Goal: Task Accomplishment & Management: Manage account settings

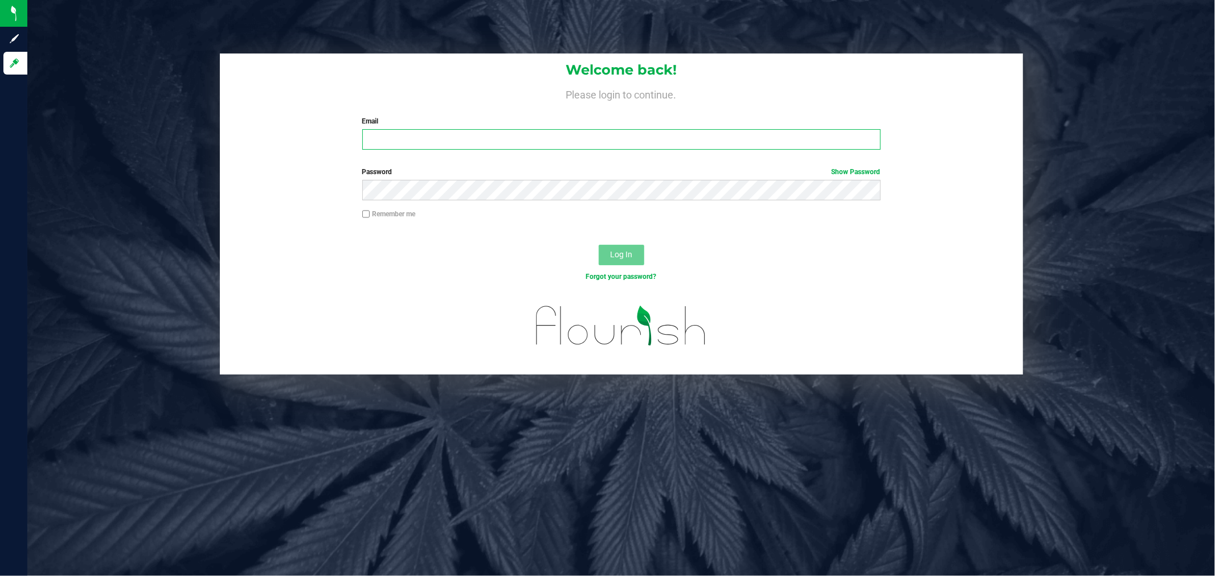
type input "[EMAIL_ADDRESS][DOMAIN_NAME]"
click at [636, 262] on button "Log In" at bounding box center [622, 255] width 46 height 21
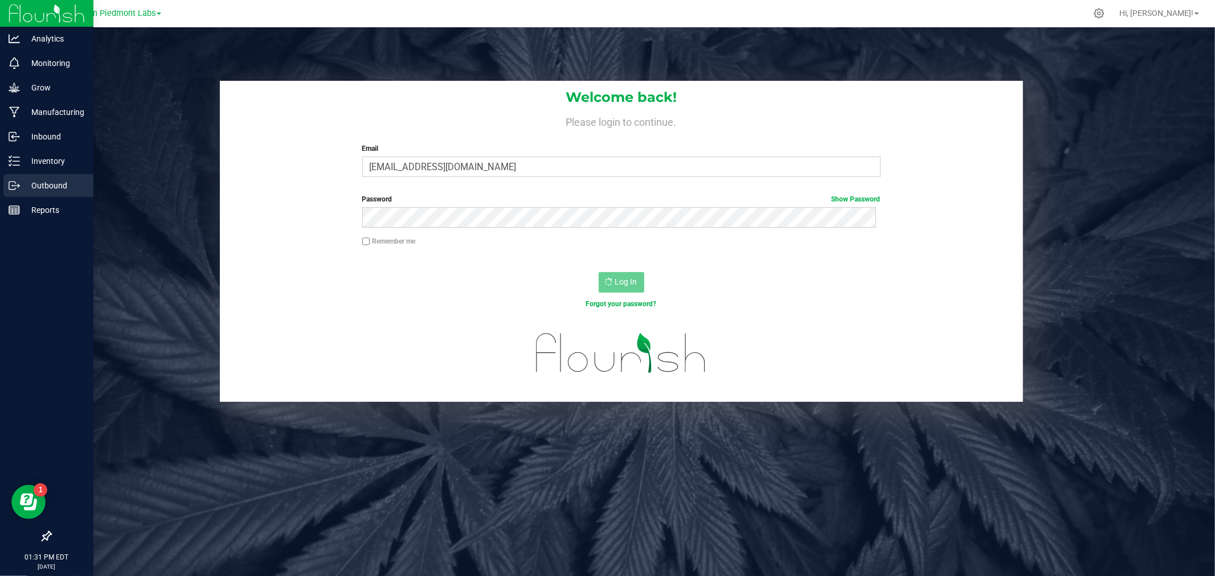
click at [52, 186] on p "Outbound" at bounding box center [54, 186] width 68 height 14
click at [50, 167] on p "Inventory" at bounding box center [54, 161] width 68 height 14
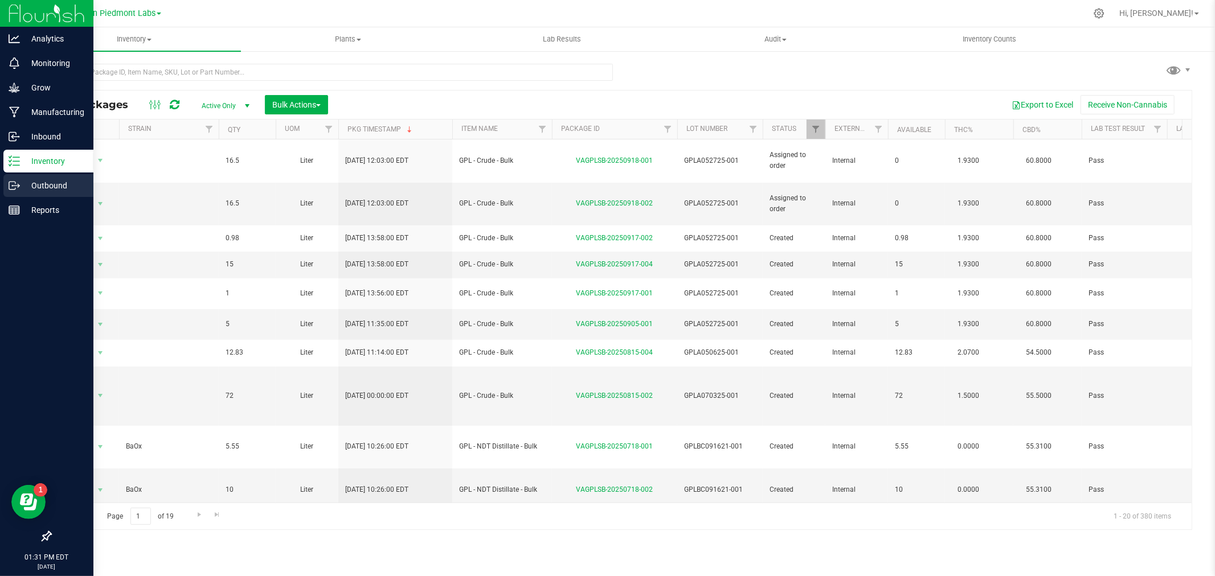
click at [26, 185] on p "Outbound" at bounding box center [54, 186] width 68 height 14
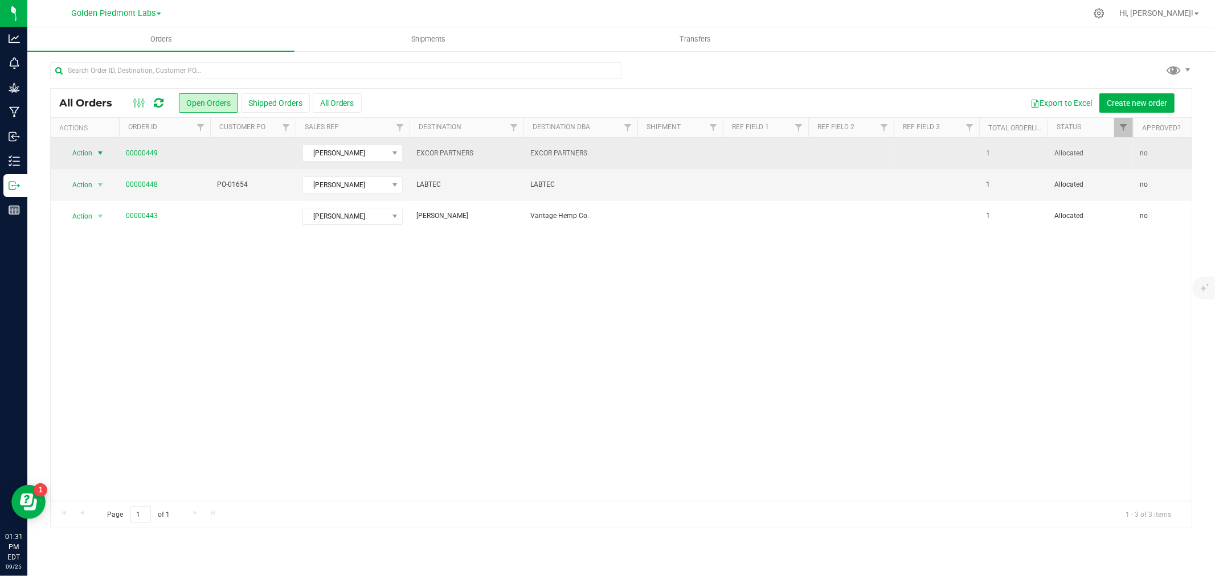
click at [97, 150] on span "select" at bounding box center [100, 153] width 9 height 9
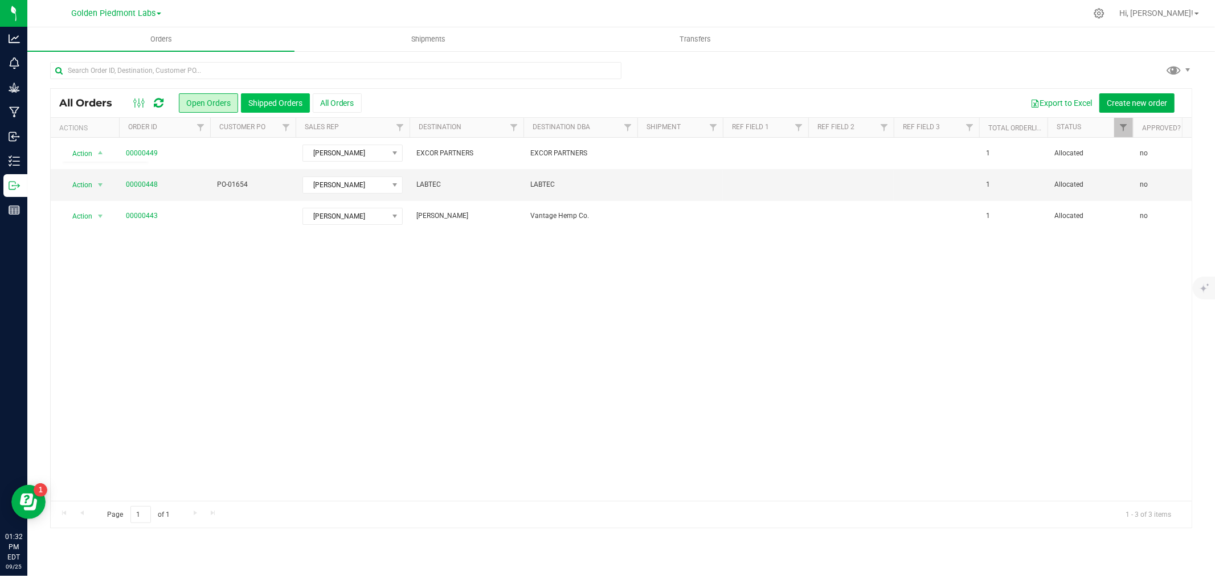
click at [263, 110] on button "Shipped Orders" at bounding box center [275, 102] width 69 height 19
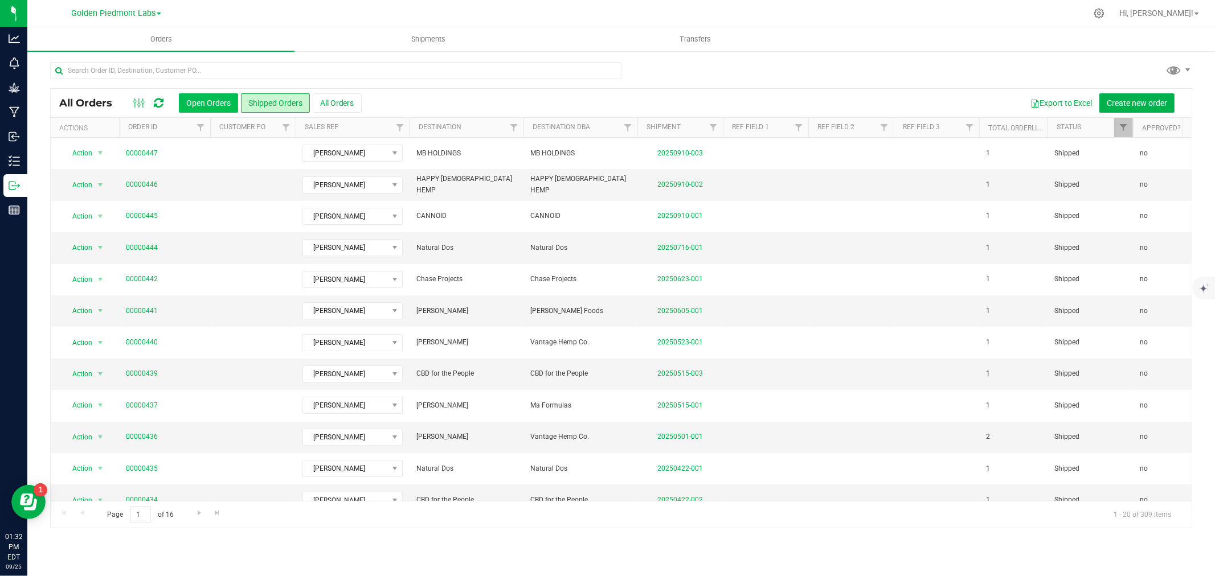
click at [234, 100] on button "Open Orders" at bounding box center [208, 102] width 59 height 19
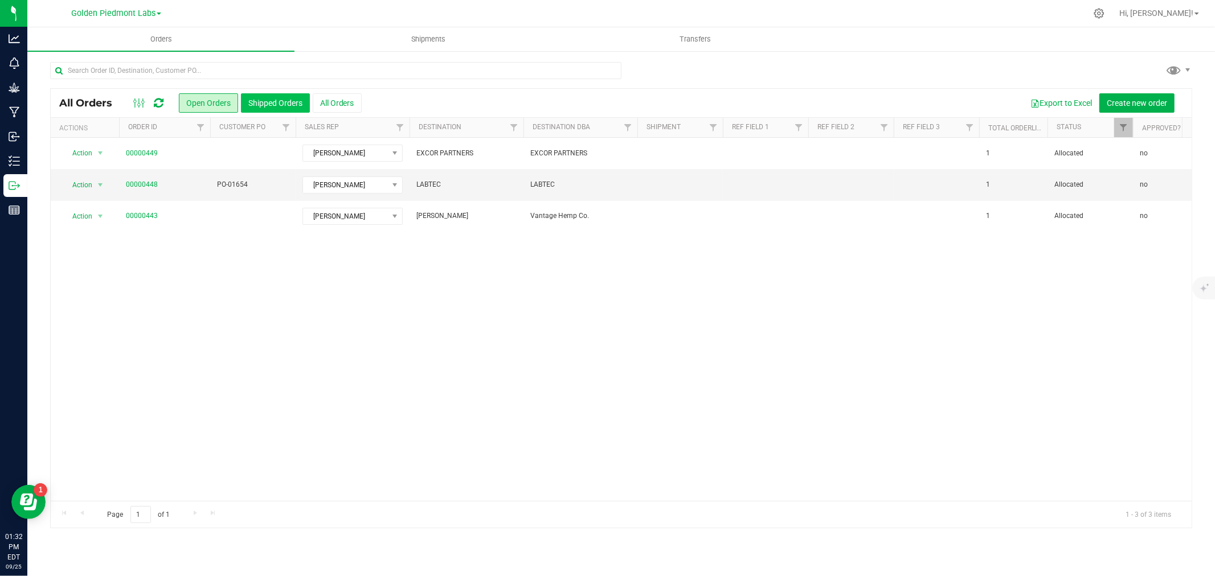
click at [281, 107] on button "Shipped Orders" at bounding box center [275, 102] width 69 height 19
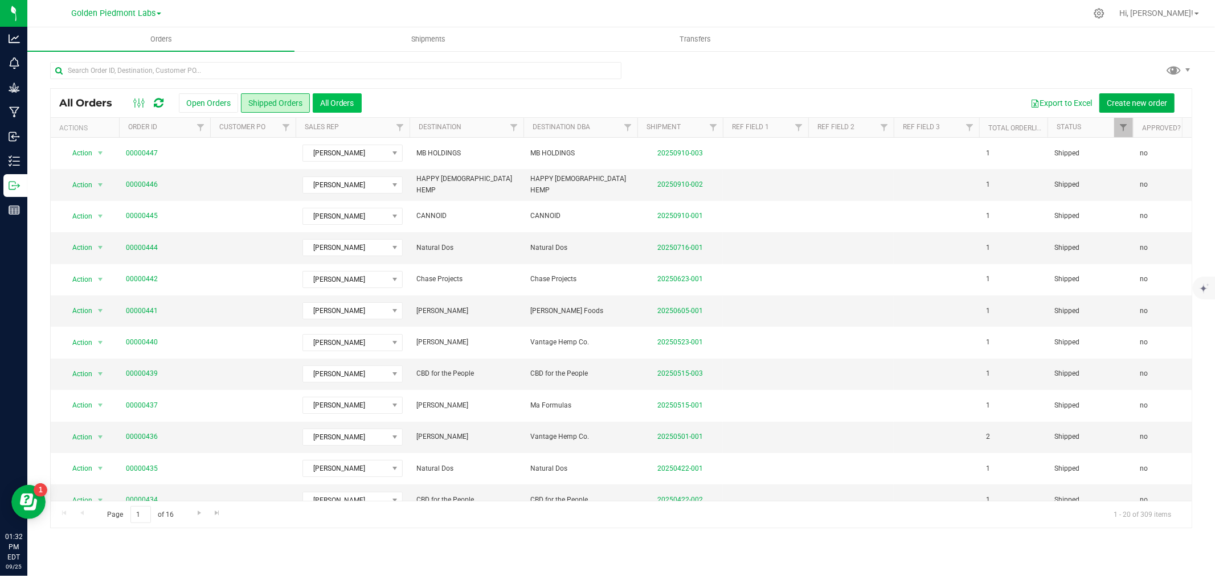
click at [331, 106] on button "All Orders" at bounding box center [337, 102] width 49 height 19
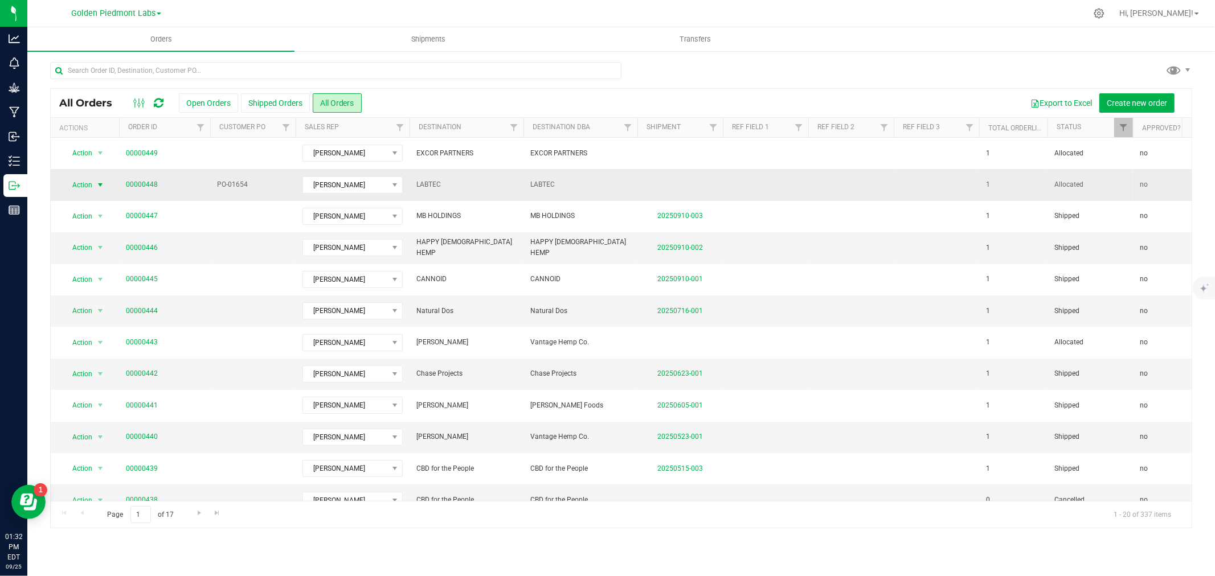
click at [97, 185] on span "select" at bounding box center [100, 185] width 9 height 9
click at [431, 44] on uib-tab-heading "Shipments" at bounding box center [428, 39] width 266 height 23
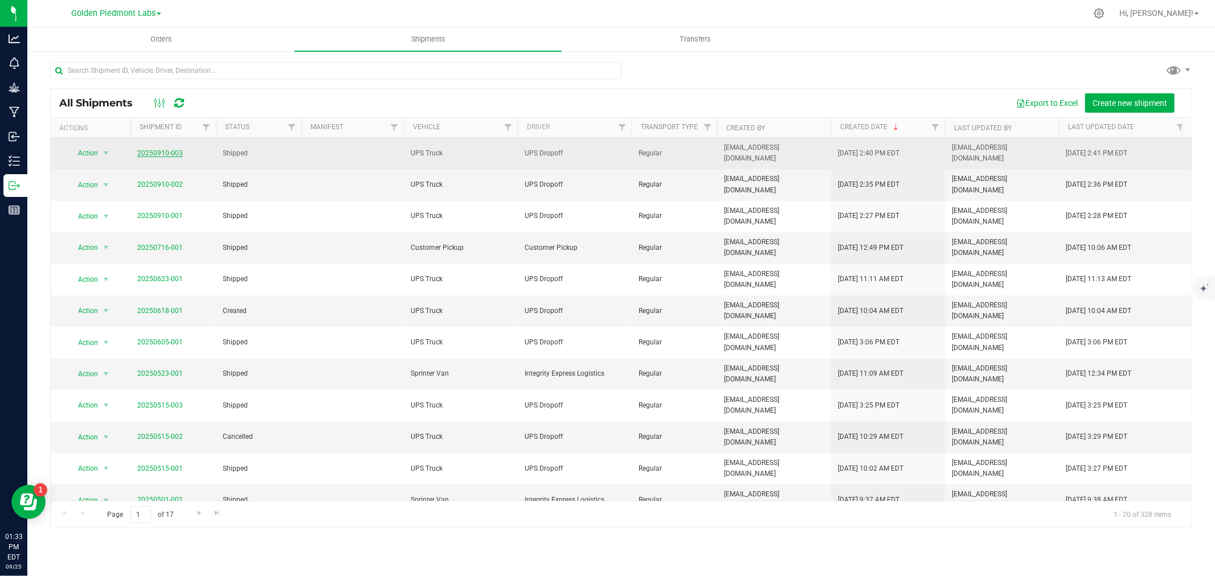
click at [155, 151] on link "20250910-003" at bounding box center [160, 153] width 46 height 8
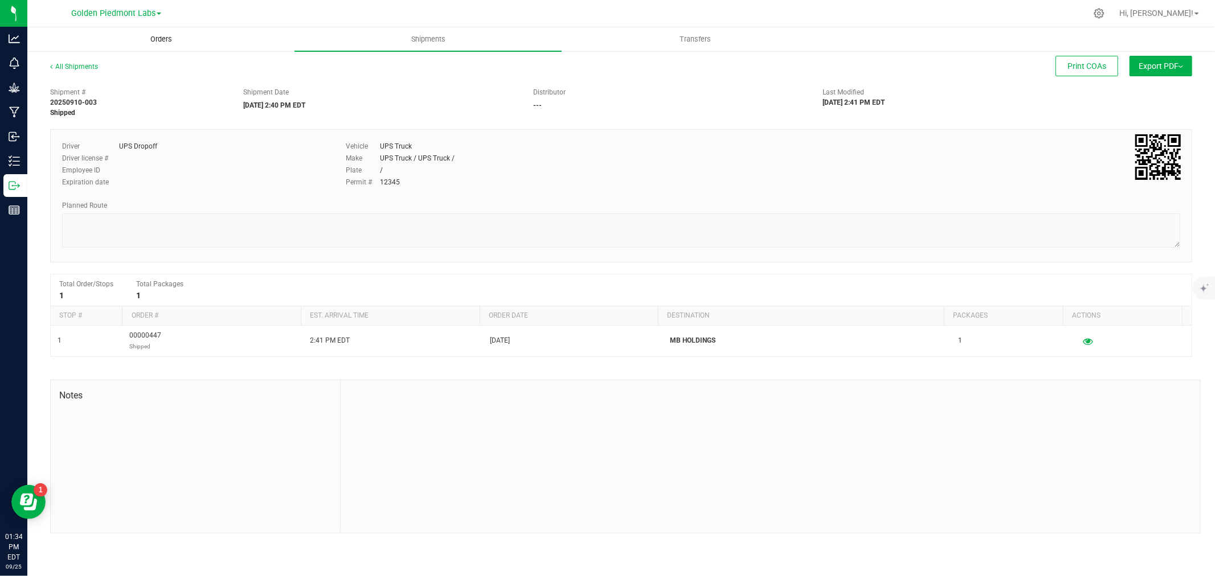
click at [162, 37] on span "Orders" at bounding box center [161, 39] width 52 height 10
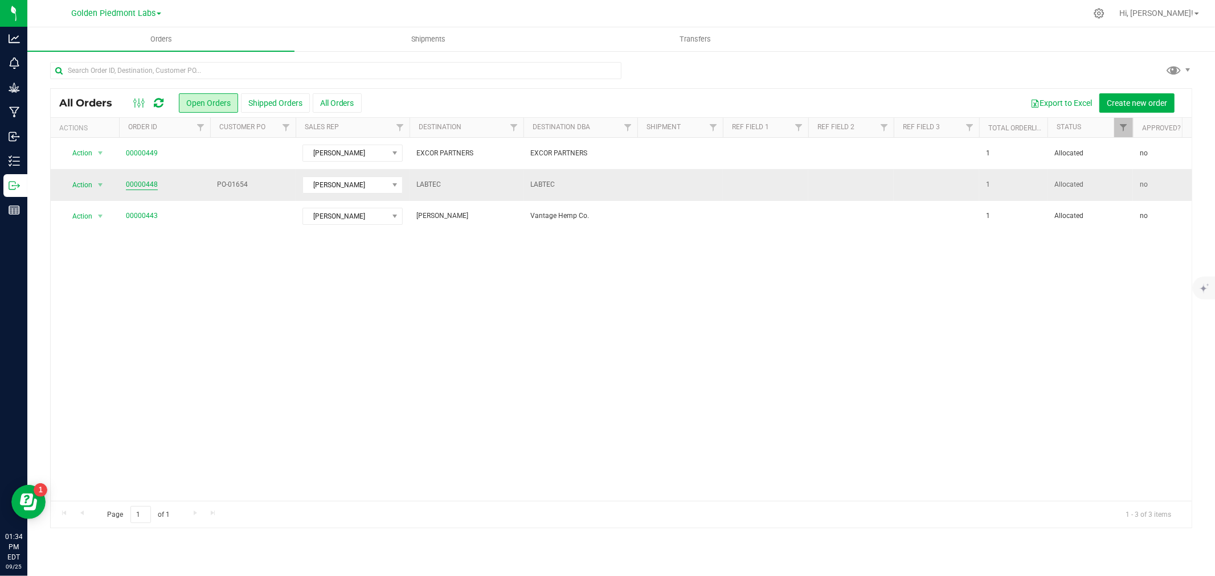
click at [143, 183] on link "00000448" at bounding box center [142, 184] width 32 height 11
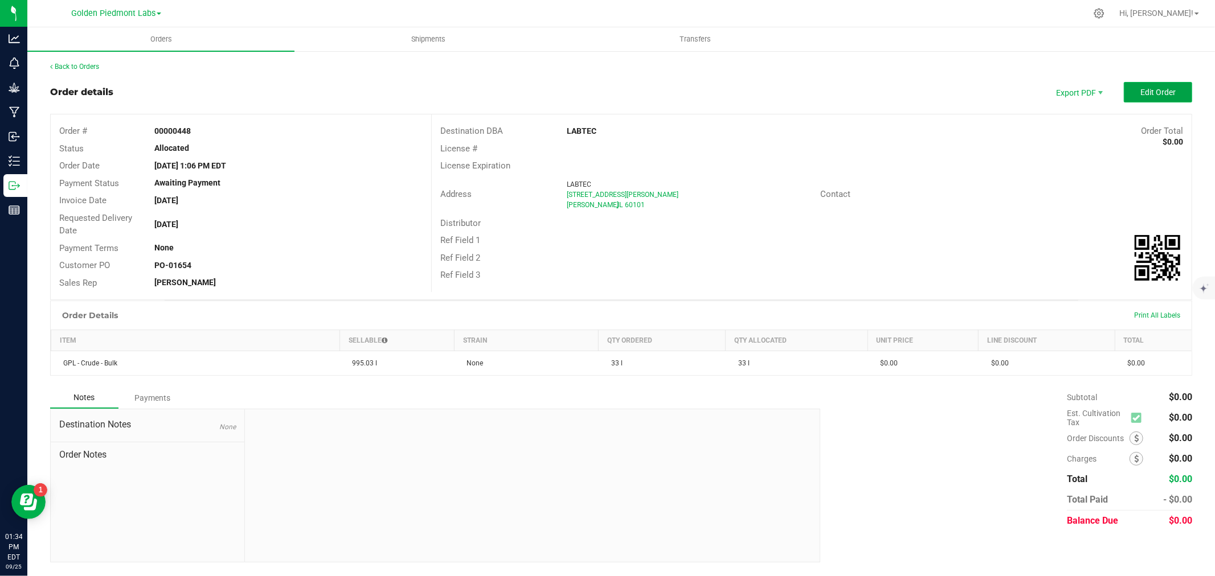
click at [1141, 89] on span "Edit Order" at bounding box center [1157, 92] width 35 height 9
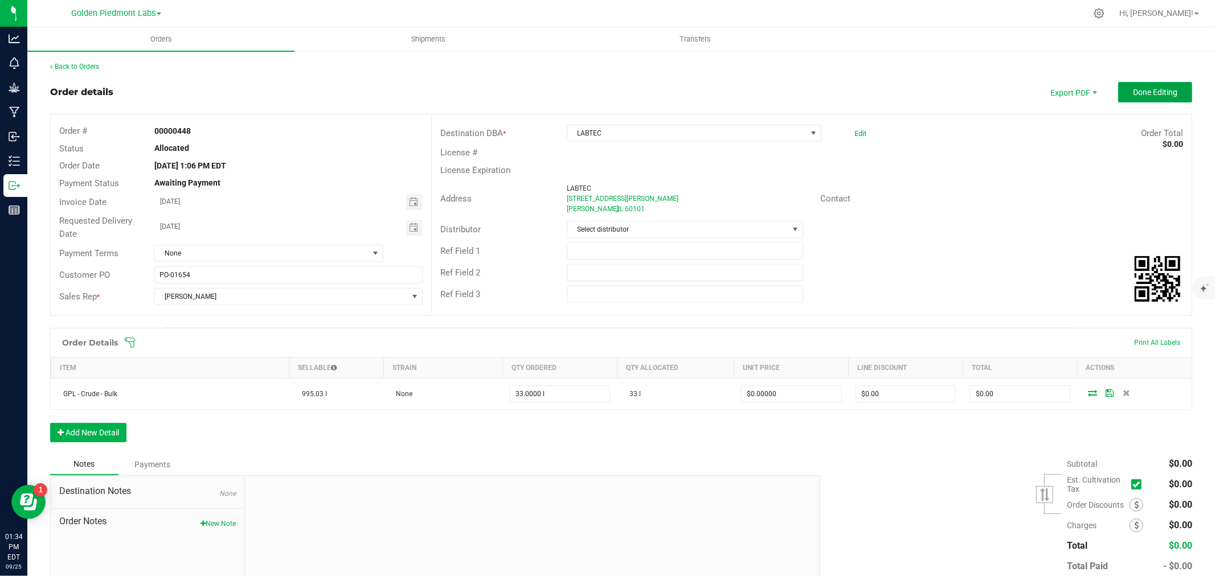
click at [1141, 89] on span "Done Editing" at bounding box center [1155, 92] width 44 height 9
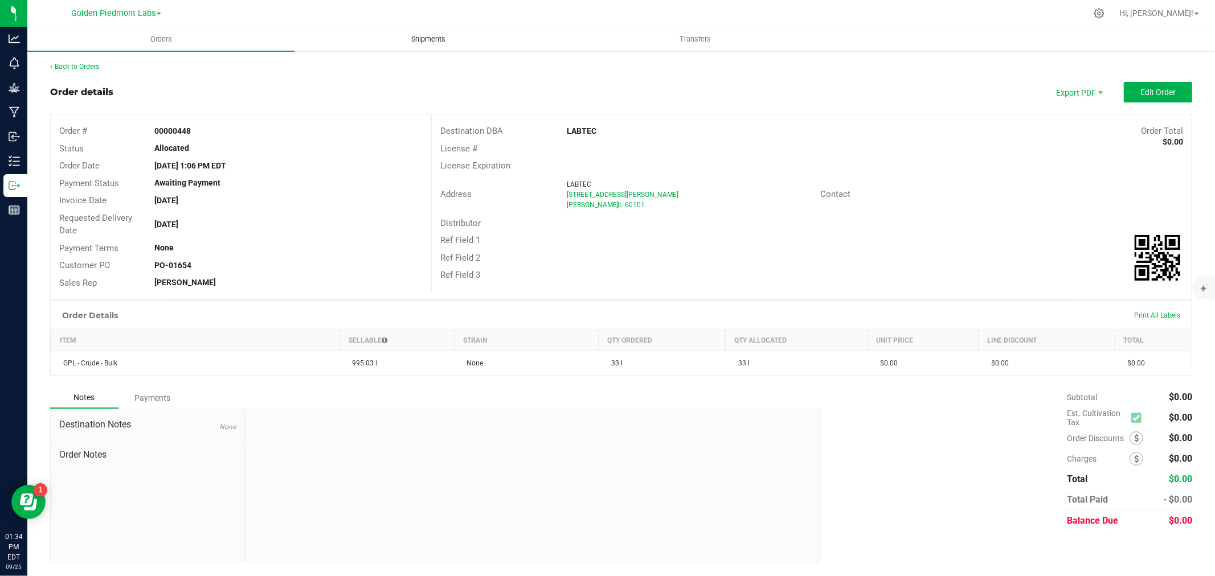
click at [432, 42] on span "Shipments" at bounding box center [428, 39] width 65 height 10
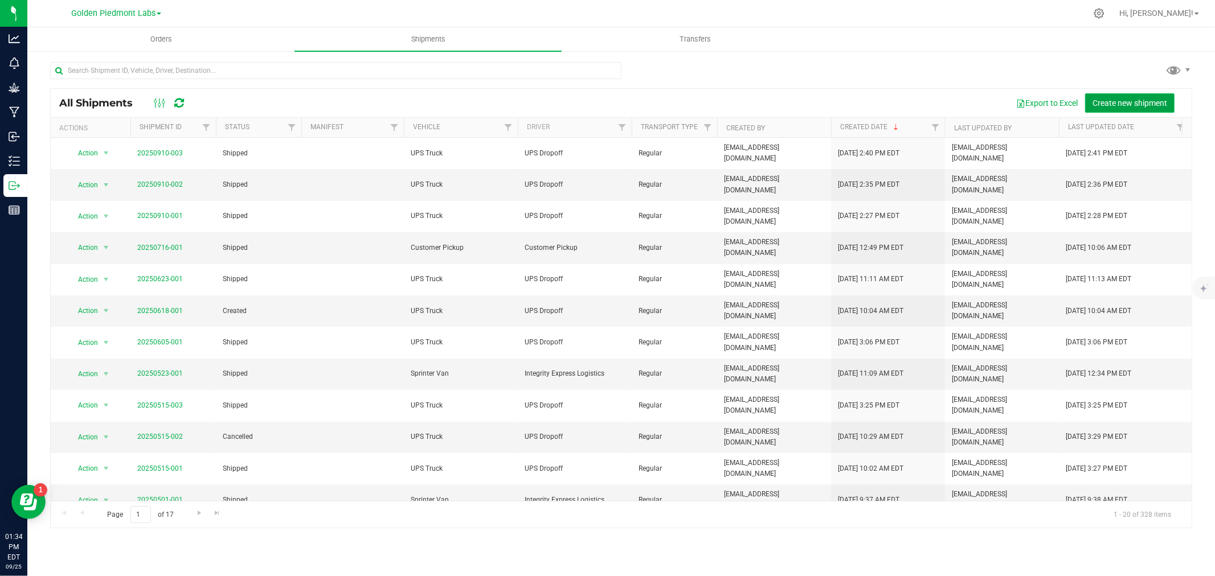
click at [1130, 104] on span "Create new shipment" at bounding box center [1129, 103] width 75 height 9
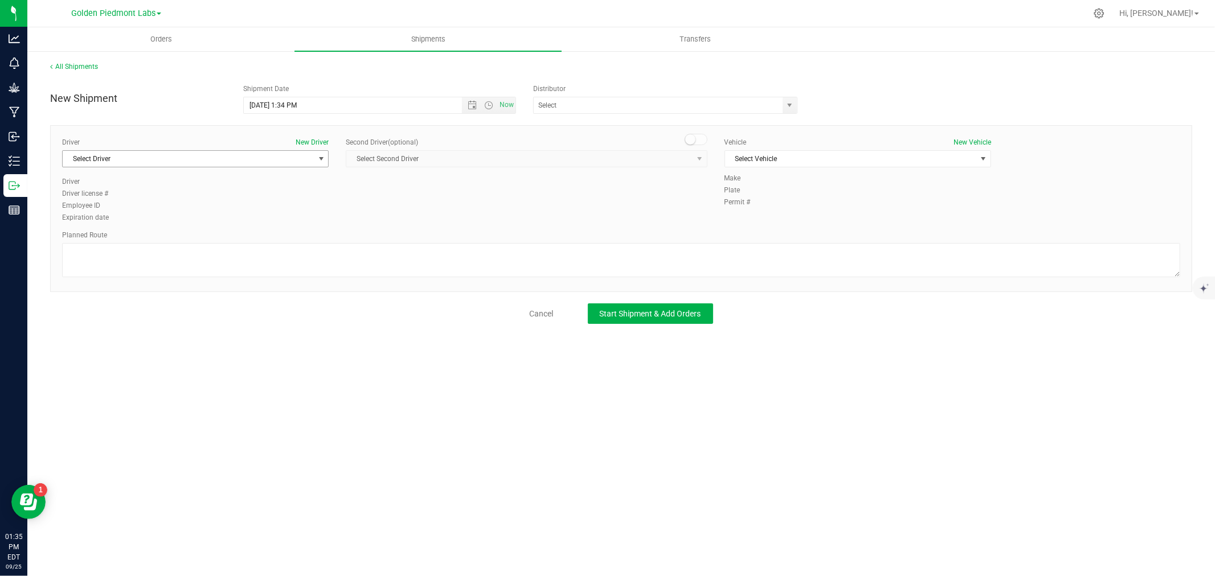
click at [171, 158] on span "Select Driver" at bounding box center [188, 159] width 251 height 16
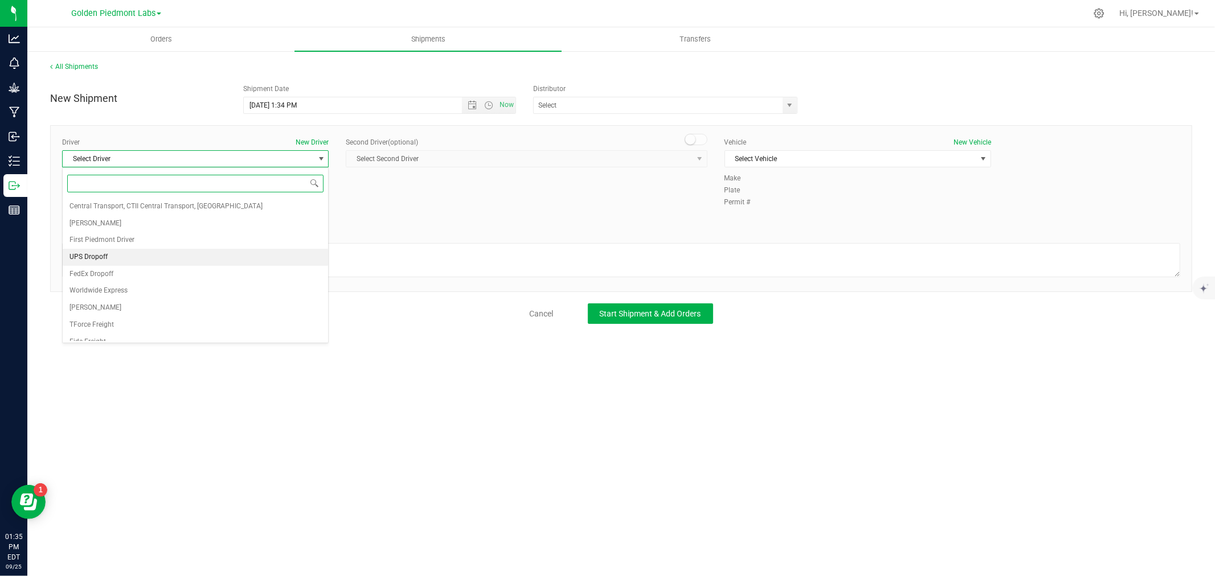
click at [91, 260] on span "UPS Dropoff" at bounding box center [88, 257] width 38 height 15
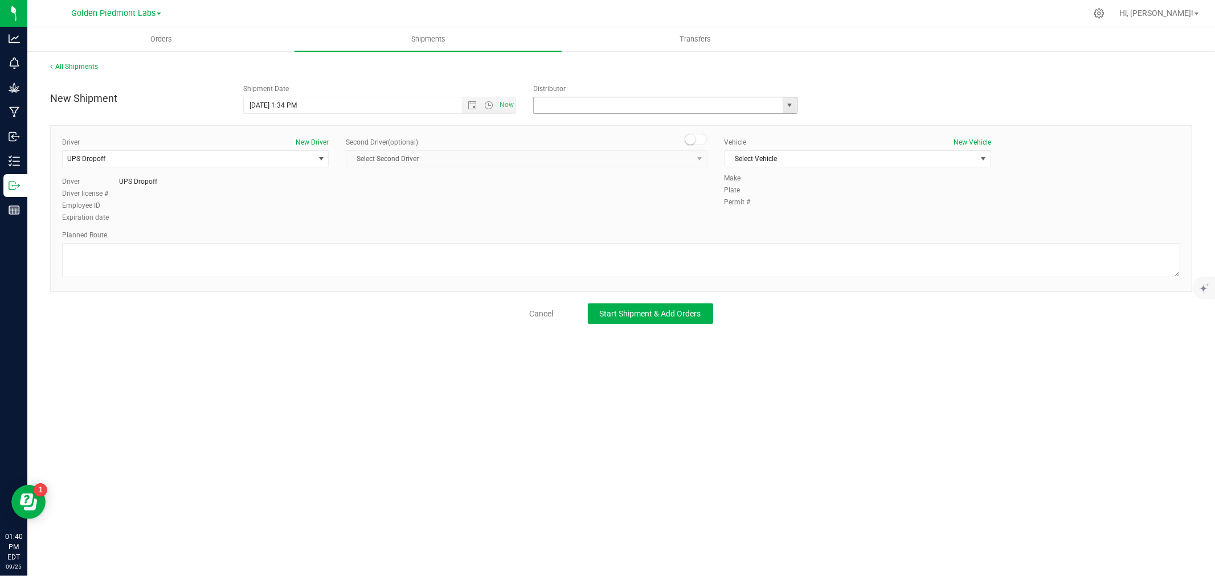
click at [638, 104] on input "text" at bounding box center [654, 105] width 241 height 16
click at [788, 105] on span "select" at bounding box center [789, 105] width 9 height 9
click at [704, 104] on input "text" at bounding box center [654, 105] width 241 height 16
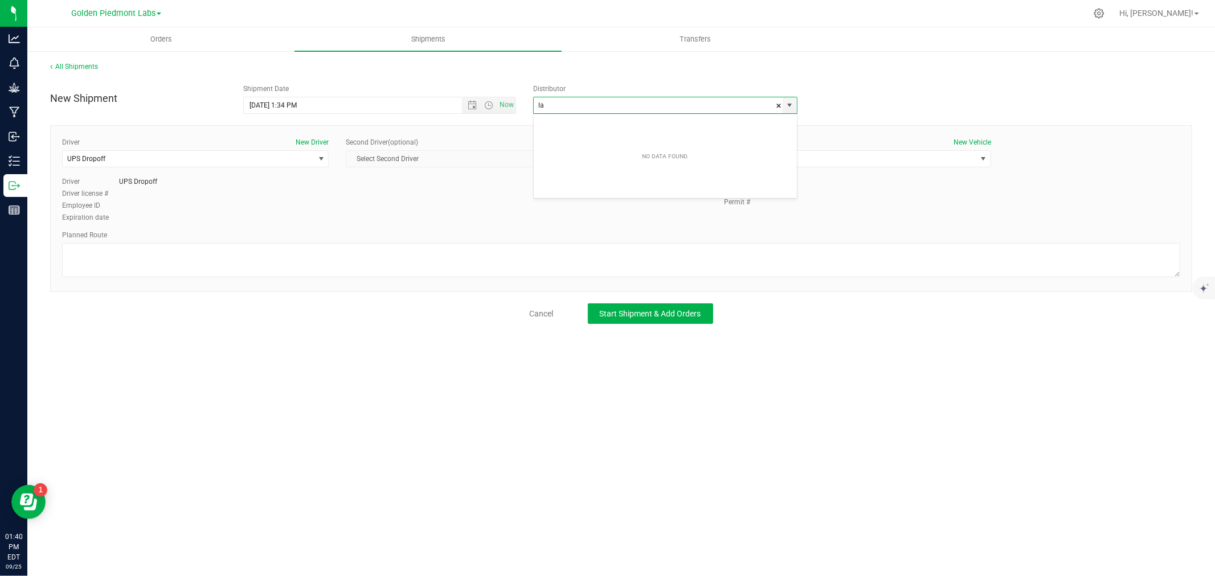
type input "l"
click at [296, 401] on div "Orders Shipments Transfers All Shipments New Shipment Shipment Date 9/25/2025 1…" at bounding box center [620, 301] width 1187 height 549
click at [766, 160] on span "Select Vehicle" at bounding box center [850, 159] width 251 height 16
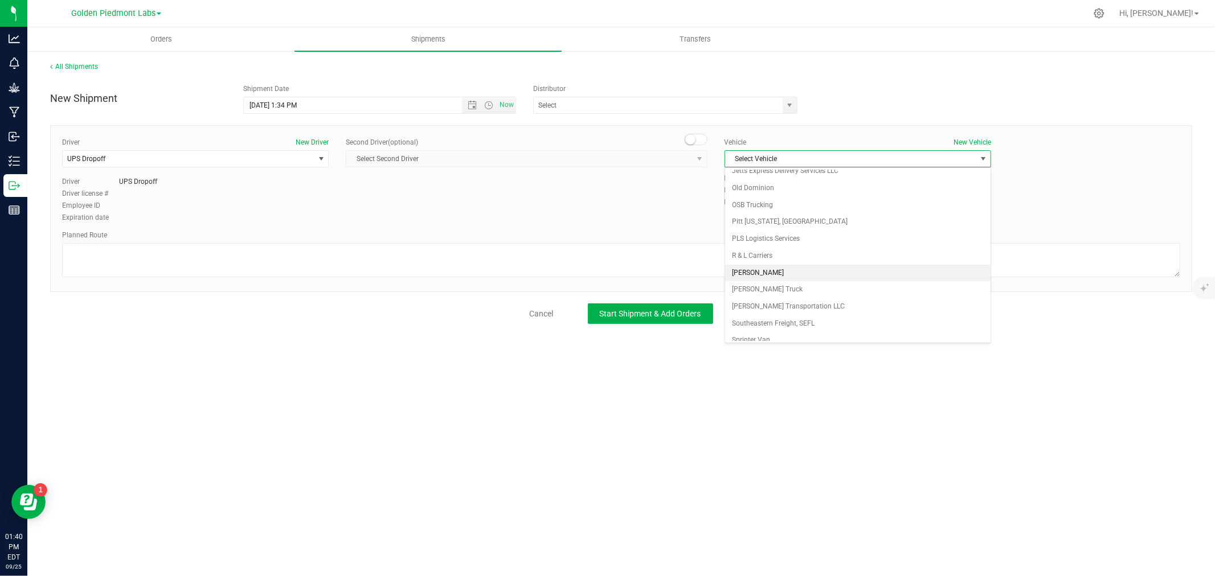
scroll to position [408, 0]
click at [740, 240] on li "UPS Truck" at bounding box center [857, 248] width 265 height 17
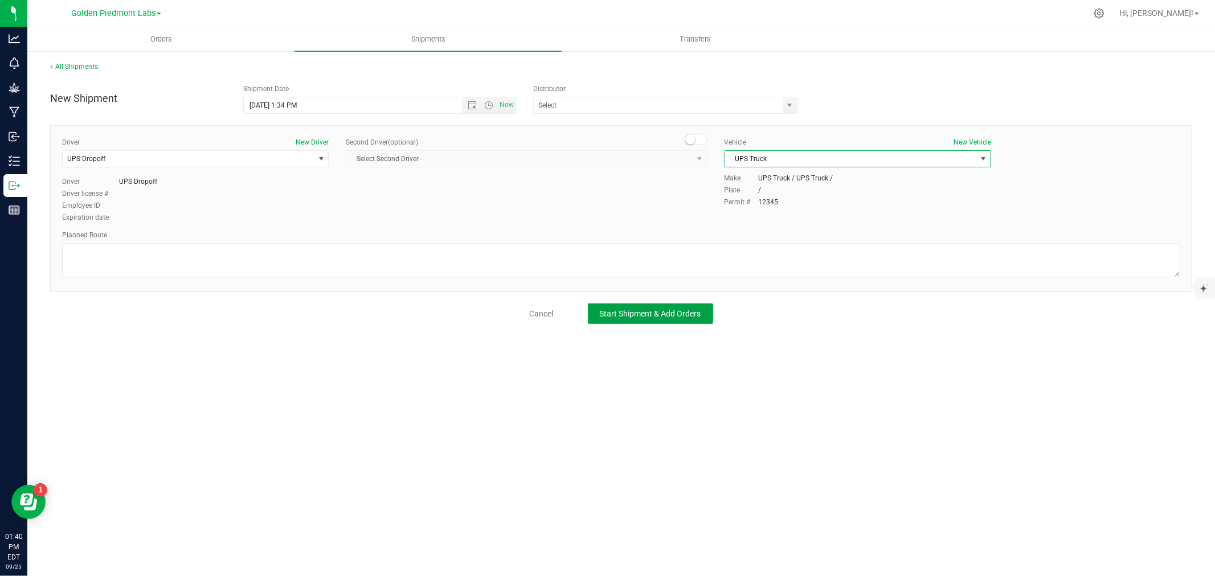
click at [646, 316] on span "Start Shipment & Add Orders" at bounding box center [650, 313] width 101 height 9
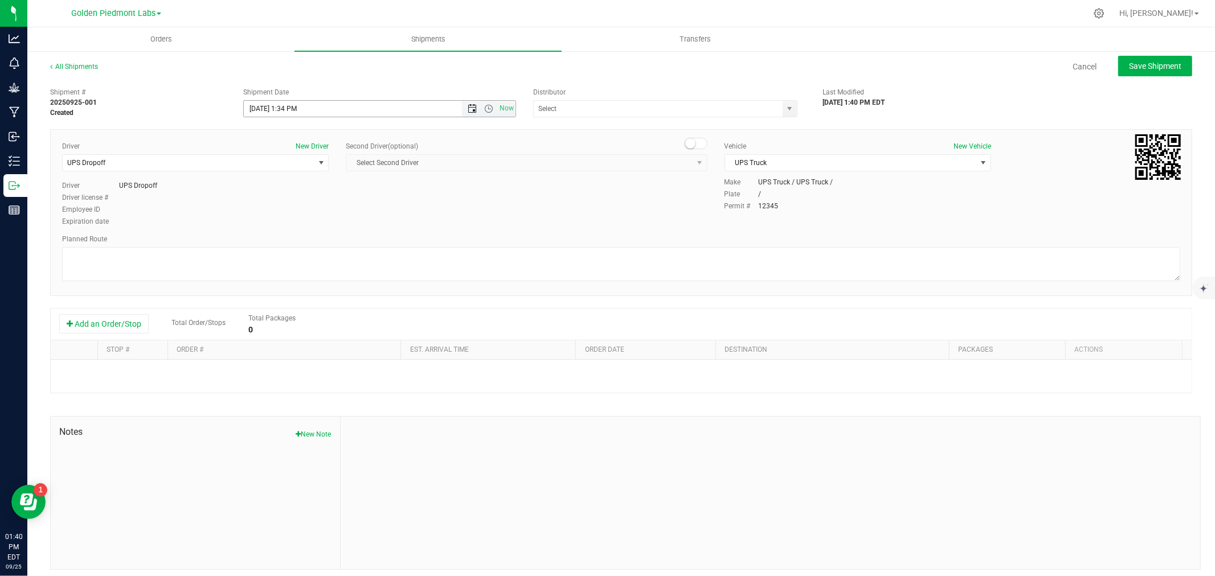
click at [468, 107] on span "Open the date view" at bounding box center [472, 108] width 9 height 9
click at [314, 207] on link "18" at bounding box center [318, 207] width 17 height 18
click at [117, 327] on button "Add an Order/Stop" at bounding box center [103, 323] width 89 height 19
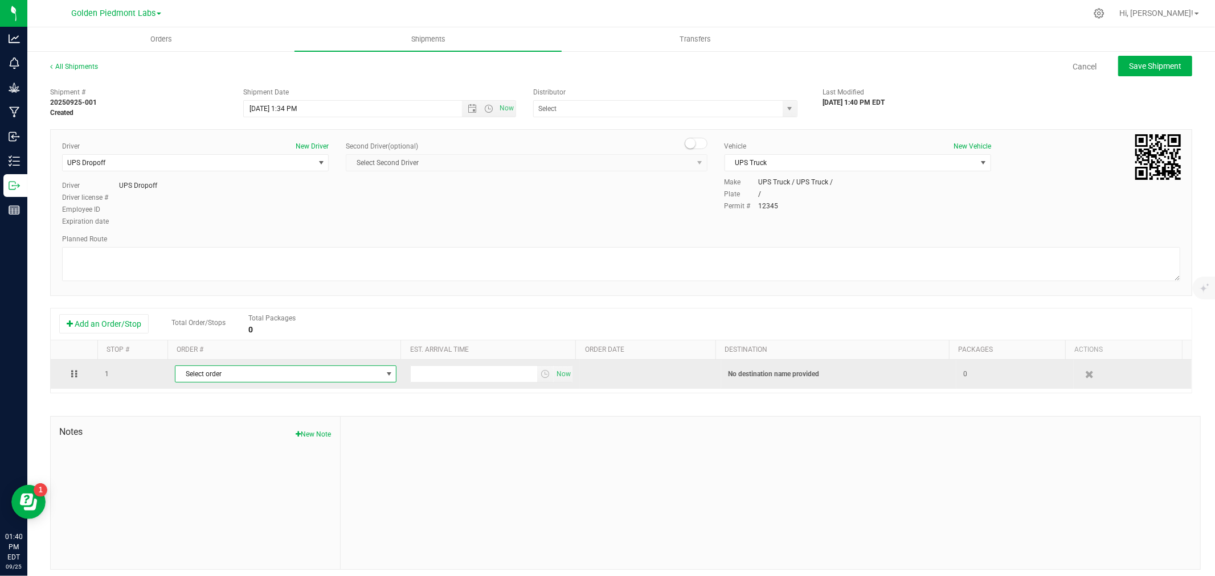
click at [255, 379] on span "Select order" at bounding box center [278, 374] width 206 height 16
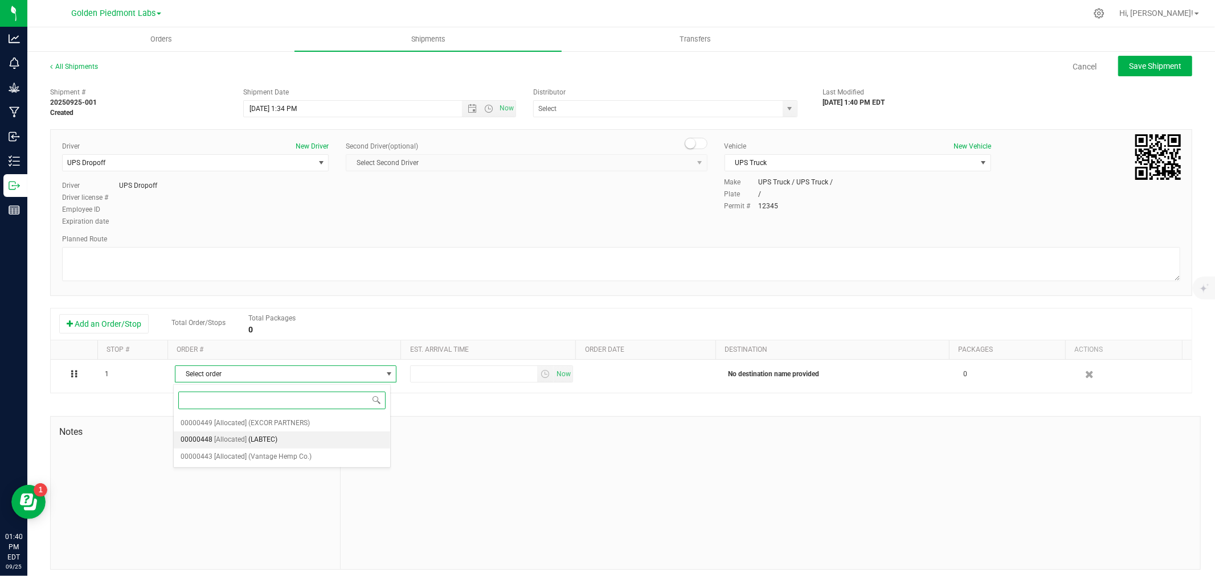
click at [258, 439] on span "(LABTEC)" at bounding box center [262, 440] width 29 height 15
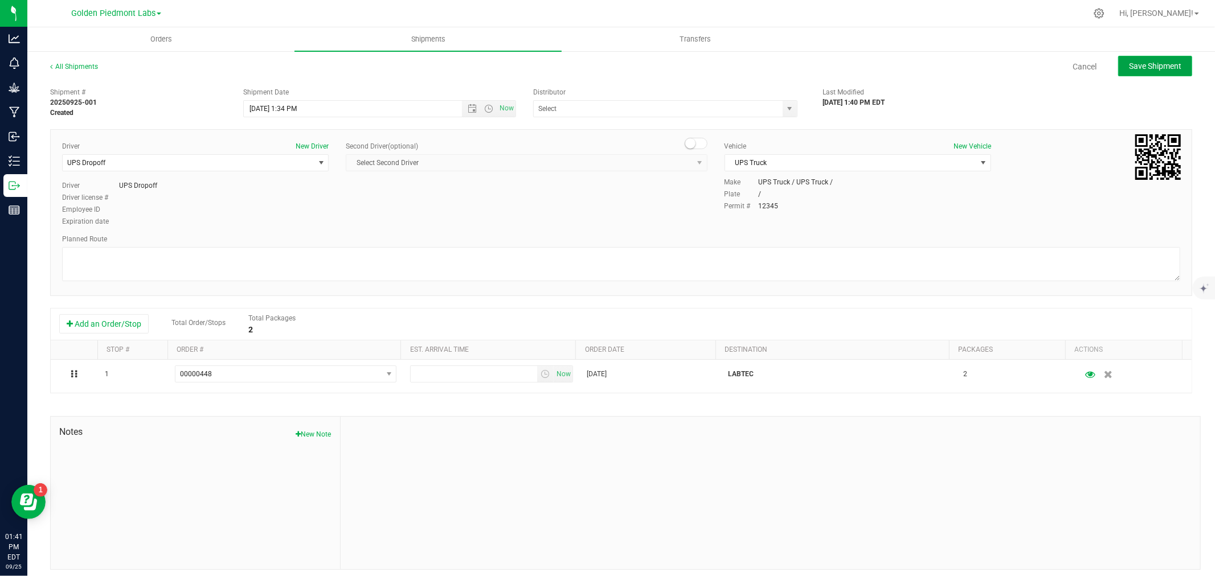
click at [1129, 62] on span "Save Shipment" at bounding box center [1155, 66] width 52 height 9
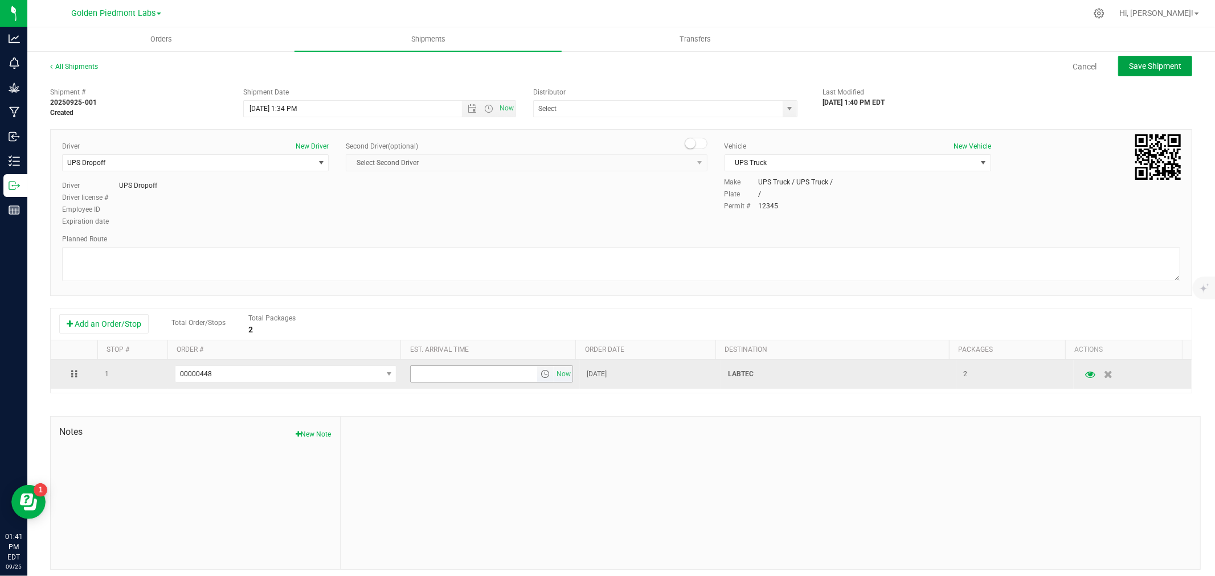
click at [540, 377] on span "select" at bounding box center [544, 374] width 9 height 9
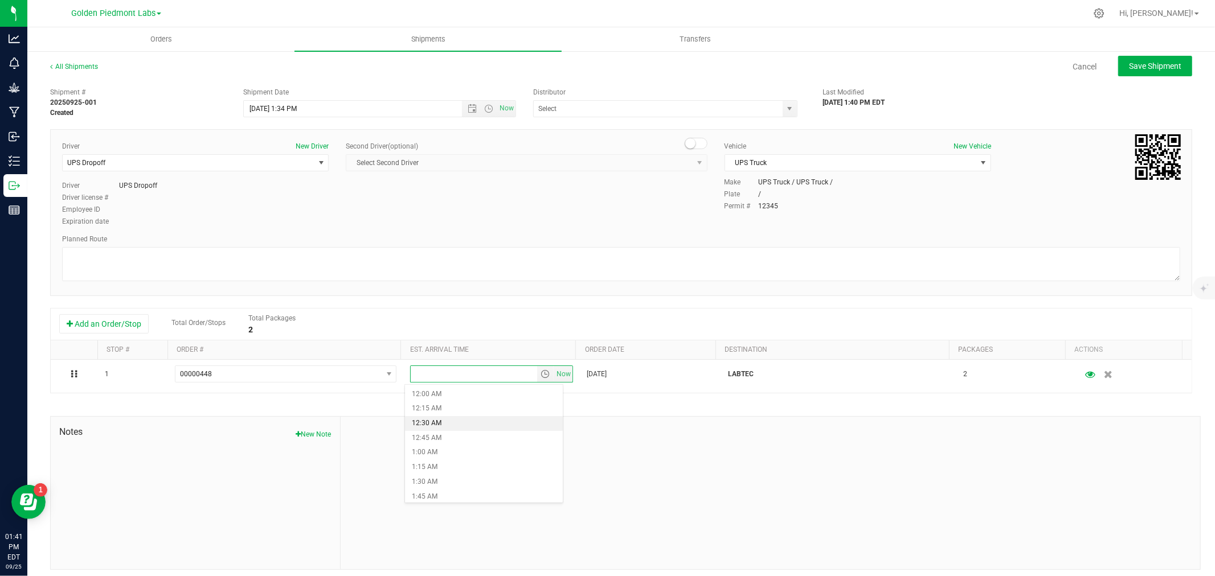
click at [482, 424] on li "12:30 AM" at bounding box center [483, 423] width 157 height 15
click at [1145, 51] on ul "Orders Shipments Transfers" at bounding box center [634, 39] width 1215 height 24
click at [1141, 71] on button "Save Shipment" at bounding box center [1155, 66] width 74 height 21
type input "9/18/2025 5:34 PM"
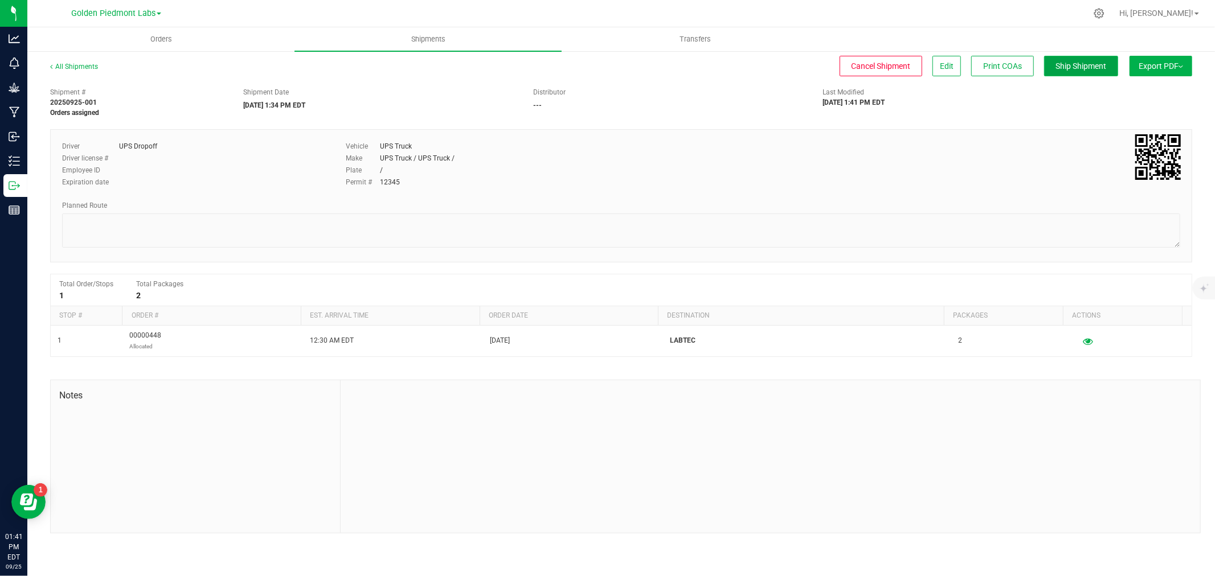
click at [1069, 67] on span "Ship Shipment" at bounding box center [1081, 66] width 51 height 9
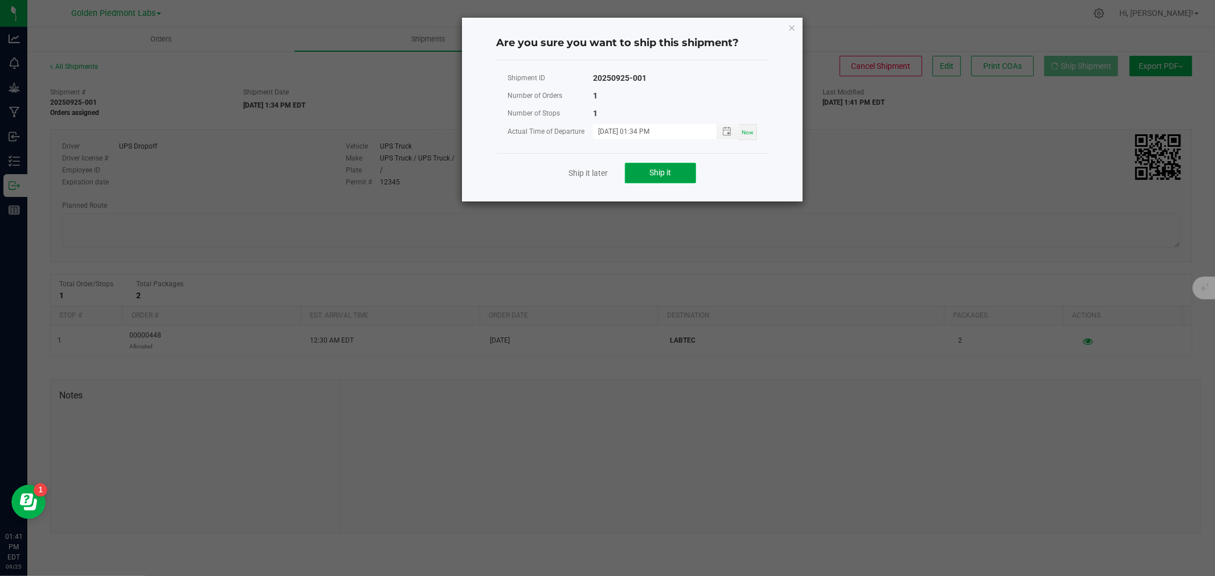
click at [647, 177] on button "Ship it" at bounding box center [660, 173] width 71 height 21
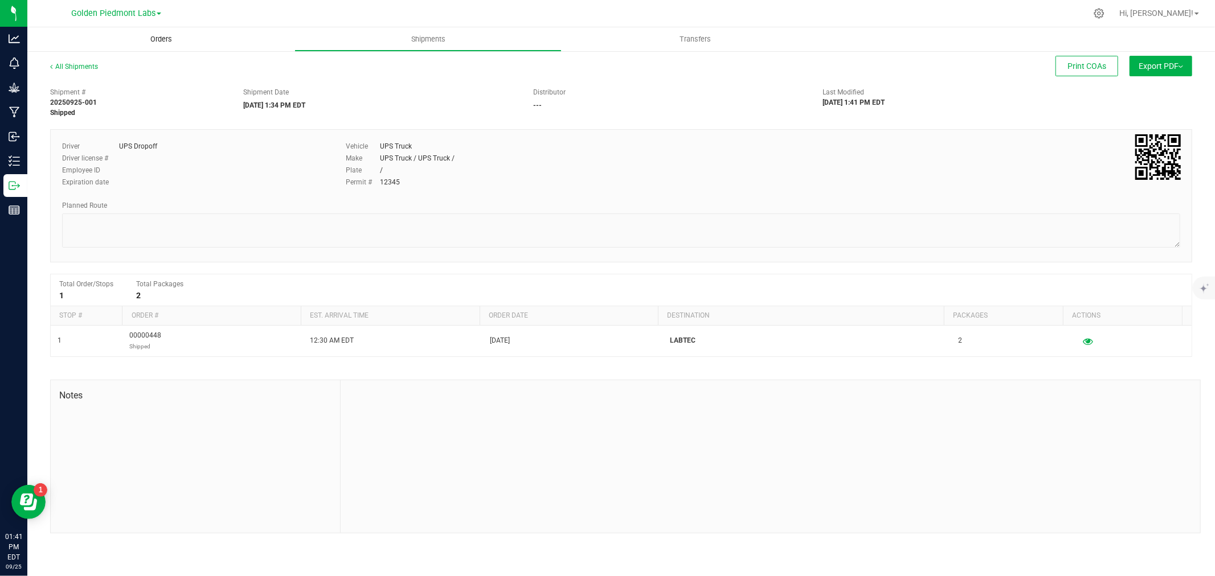
click at [157, 42] on span "Orders" at bounding box center [161, 39] width 52 height 10
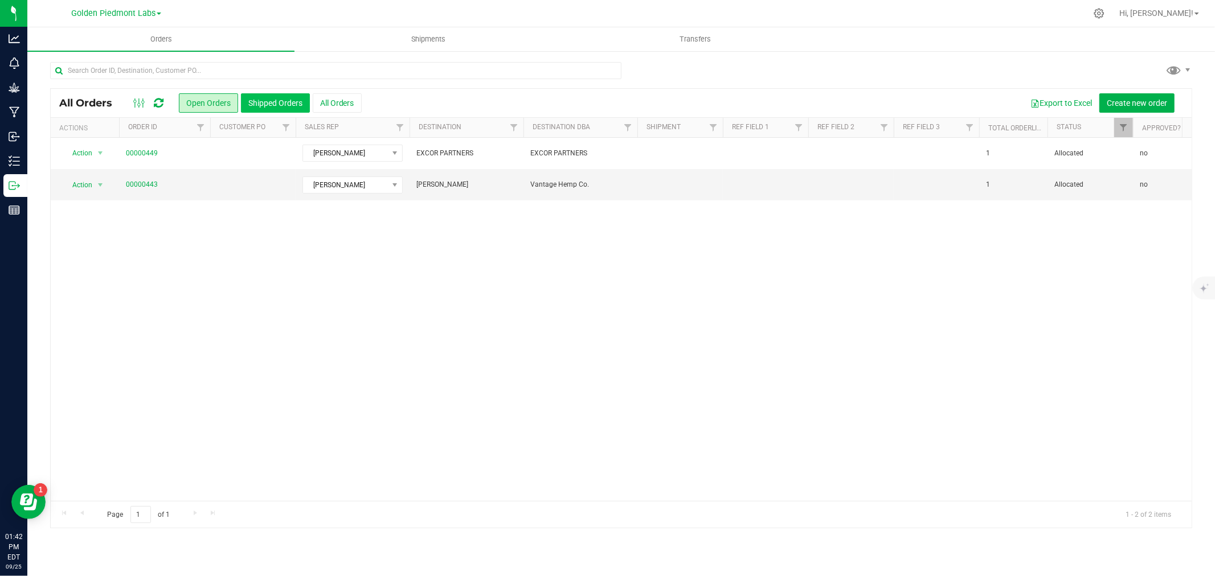
click at [256, 101] on button "Shipped Orders" at bounding box center [275, 102] width 69 height 19
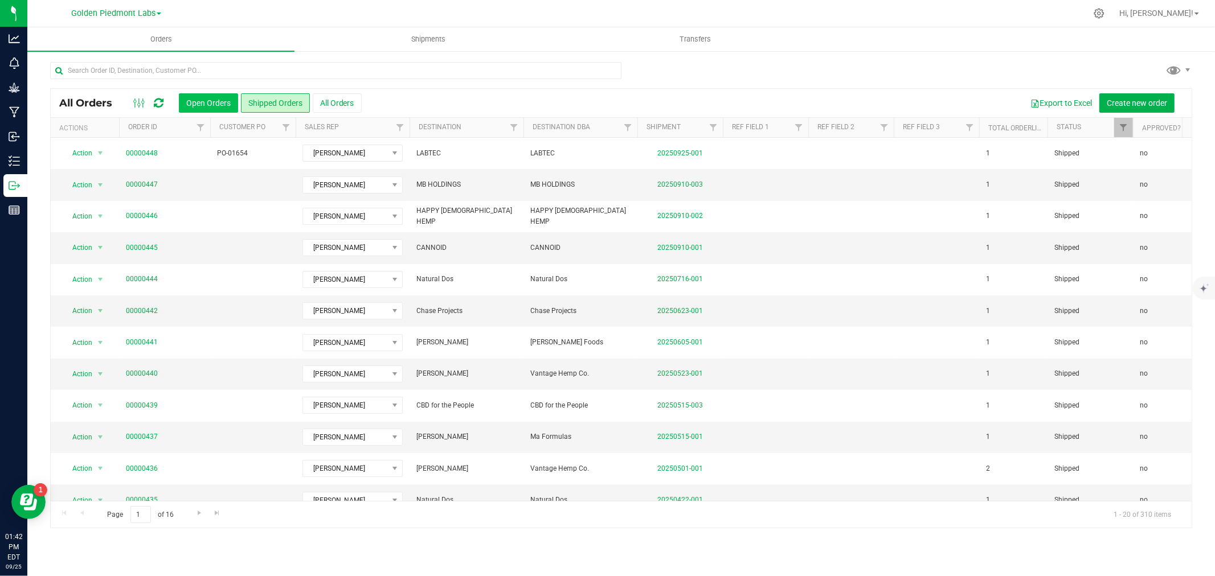
click at [206, 100] on button "Open Orders" at bounding box center [208, 102] width 59 height 19
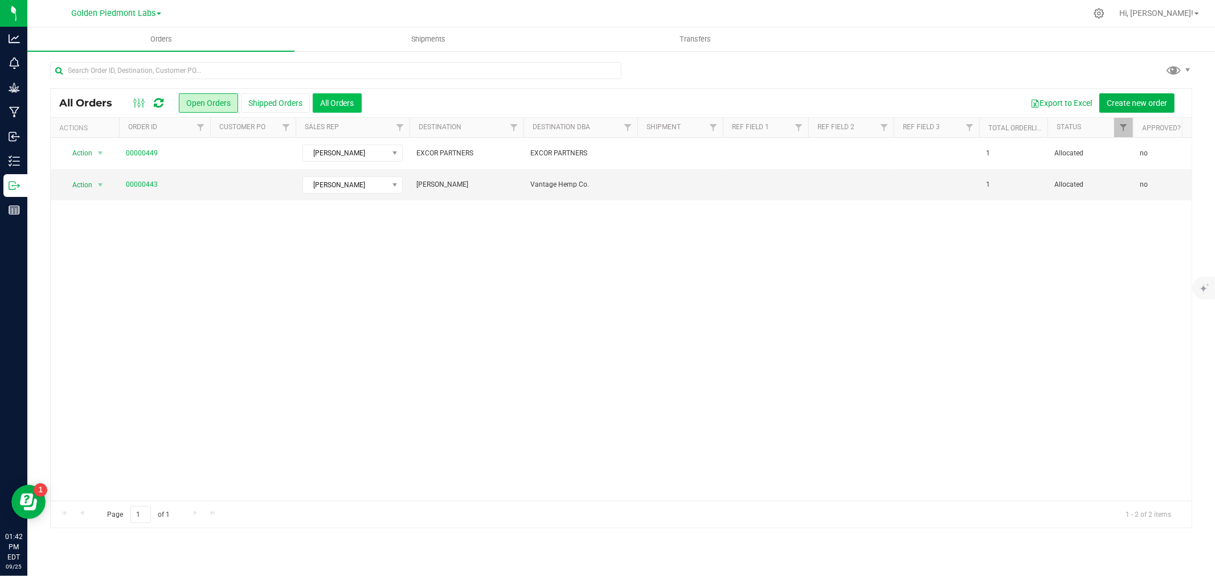
click at [325, 97] on button "All Orders" at bounding box center [337, 102] width 49 height 19
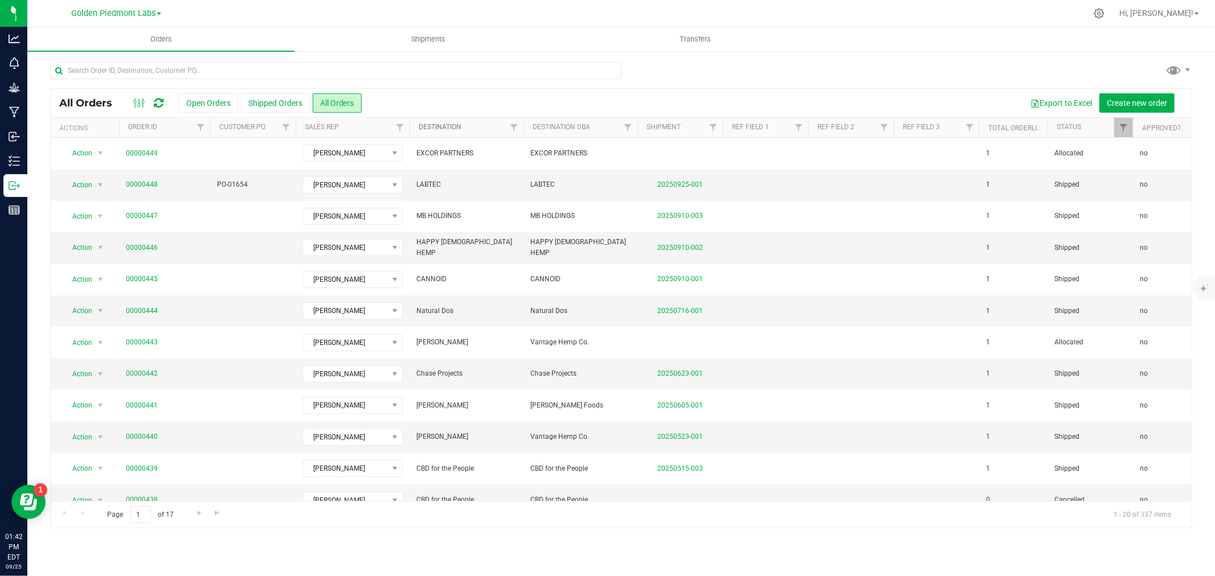
click at [439, 131] on link "Destination" at bounding box center [440, 127] width 43 height 8
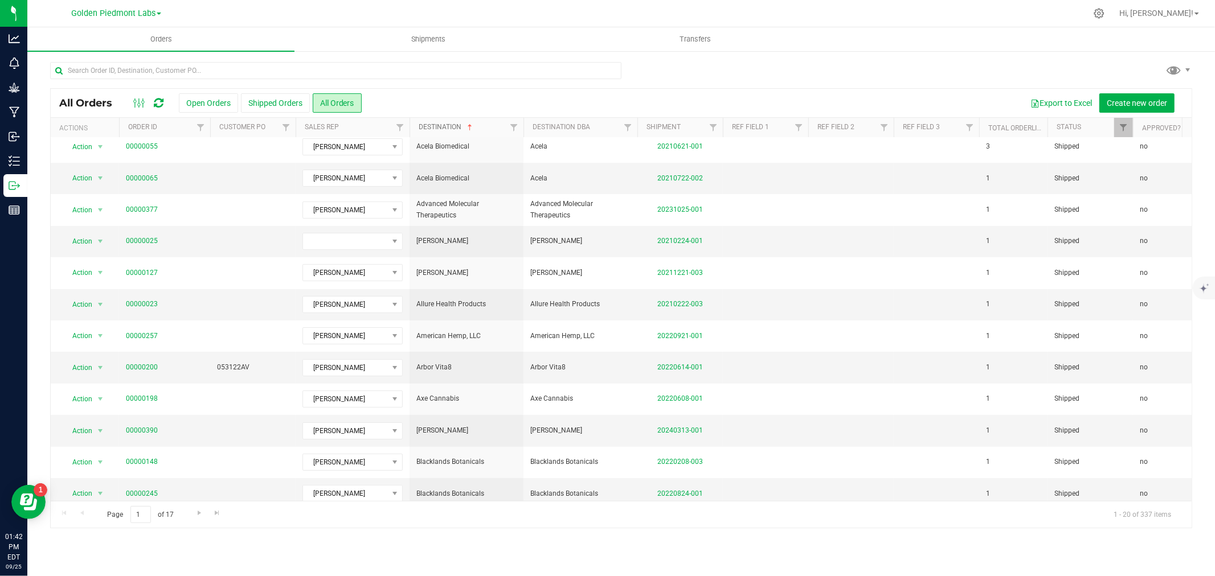
scroll to position [277, 0]
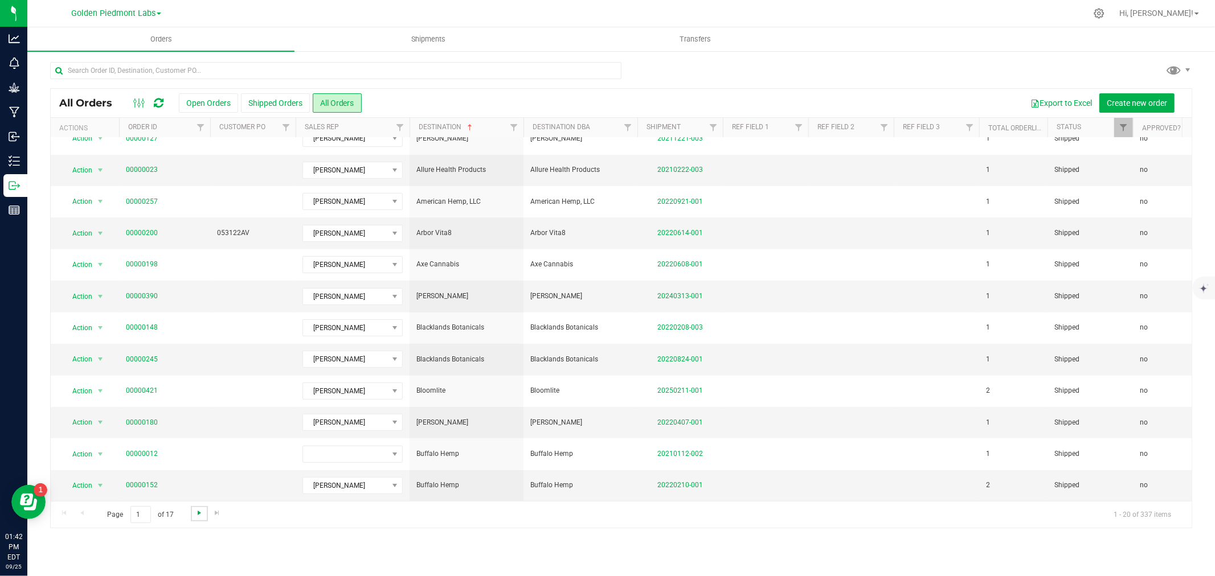
click at [195, 513] on span "Go to the next page" at bounding box center [199, 513] width 9 height 9
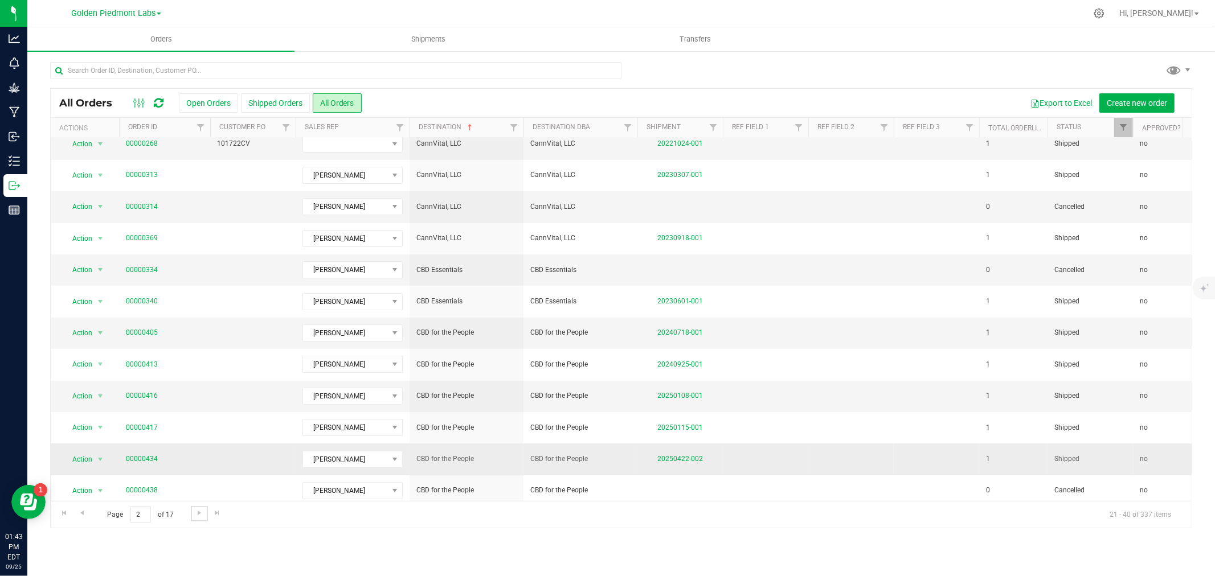
scroll to position [63, 0]
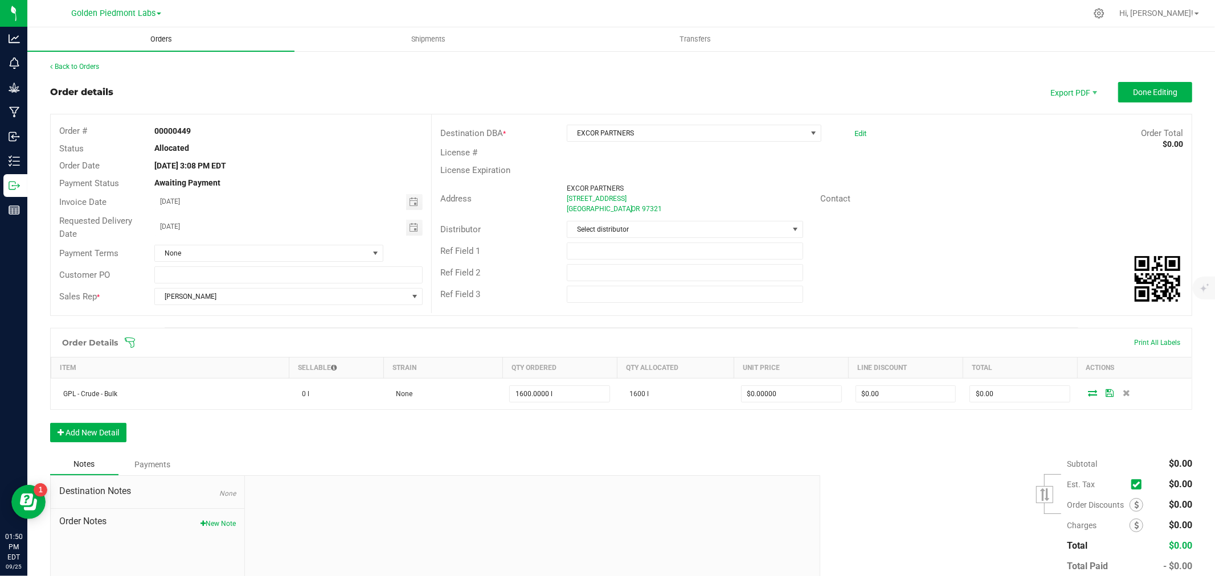
click at [161, 39] on span "Orders" at bounding box center [161, 39] width 52 height 10
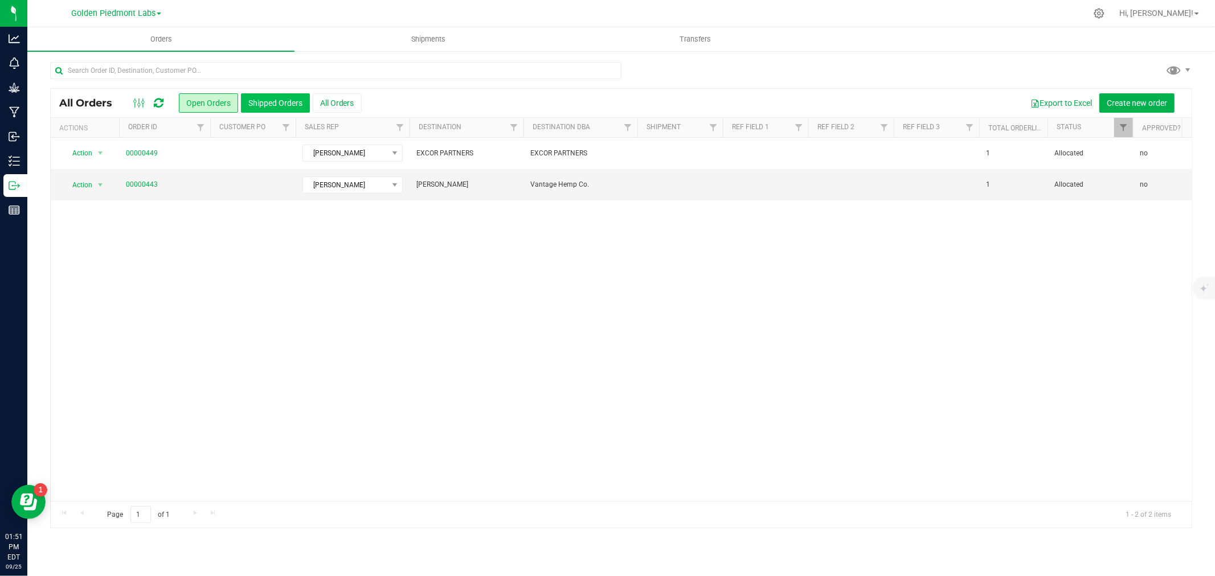
click at [247, 108] on button "Shipped Orders" at bounding box center [275, 102] width 69 height 19
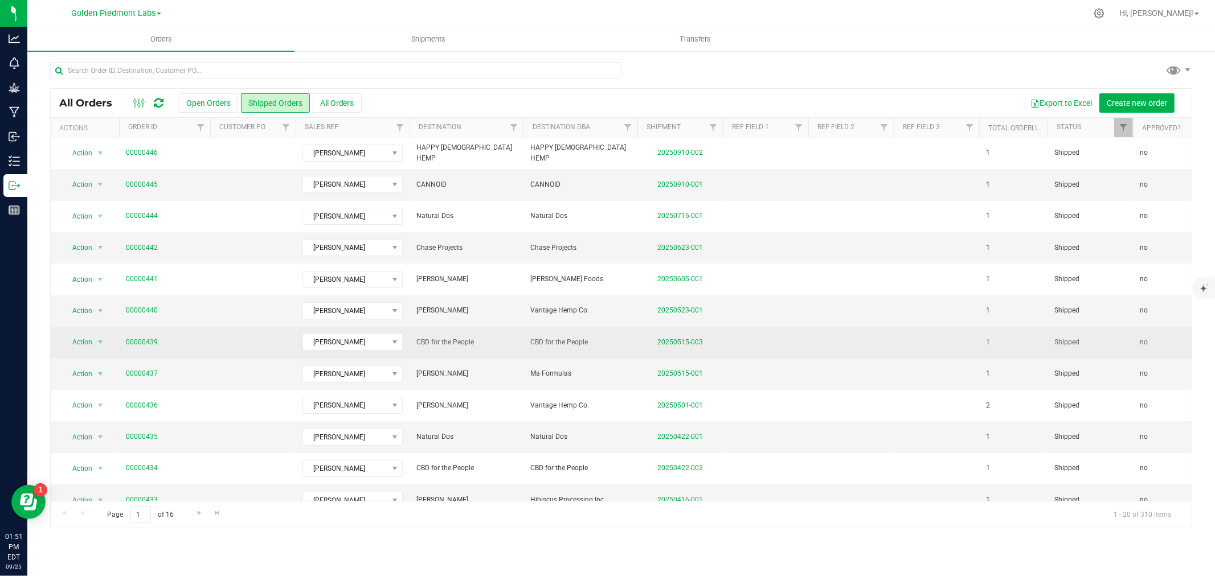
scroll to position [126, 0]
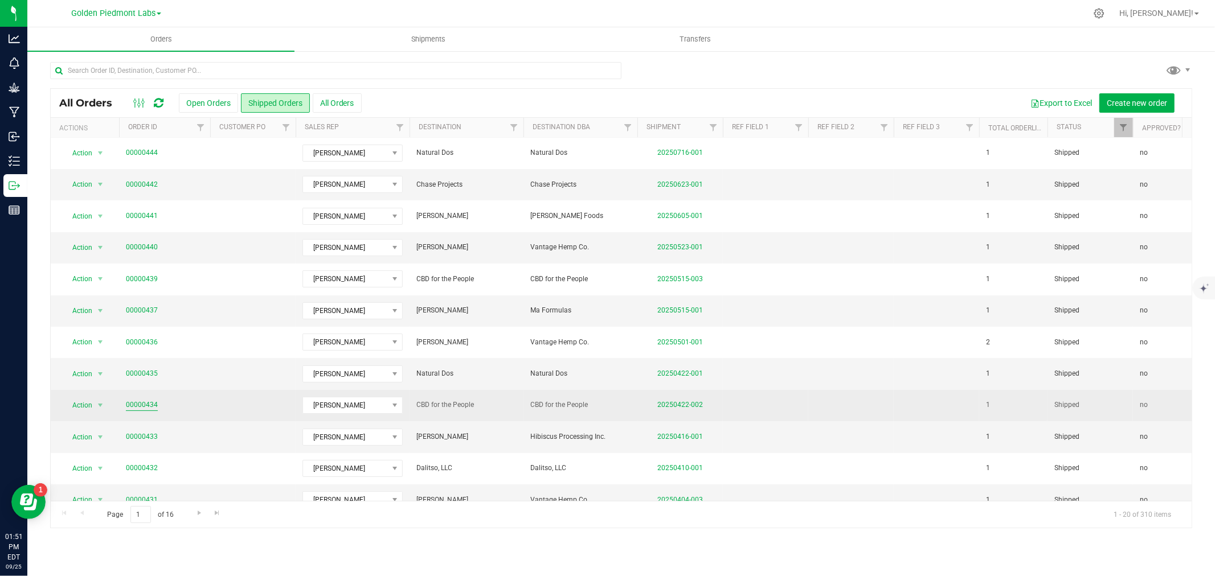
click at [141, 400] on link "00000434" at bounding box center [142, 405] width 32 height 11
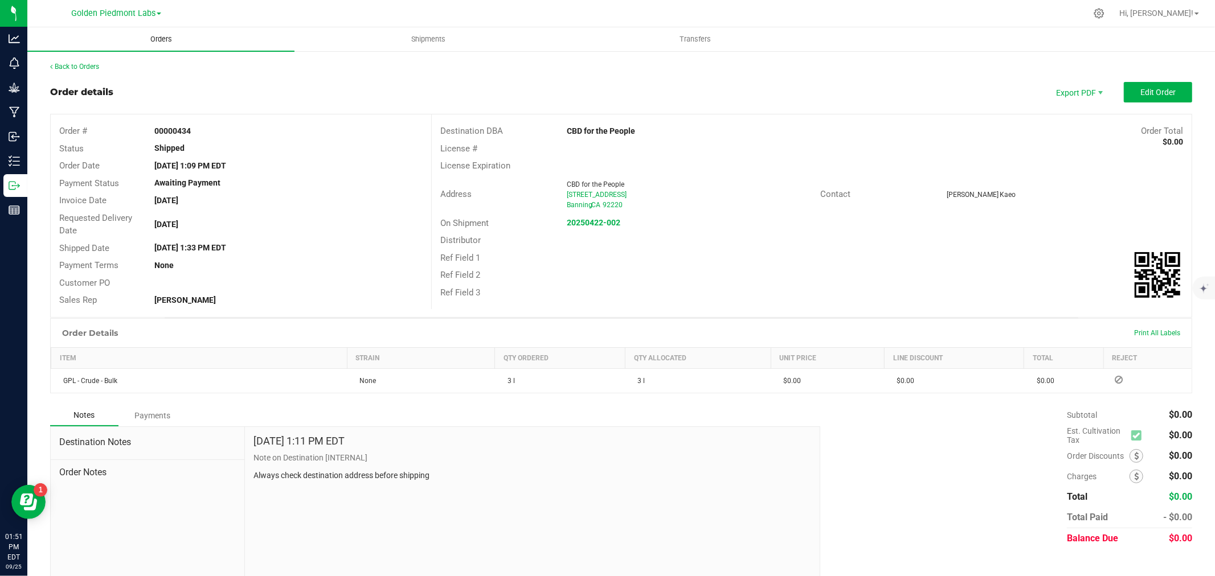
click at [185, 43] on span "Orders" at bounding box center [161, 39] width 52 height 10
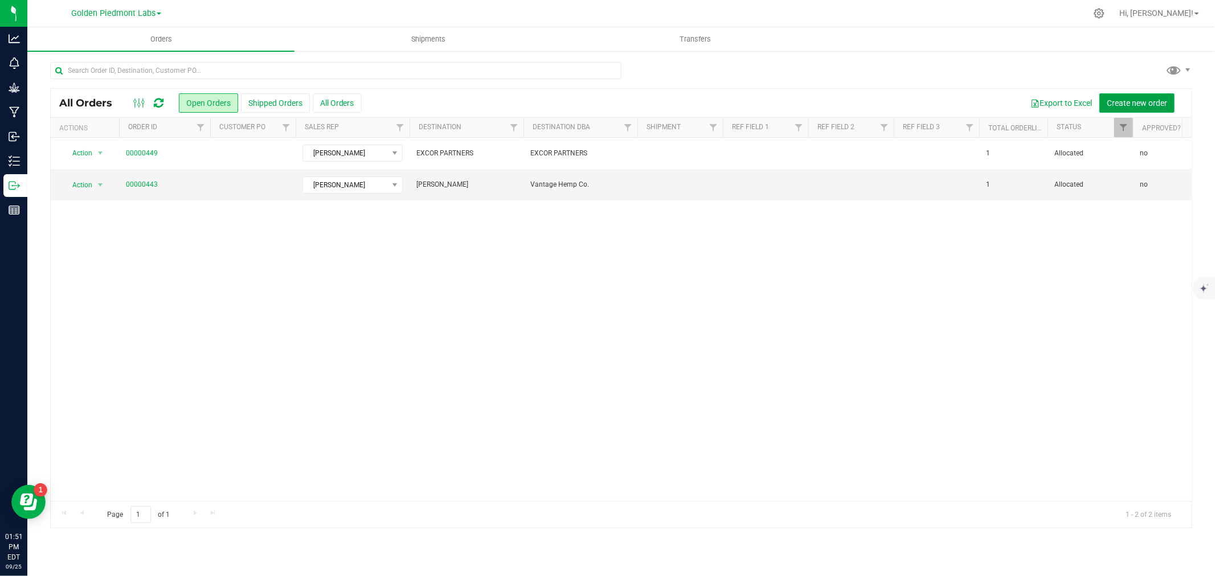
click at [1124, 100] on span "Create new order" at bounding box center [1137, 103] width 60 height 9
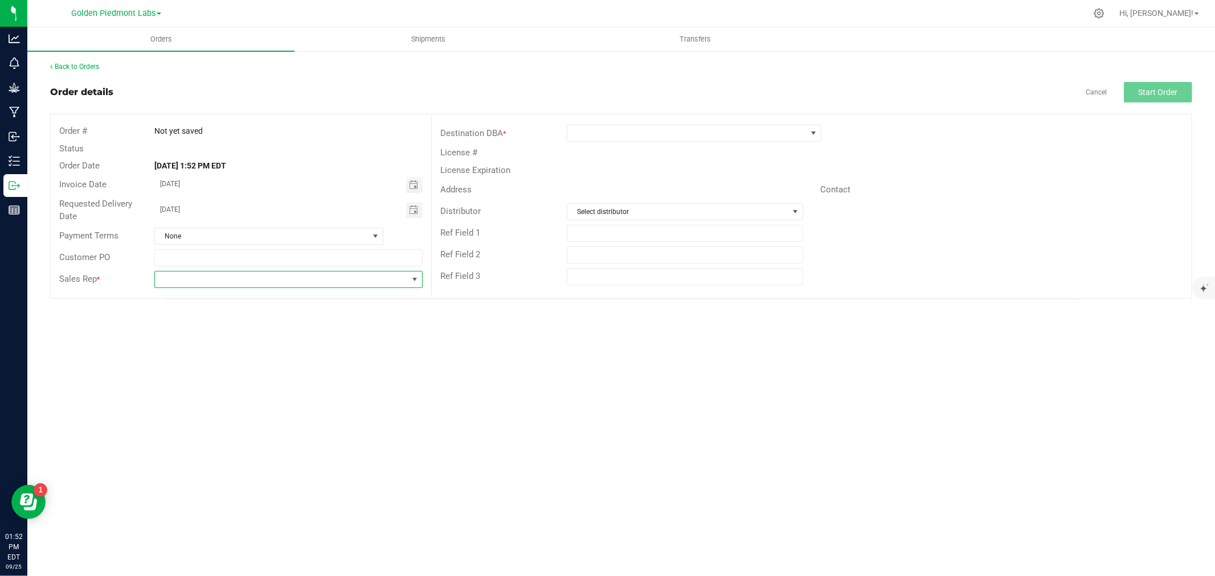
click at [225, 283] on span at bounding box center [281, 280] width 253 height 16
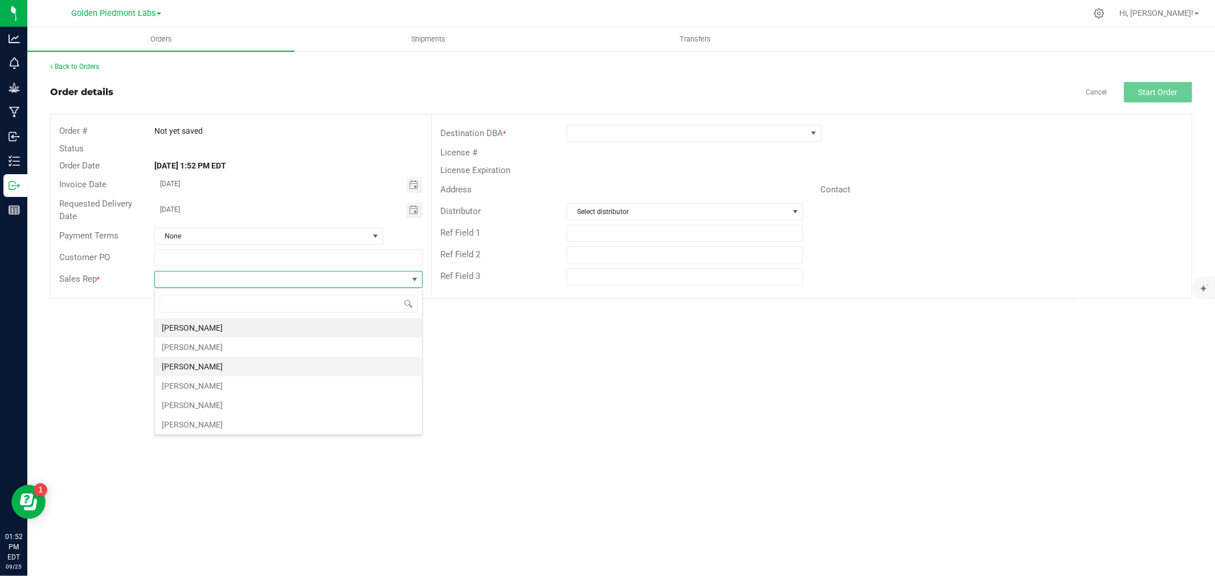
click at [203, 363] on li "[PERSON_NAME]" at bounding box center [288, 366] width 267 height 19
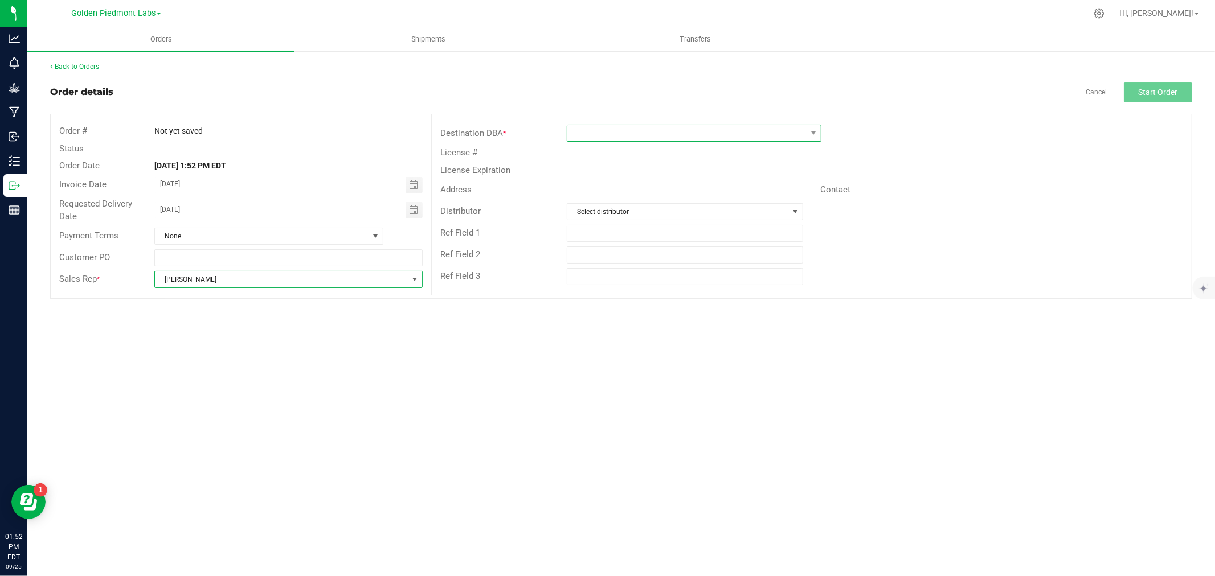
click at [670, 138] on span at bounding box center [686, 133] width 239 height 16
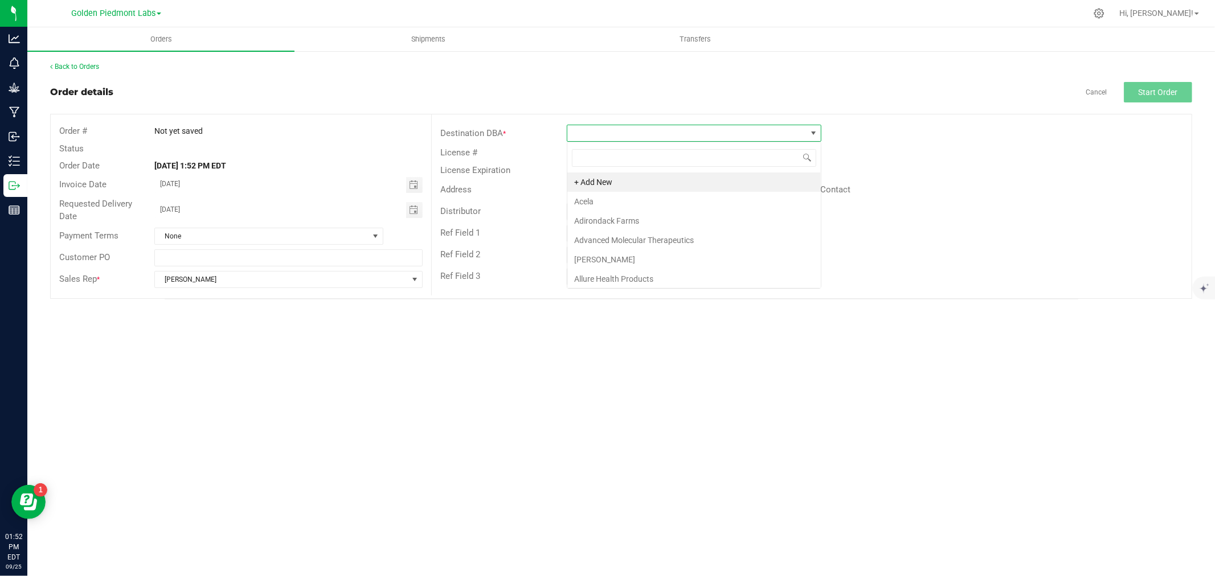
scroll to position [17, 255]
click at [429, 35] on span "Shipments" at bounding box center [428, 39] width 65 height 10
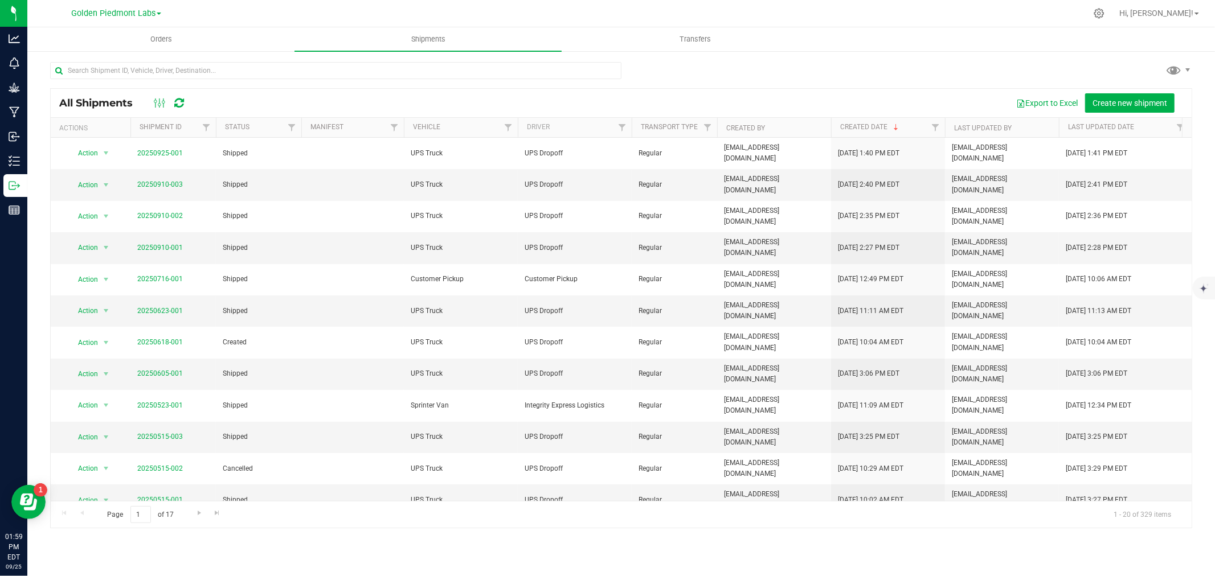
click at [1107, 115] on div "All Shipments Export to Excel Create new shipment" at bounding box center [621, 103] width 1141 height 28
click at [1136, 101] on span "Create new shipment" at bounding box center [1129, 103] width 75 height 9
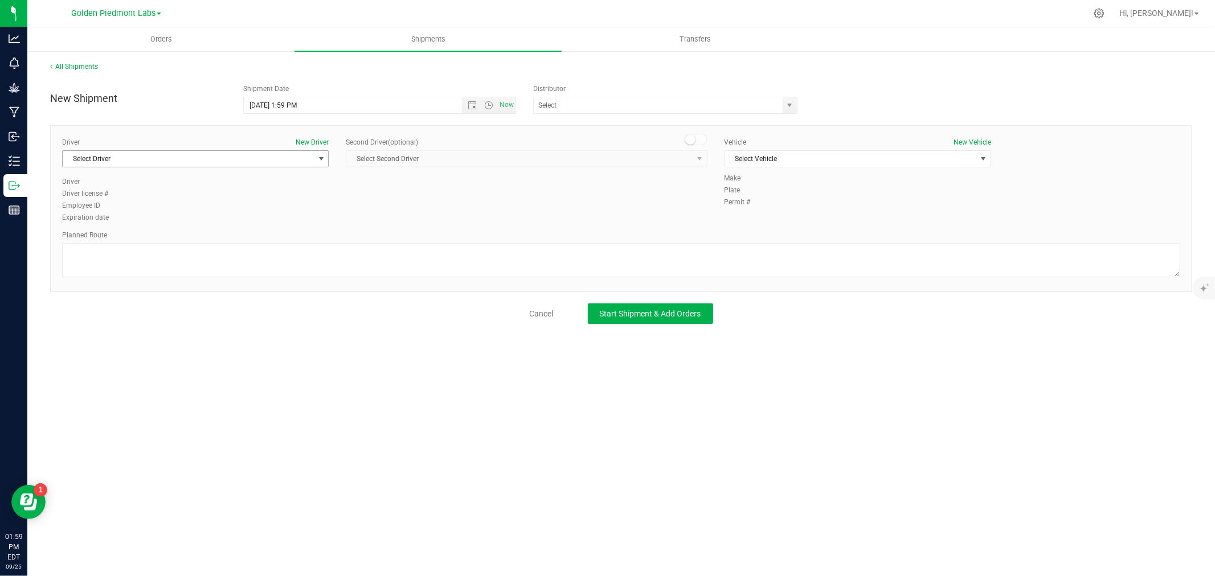
click at [207, 157] on span "Select Driver" at bounding box center [188, 159] width 251 height 16
click at [125, 214] on li "BLS Logistics" at bounding box center [195, 211] width 265 height 17
click at [799, 157] on span "Select Vehicle" at bounding box center [850, 159] width 251 height 16
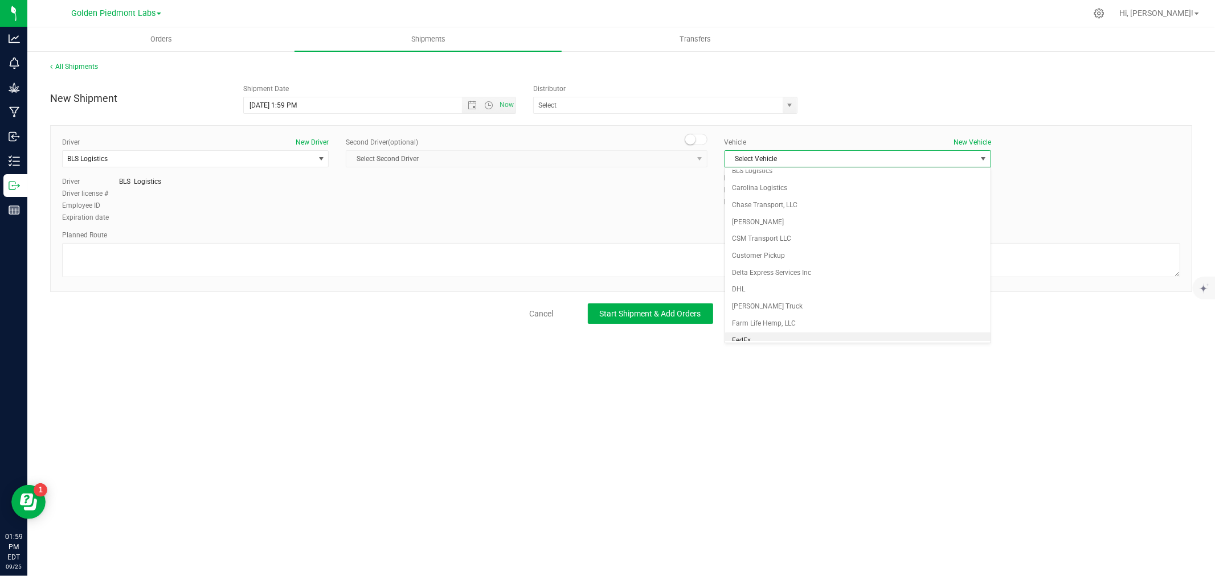
scroll to position [0, 0]
click at [747, 190] on li "BLS Logistics" at bounding box center [857, 195] width 265 height 17
click at [612, 317] on span "Start Shipment & Add Orders" at bounding box center [650, 313] width 101 height 9
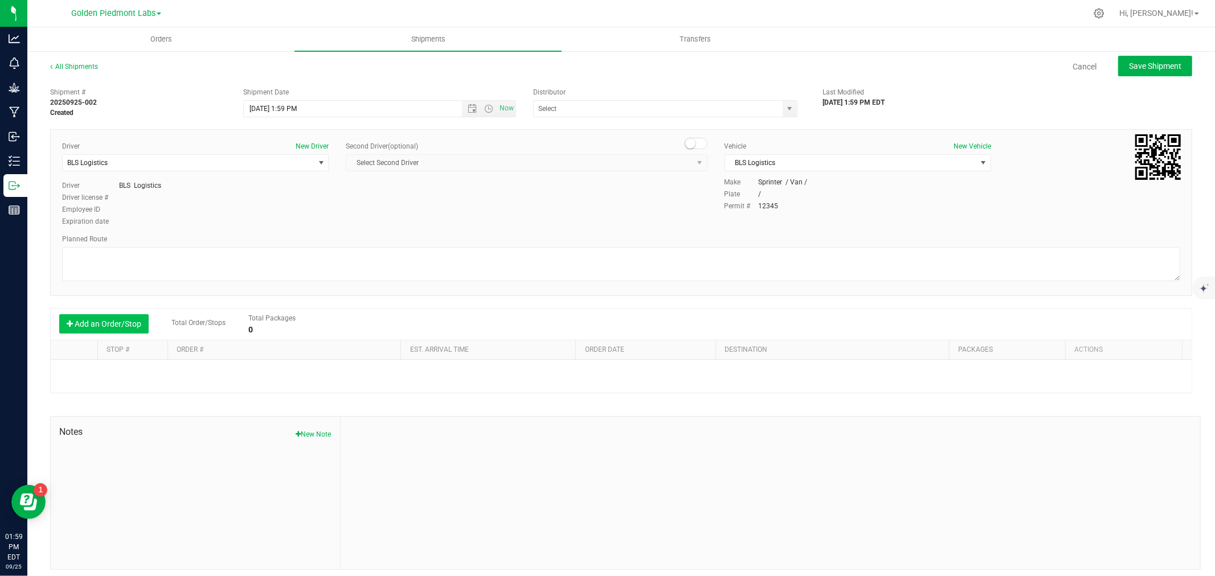
click at [114, 323] on button "Add an Order/Stop" at bounding box center [103, 323] width 89 height 19
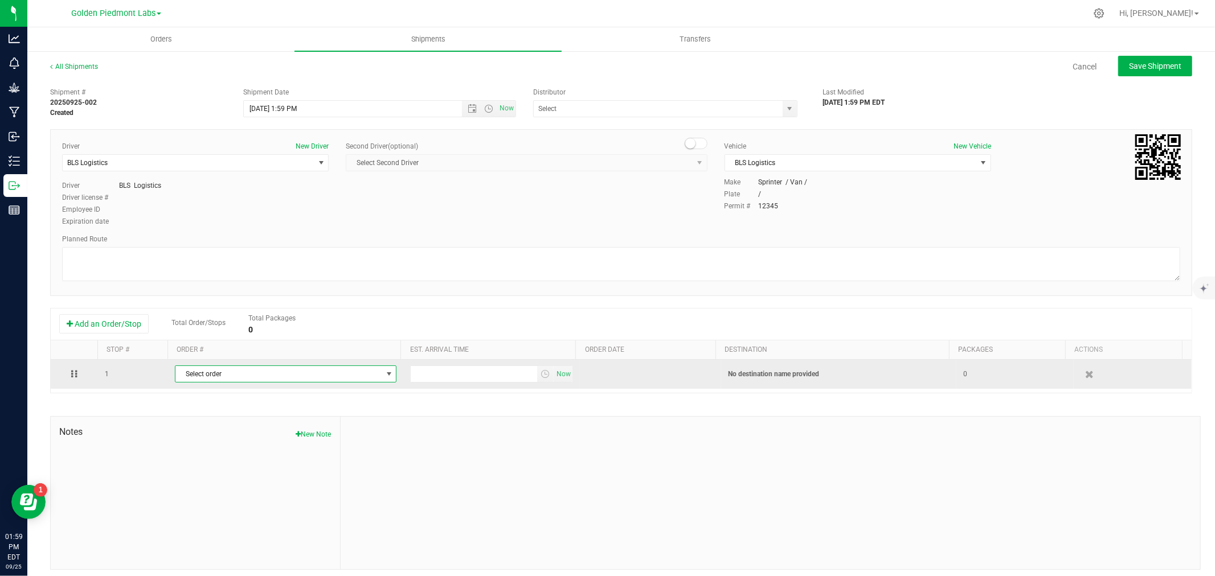
click at [220, 382] on span "Select order" at bounding box center [278, 374] width 206 height 16
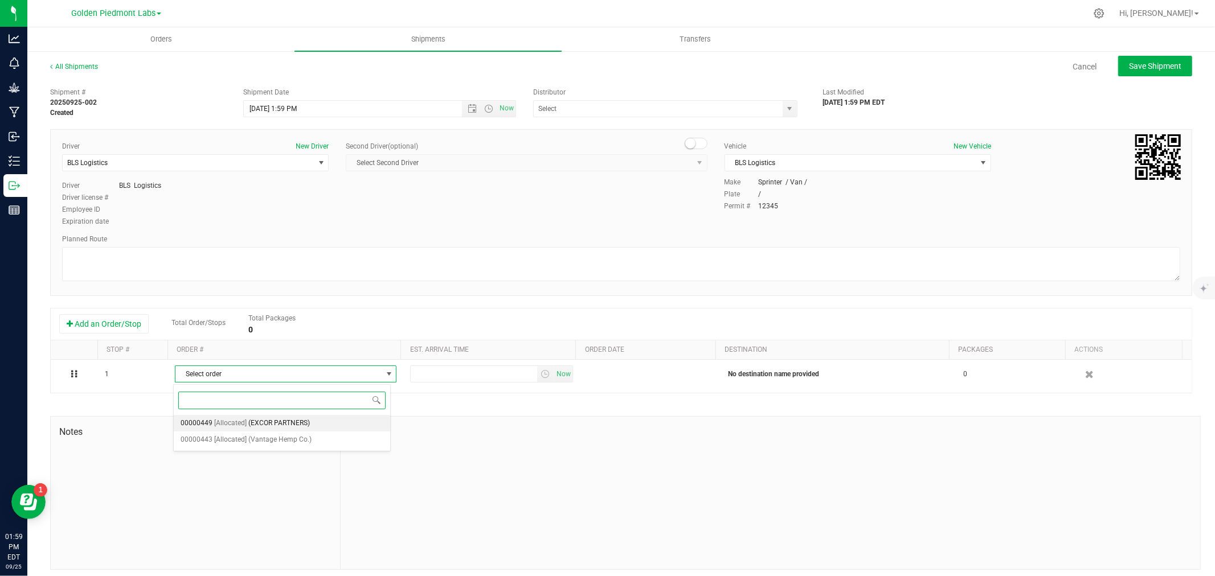
click at [224, 420] on span "[Allocated]" at bounding box center [230, 423] width 32 height 15
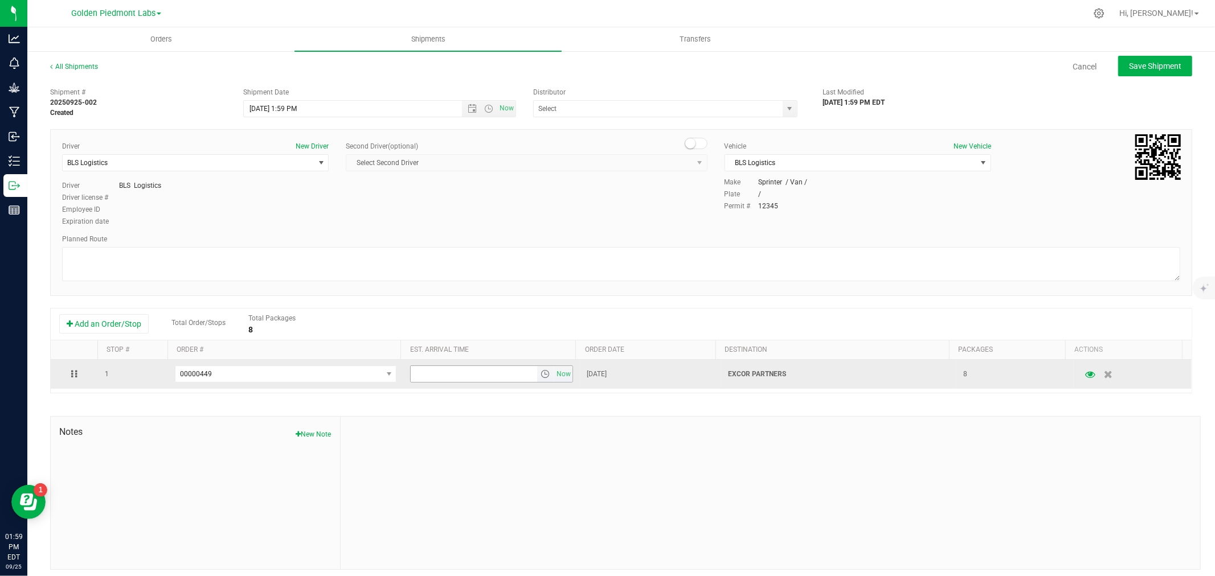
click at [540, 373] on span "select" at bounding box center [544, 374] width 9 height 9
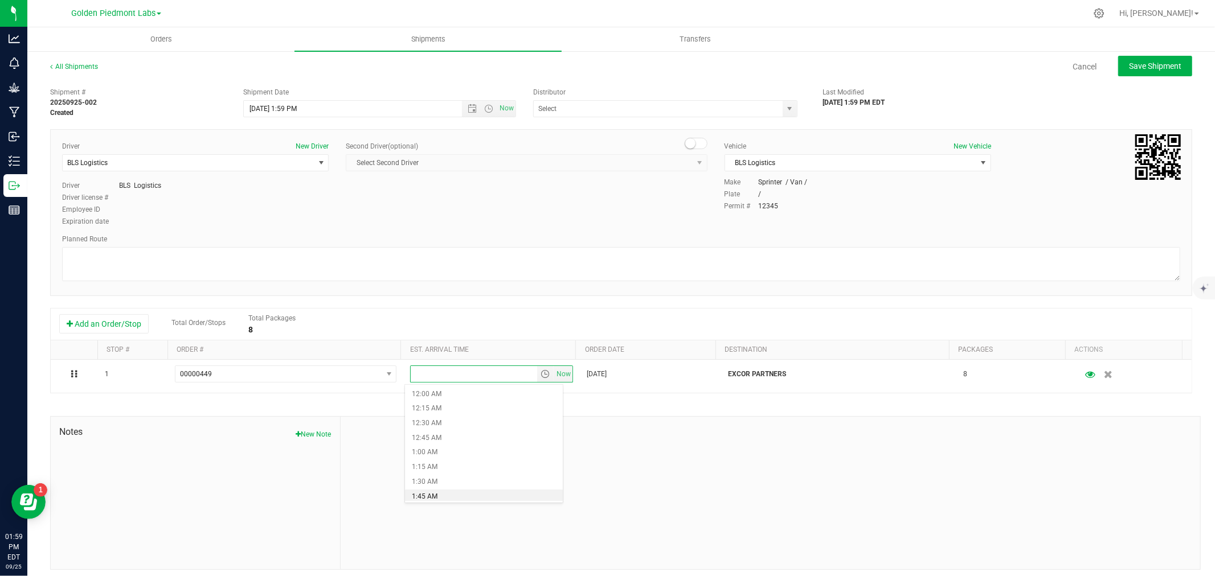
click at [485, 491] on li "1:45 AM" at bounding box center [483, 497] width 157 height 15
click at [1147, 71] on button "Save Shipment" at bounding box center [1155, 66] width 74 height 21
type input "[DATE] 5:59 PM"
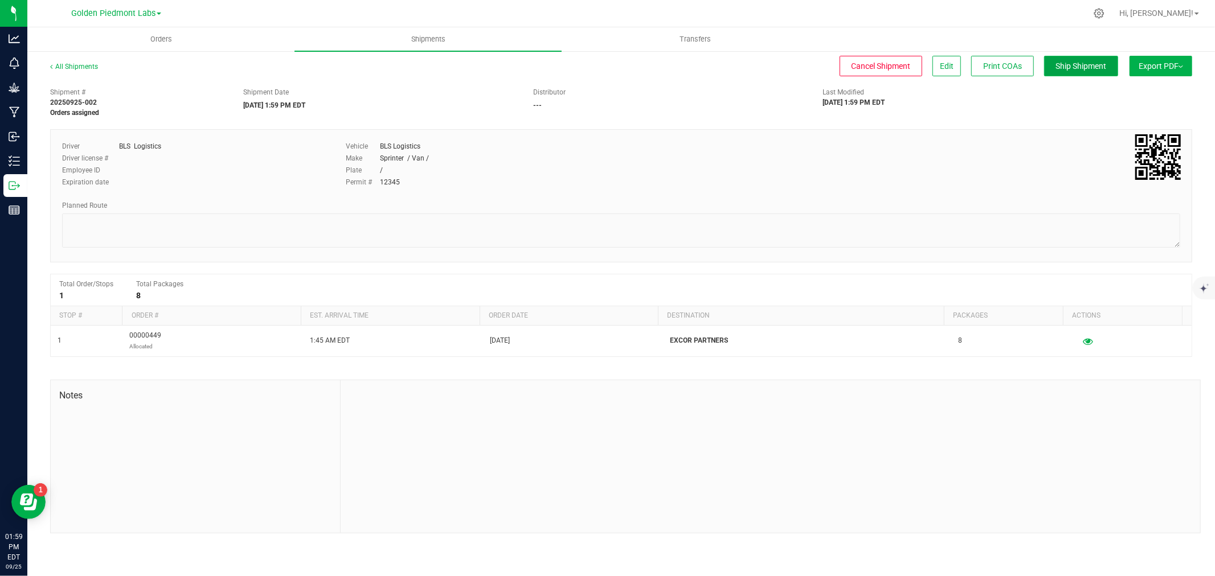
click at [1079, 66] on span "Ship Shipment" at bounding box center [1081, 66] width 51 height 9
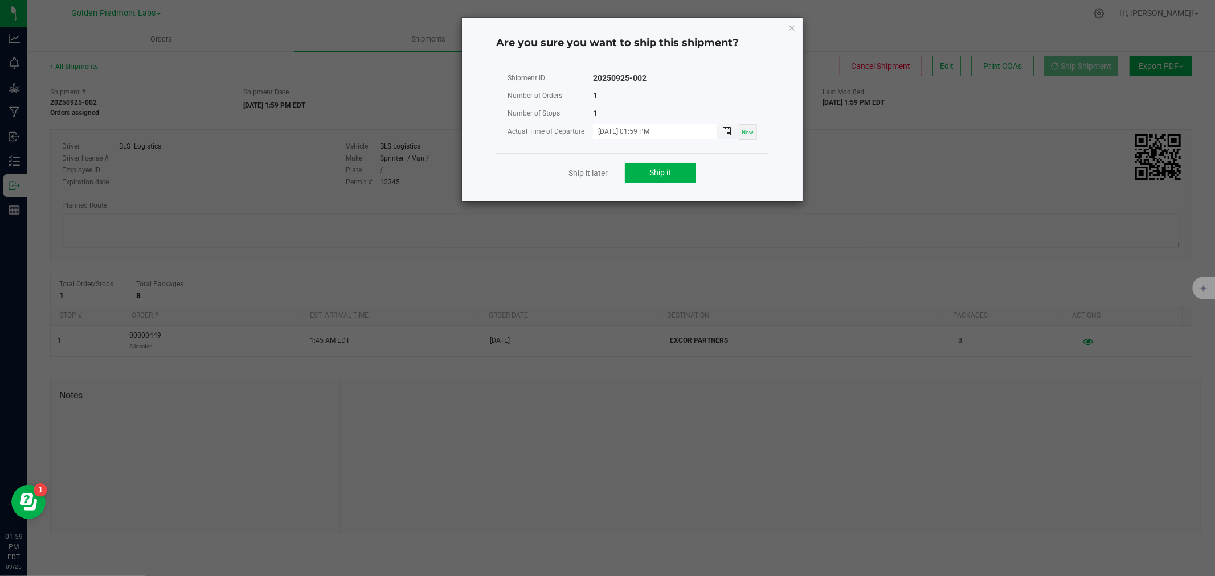
click at [724, 132] on span "Toggle popup" at bounding box center [726, 131] width 9 height 9
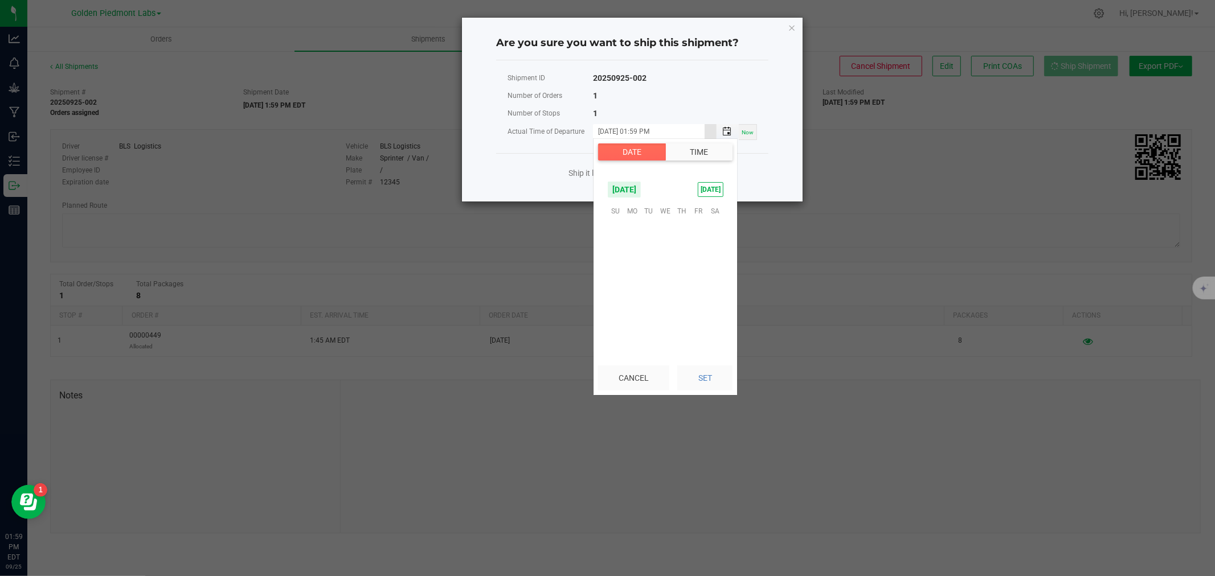
scroll to position [15, 0]
click at [693, 153] on button "Time" at bounding box center [698, 152] width 67 height 17
click at [619, 265] on span "12" at bounding box center [623, 268] width 8 height 8
click at [668, 259] on li "43" at bounding box center [670, 252] width 27 height 15
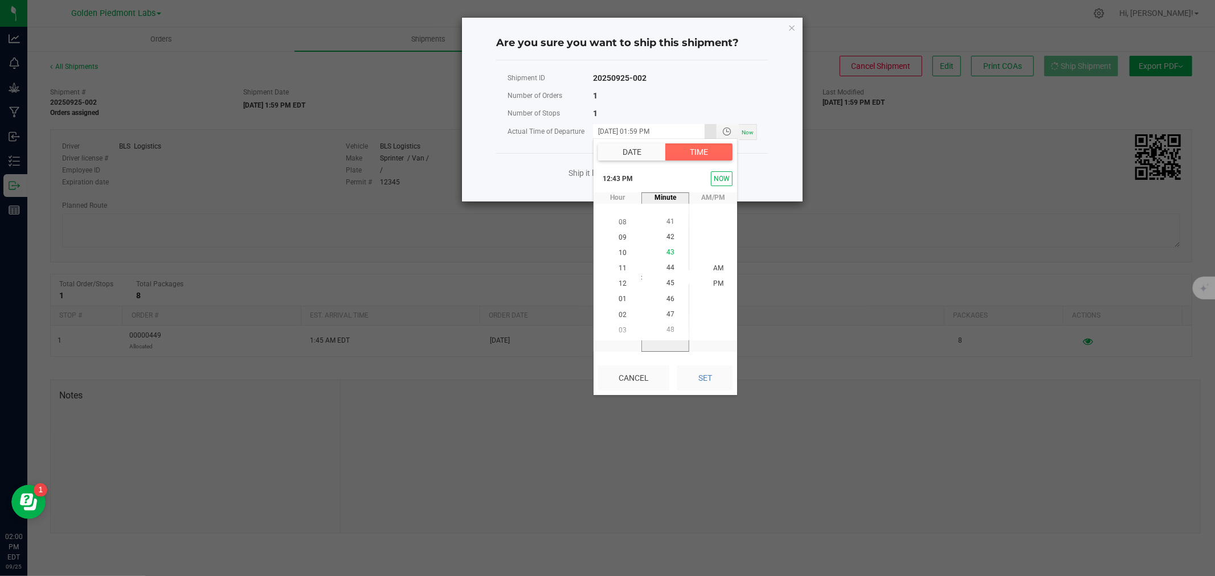
scroll to position [665, 0]
click at [702, 380] on button "Set" at bounding box center [704, 378] width 55 height 25
type input "[DATE] 12:43 PM"
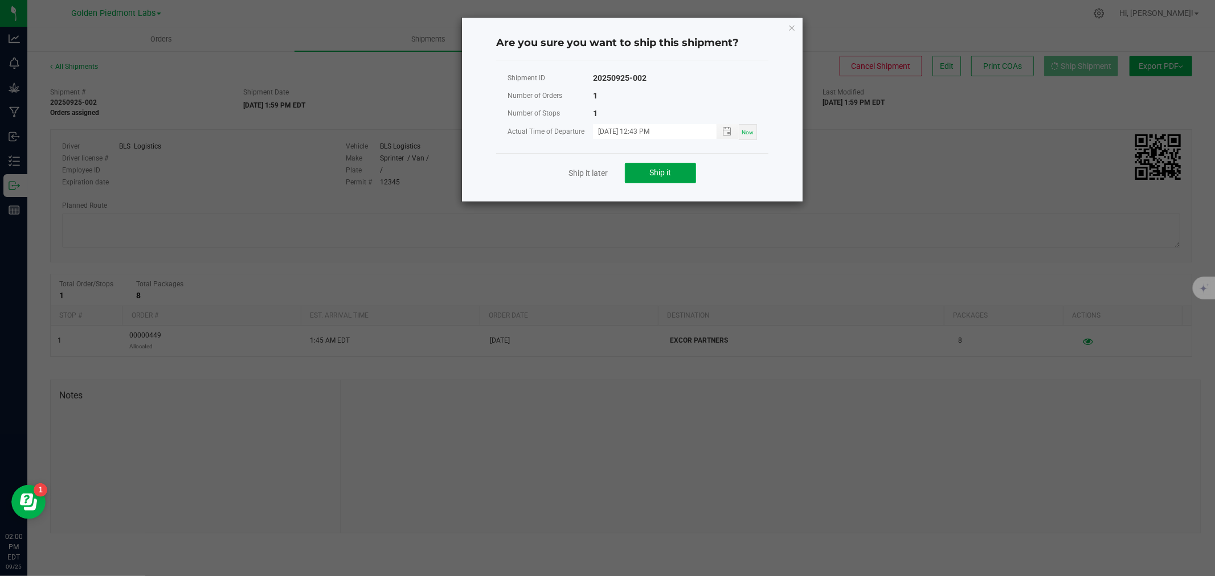
click at [647, 170] on button "Ship it" at bounding box center [660, 173] width 71 height 21
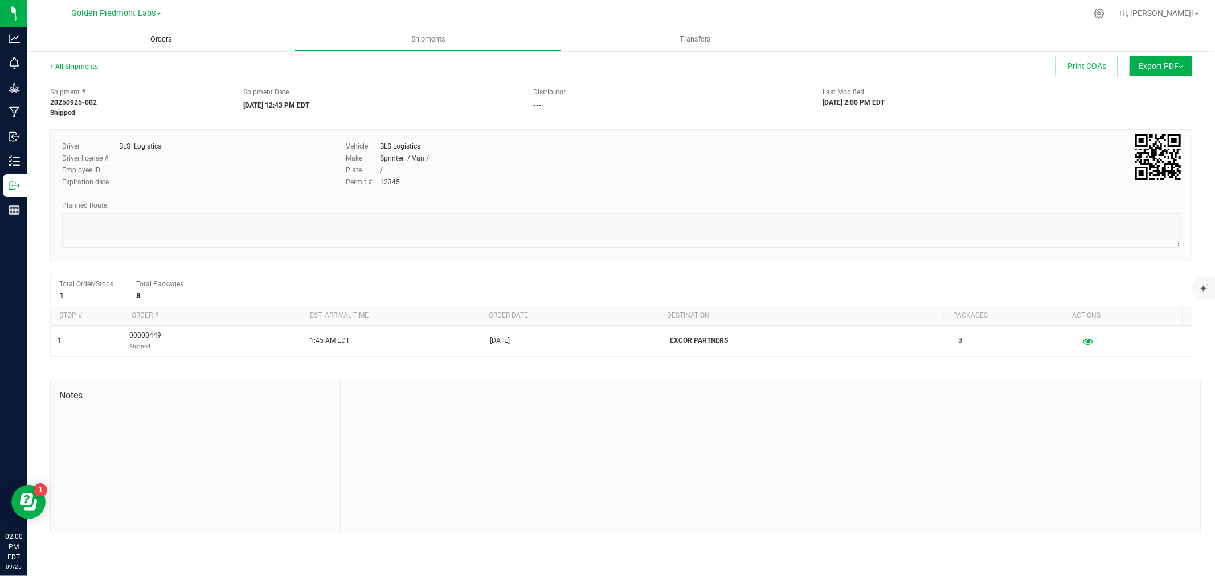
click at [157, 40] on span "Orders" at bounding box center [161, 39] width 52 height 10
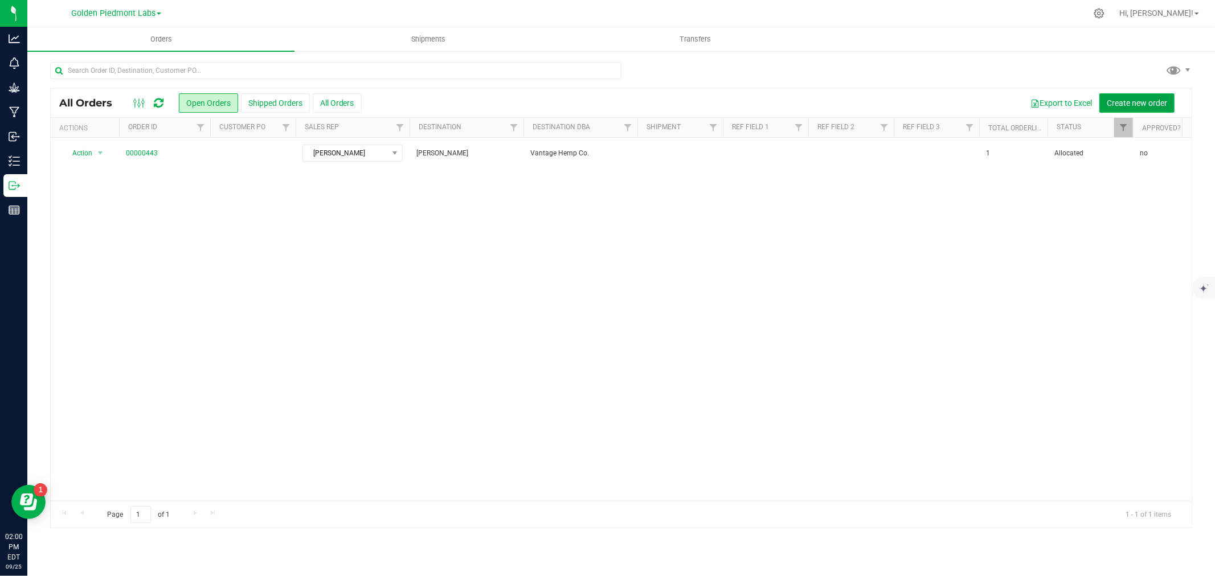
click at [1113, 99] on span "Create new order" at bounding box center [1137, 103] width 60 height 9
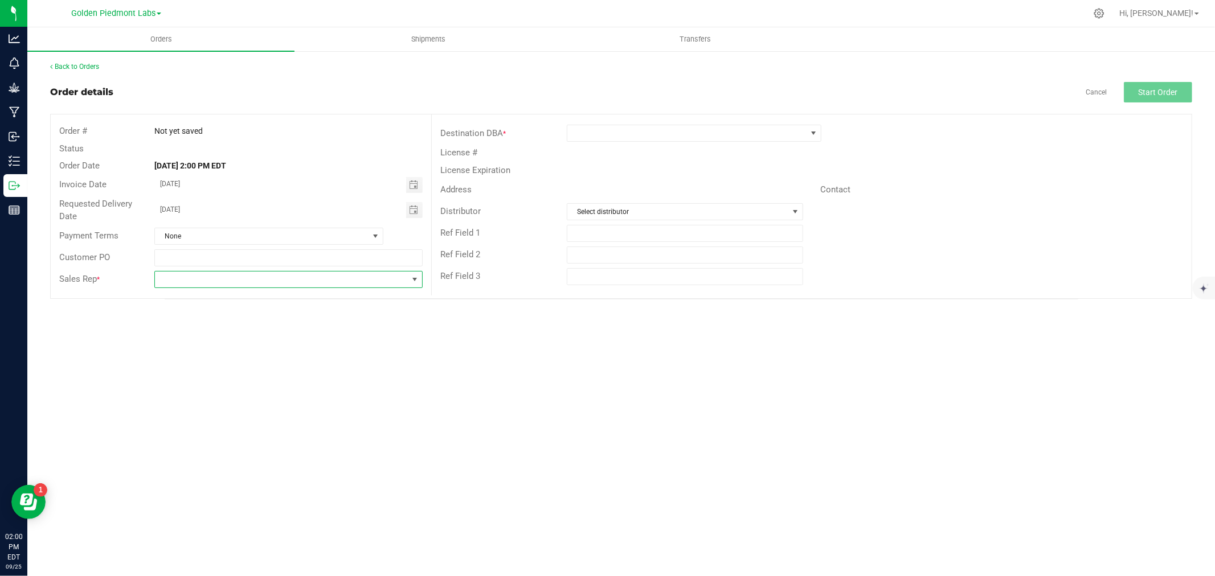
click at [182, 284] on span at bounding box center [281, 280] width 253 height 16
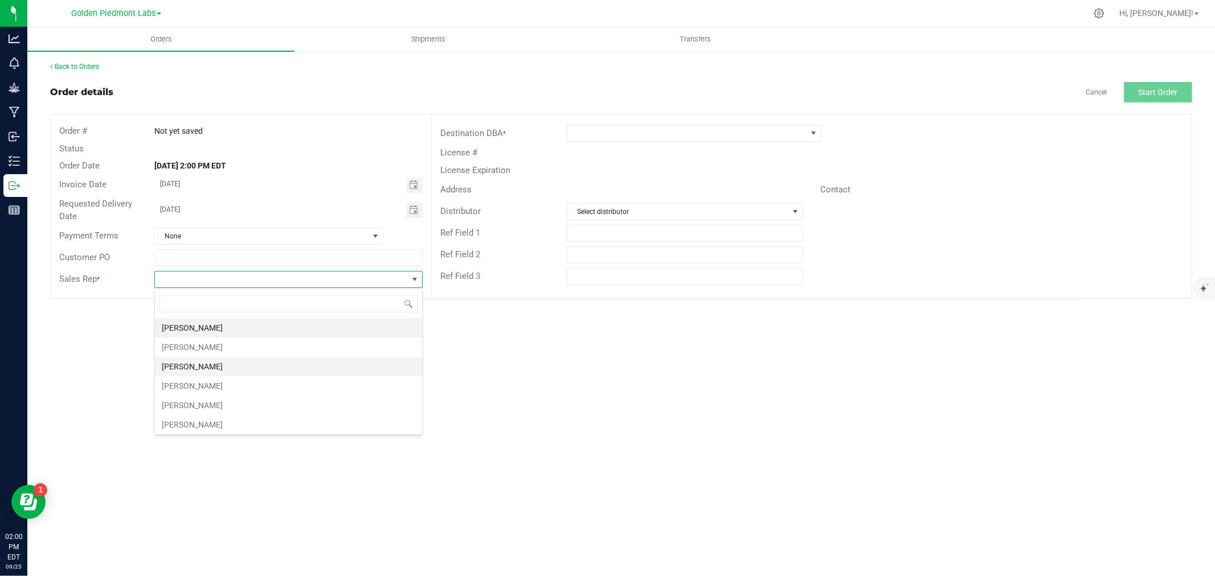
click at [186, 367] on li "[PERSON_NAME]" at bounding box center [288, 366] width 267 height 19
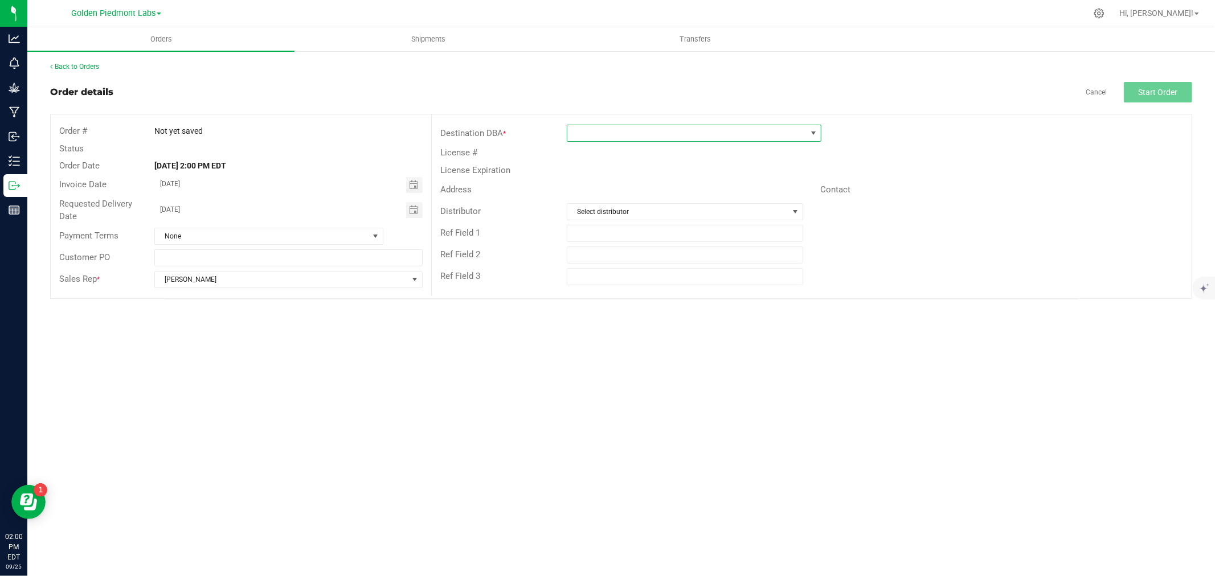
click at [616, 136] on span at bounding box center [686, 133] width 239 height 16
type input "cbd"
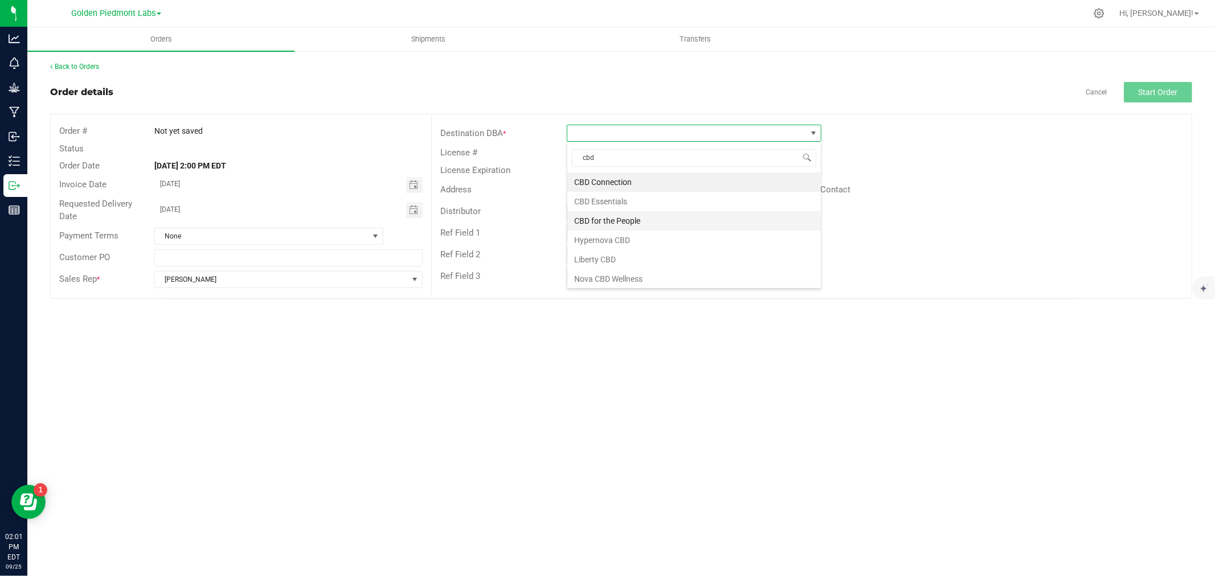
click at [612, 219] on li "CBD for the People" at bounding box center [693, 220] width 253 height 19
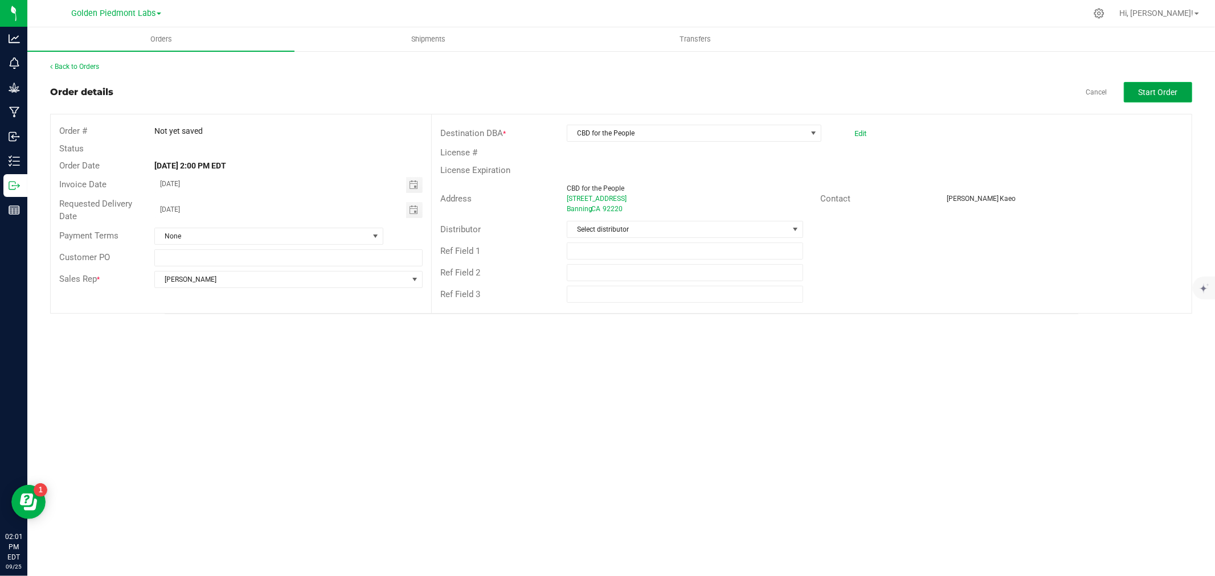
click at [1154, 91] on span "Start Order" at bounding box center [1157, 92] width 39 height 9
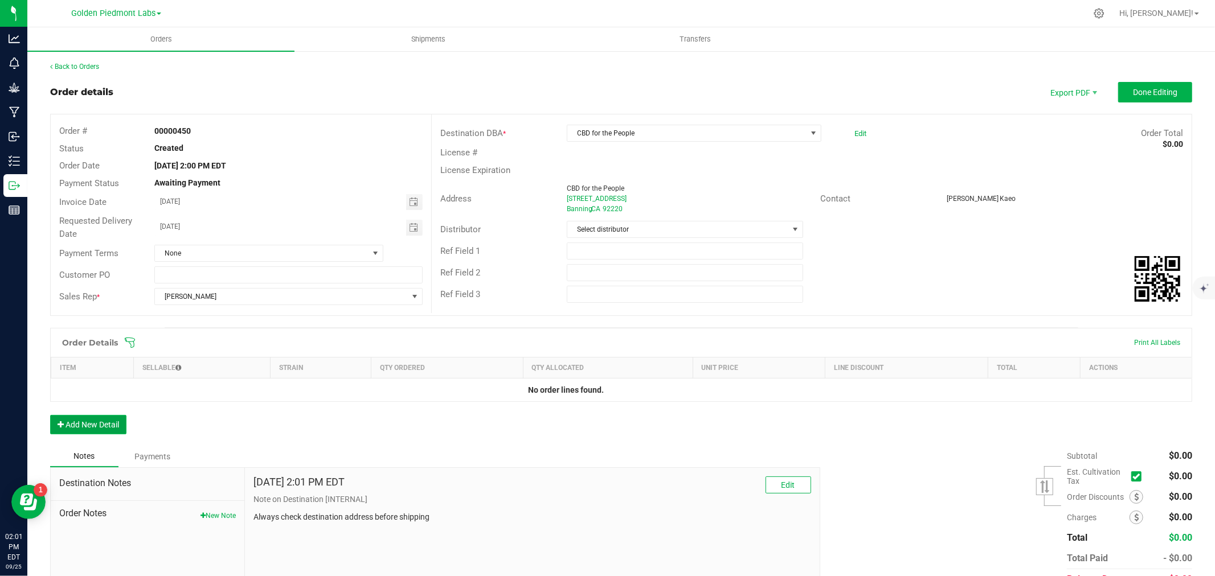
click at [66, 422] on button "Add New Detail" at bounding box center [88, 424] width 76 height 19
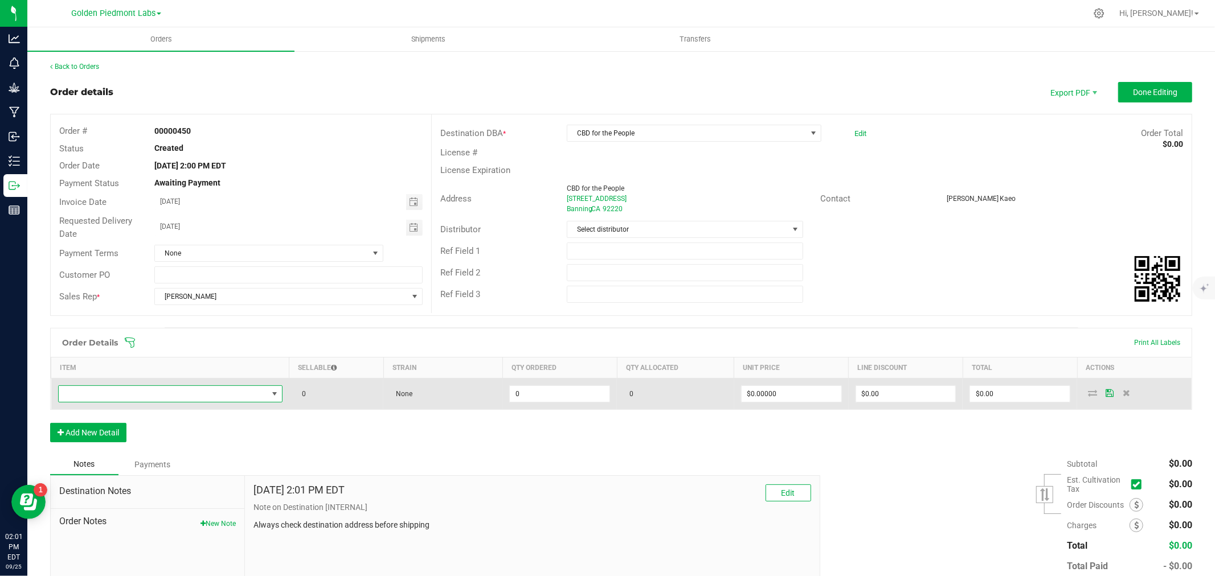
click at [87, 395] on span "NO DATA FOUND" at bounding box center [163, 394] width 209 height 16
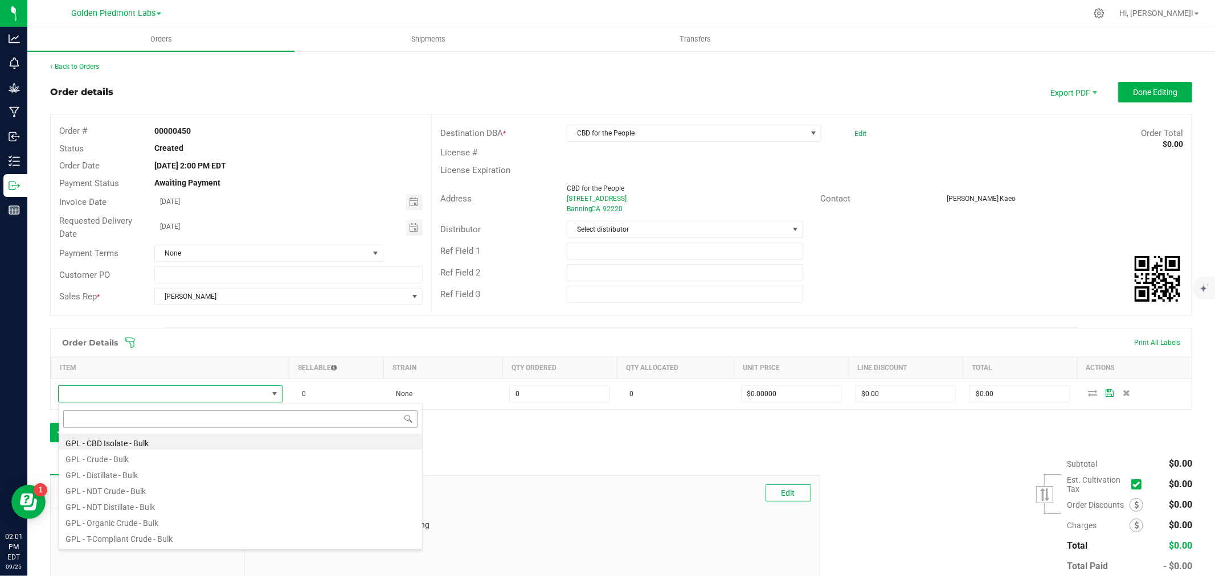
scroll to position [17, 220]
click at [95, 460] on li "GPL - Crude - Bulk" at bounding box center [240, 458] width 363 height 16
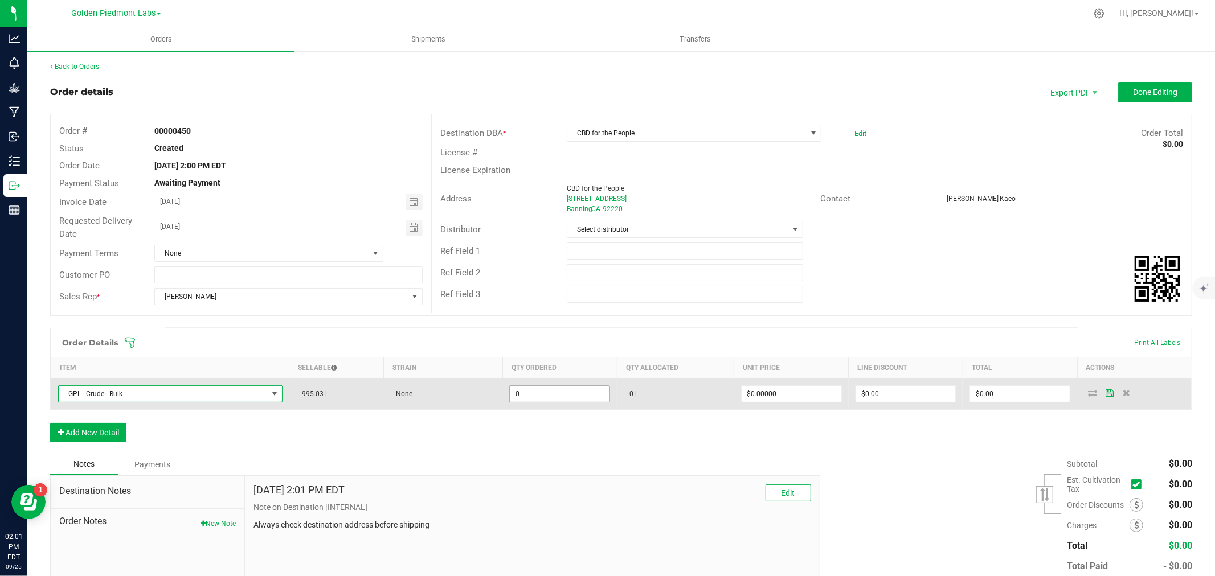
click at [560, 397] on input "0" at bounding box center [560, 394] width 100 height 16
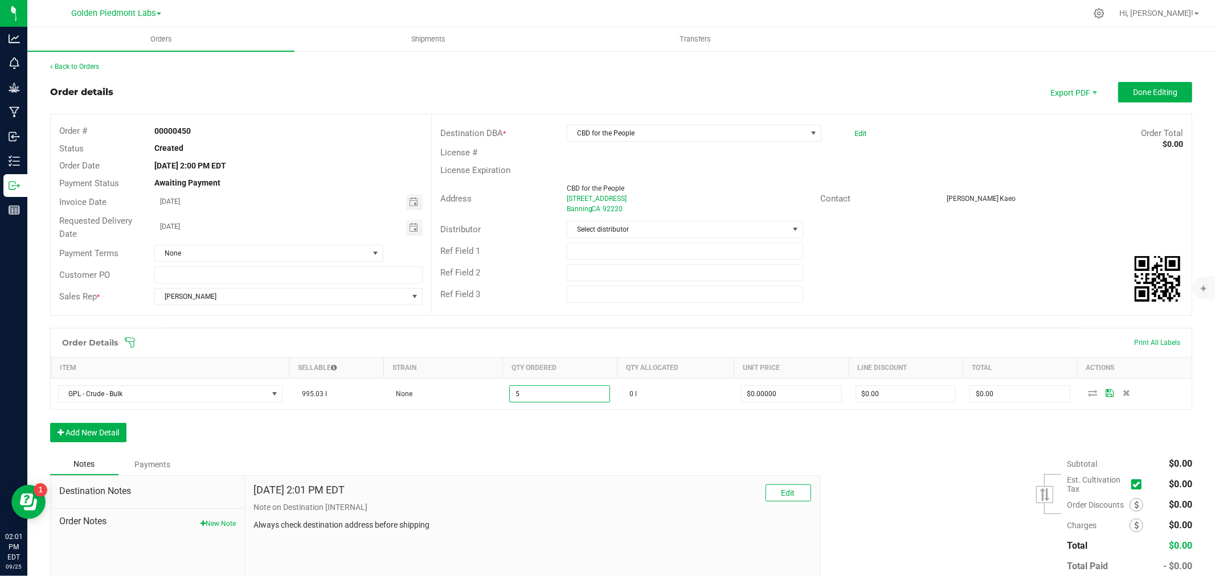
type input "5.0000 l"
click at [570, 447] on div "Order Details Print All Labels Item Sellable Strain Qty Ordered Qty Allocated U…" at bounding box center [621, 391] width 1142 height 126
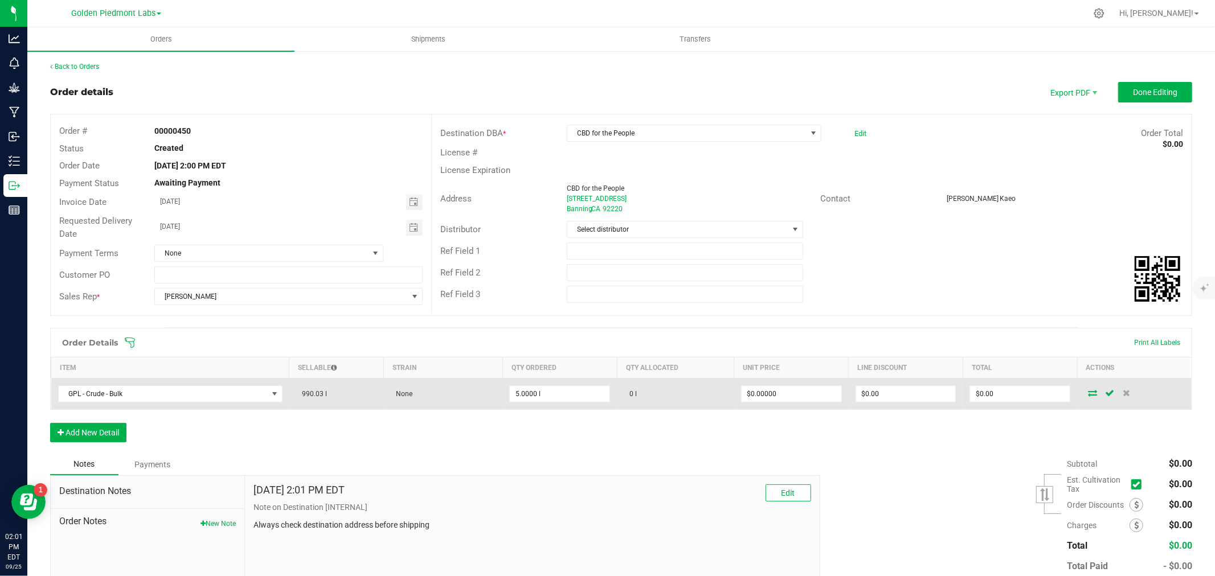
click at [1088, 396] on icon at bounding box center [1092, 393] width 9 height 7
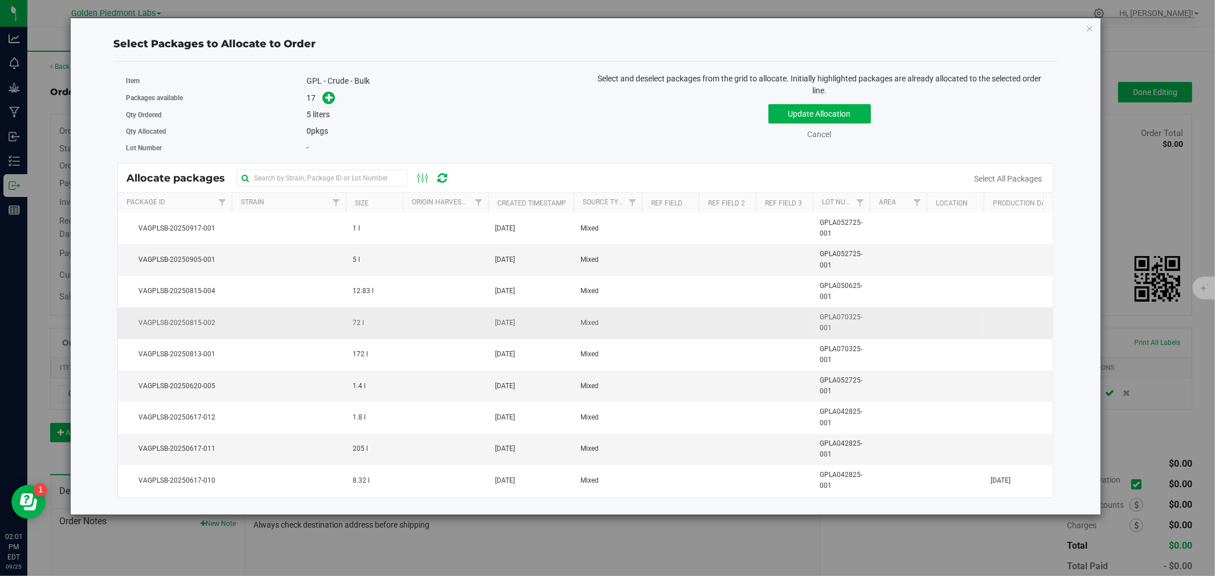
scroll to position [0, 0]
click at [286, 178] on input "text" at bounding box center [321, 178] width 171 height 17
type input "gpla0527"
click at [243, 322] on td at bounding box center [289, 323] width 114 height 31
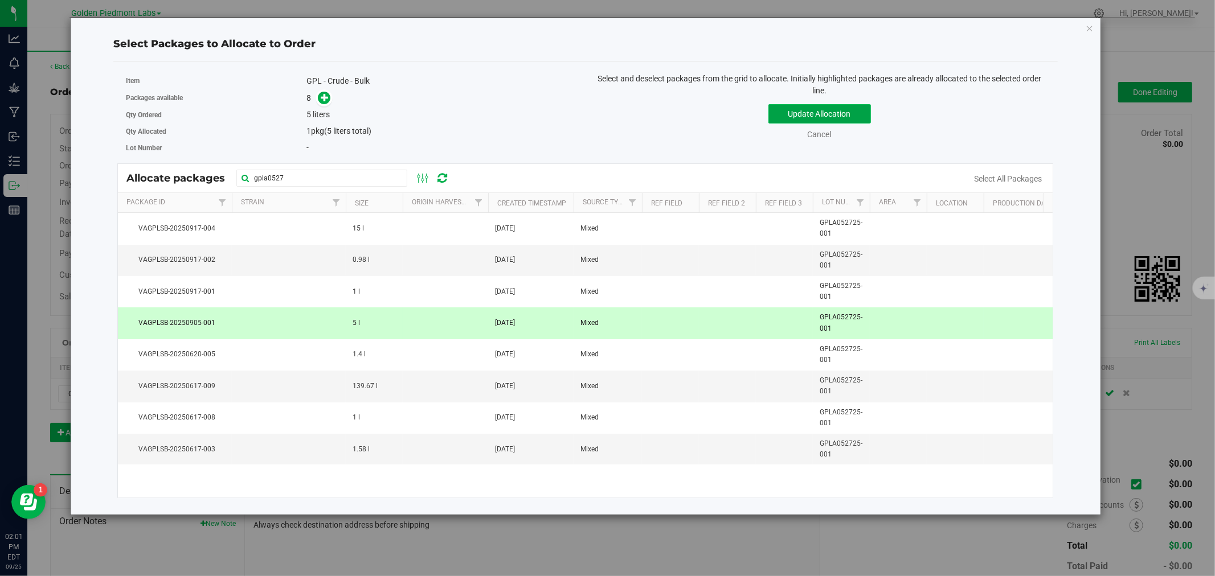
click at [783, 114] on button "Update Allocation" at bounding box center [819, 113] width 103 height 19
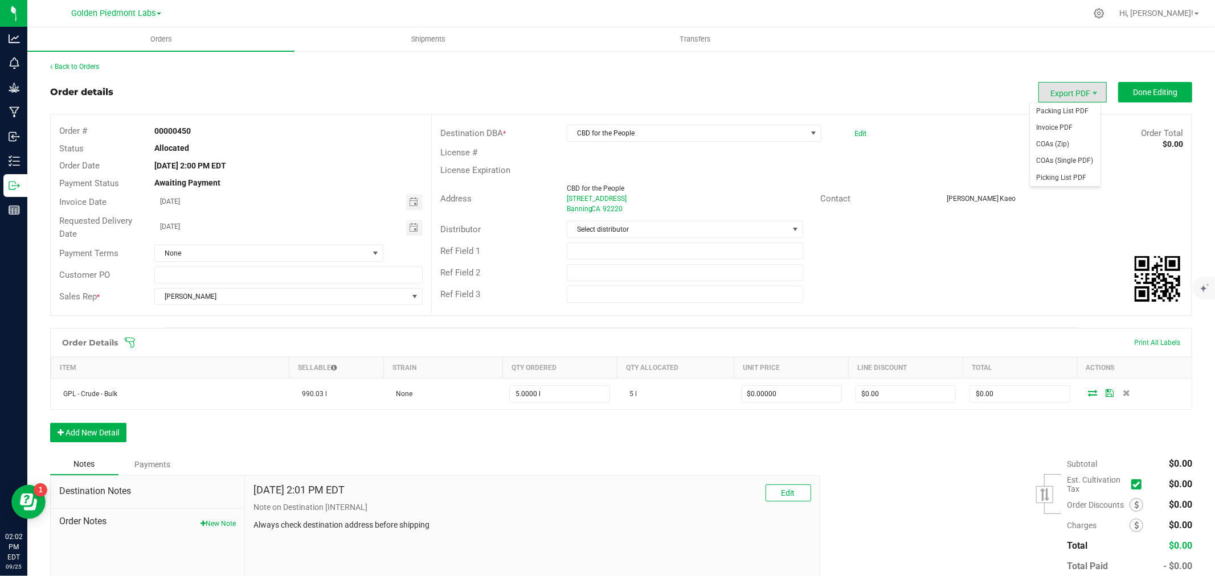
click at [1055, 87] on span "Export PDF" at bounding box center [1072, 92] width 68 height 21
click at [1045, 110] on span "Packing List PDF" at bounding box center [1065, 111] width 71 height 17
click at [409, 206] on span "Toggle calendar" at bounding box center [413, 202] width 9 height 9
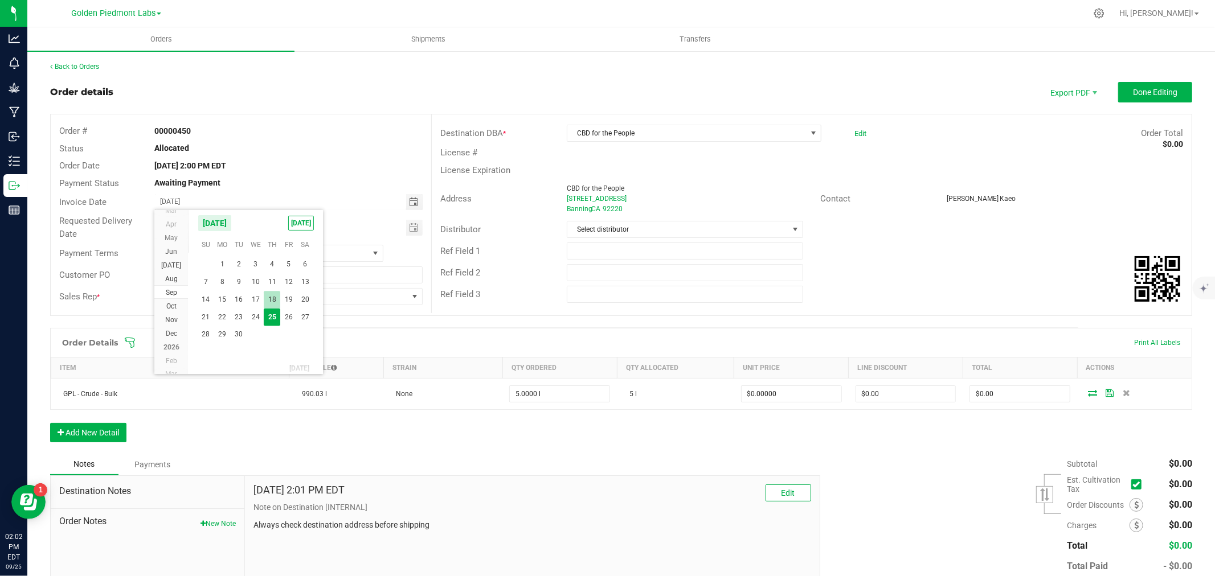
click at [270, 302] on span "18" at bounding box center [272, 300] width 17 height 18
type input "[DATE]"
click at [414, 227] on span "Toggle calendar" at bounding box center [413, 227] width 9 height 9
click at [273, 321] on span "18" at bounding box center [272, 325] width 17 height 18
type input "[DATE]"
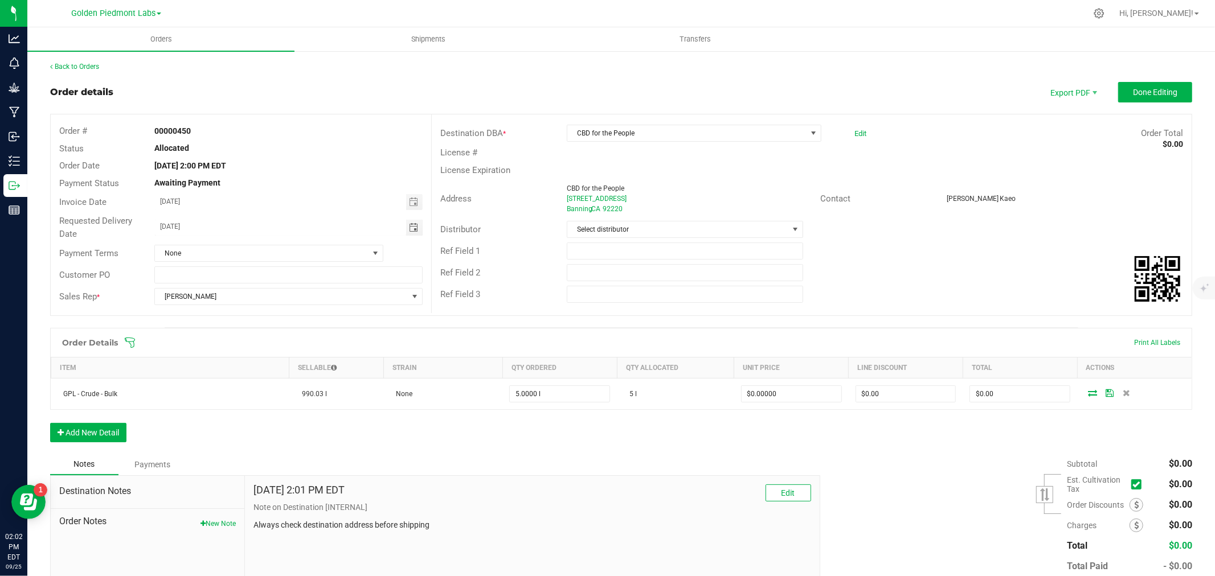
click at [349, 153] on div "Allocated" at bounding box center [288, 148] width 285 height 12
click at [1095, 99] on span "Export PDF" at bounding box center [1072, 92] width 68 height 21
click at [1069, 116] on span "Packing List PDF" at bounding box center [1065, 111] width 71 height 17
click at [795, 498] on button "Edit" at bounding box center [788, 493] width 46 height 17
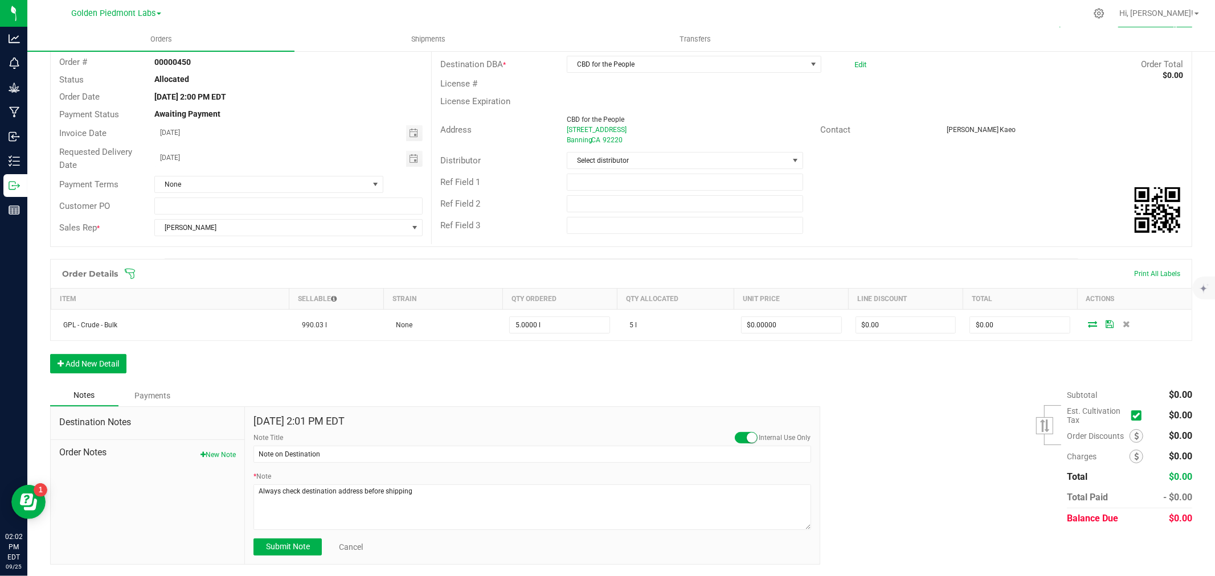
scroll to position [71, 0]
click at [352, 547] on link "Cancel" at bounding box center [351, 547] width 24 height 11
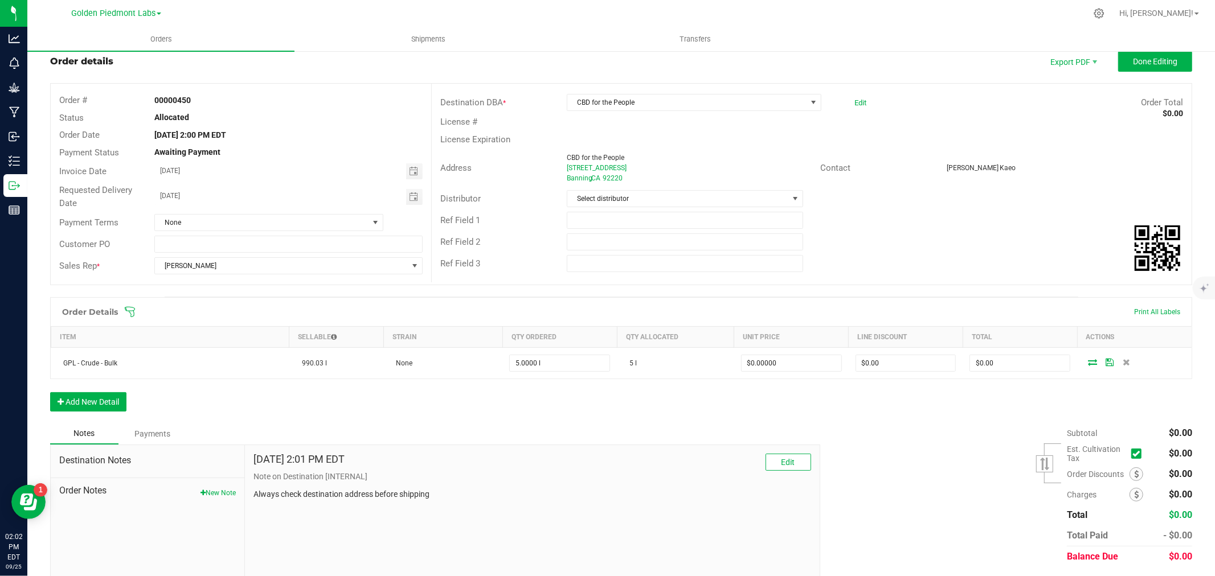
scroll to position [0, 0]
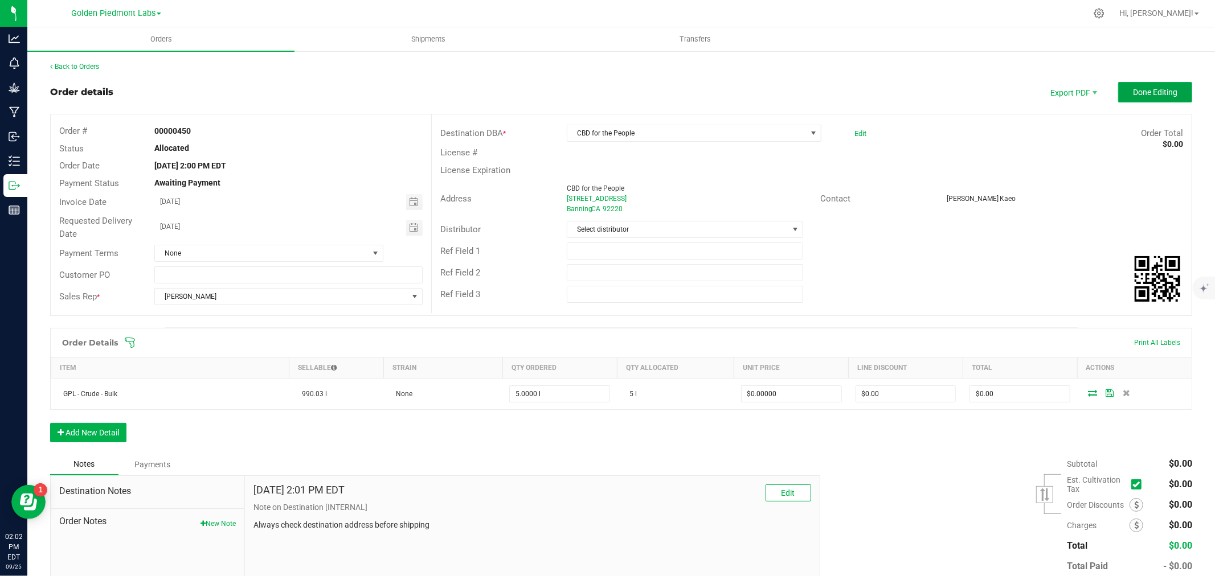
click at [1169, 97] on button "Done Editing" at bounding box center [1155, 92] width 74 height 21
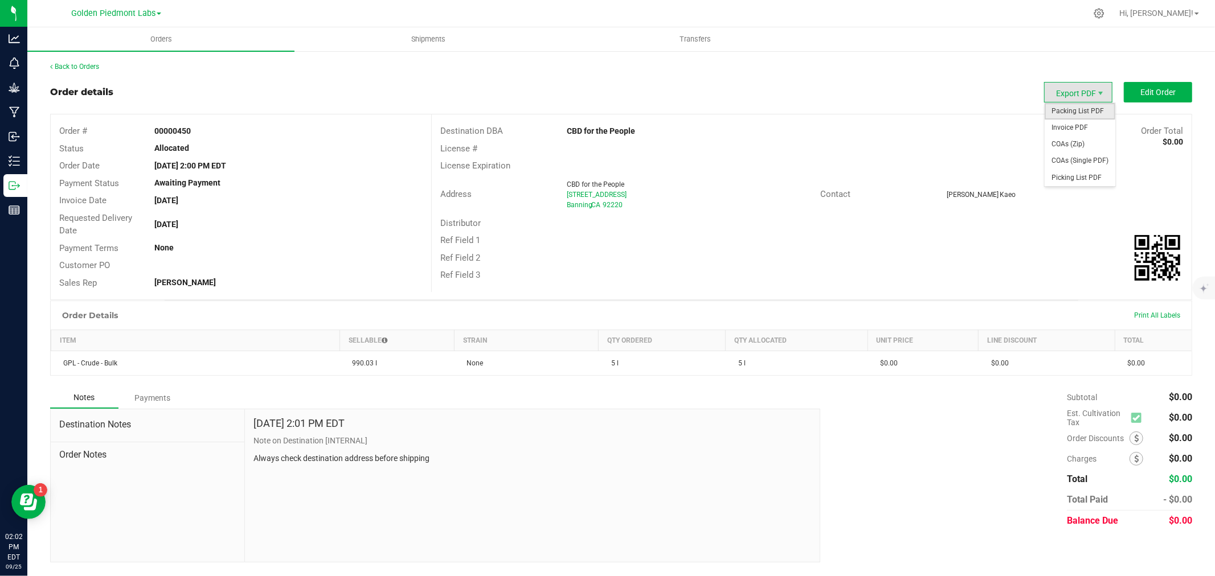
click at [1062, 105] on span "Packing List PDF" at bounding box center [1080, 111] width 71 height 17
click at [428, 44] on span "Shipments" at bounding box center [428, 39] width 65 height 10
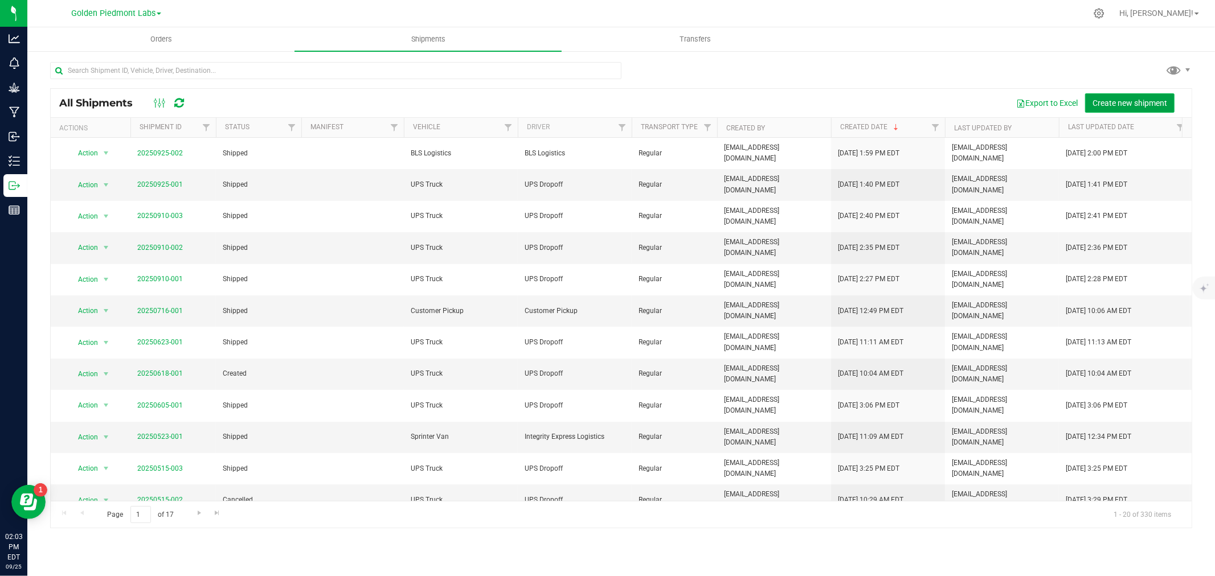
click at [1101, 101] on span "Create new shipment" at bounding box center [1129, 103] width 75 height 9
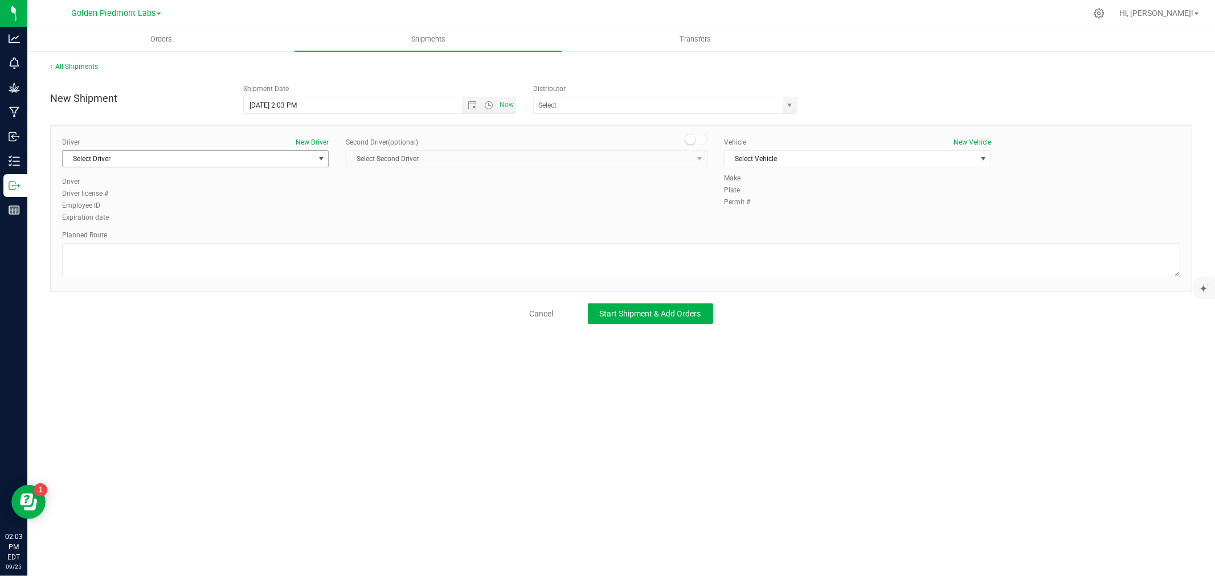
click at [229, 162] on span "Select Driver" at bounding box center [188, 159] width 251 height 16
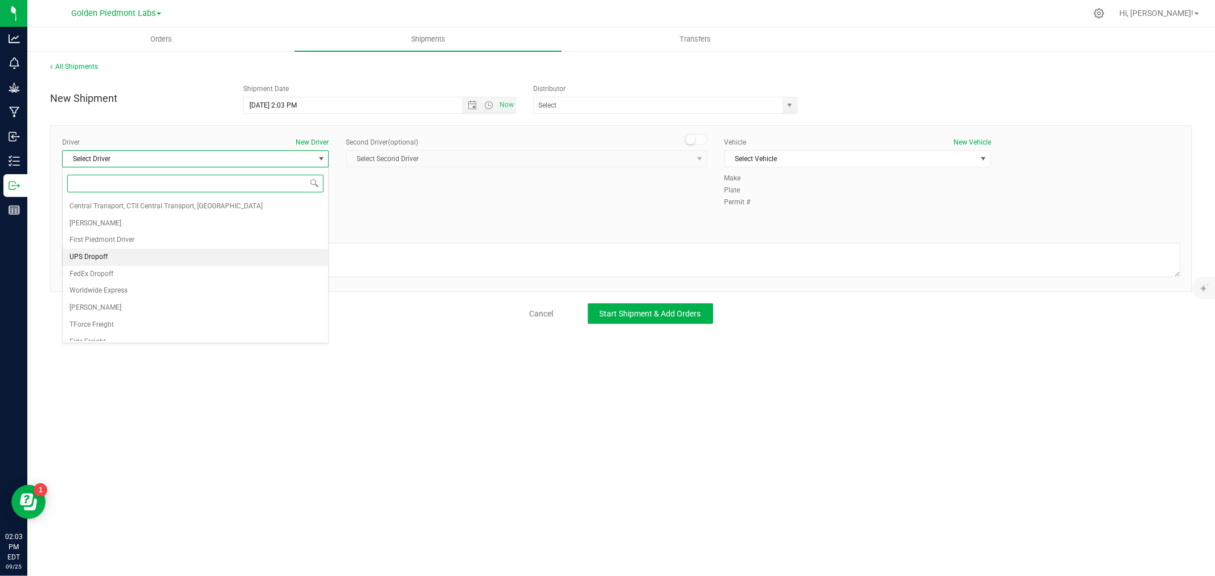
click at [141, 262] on li "UPS Dropoff" at bounding box center [195, 257] width 265 height 17
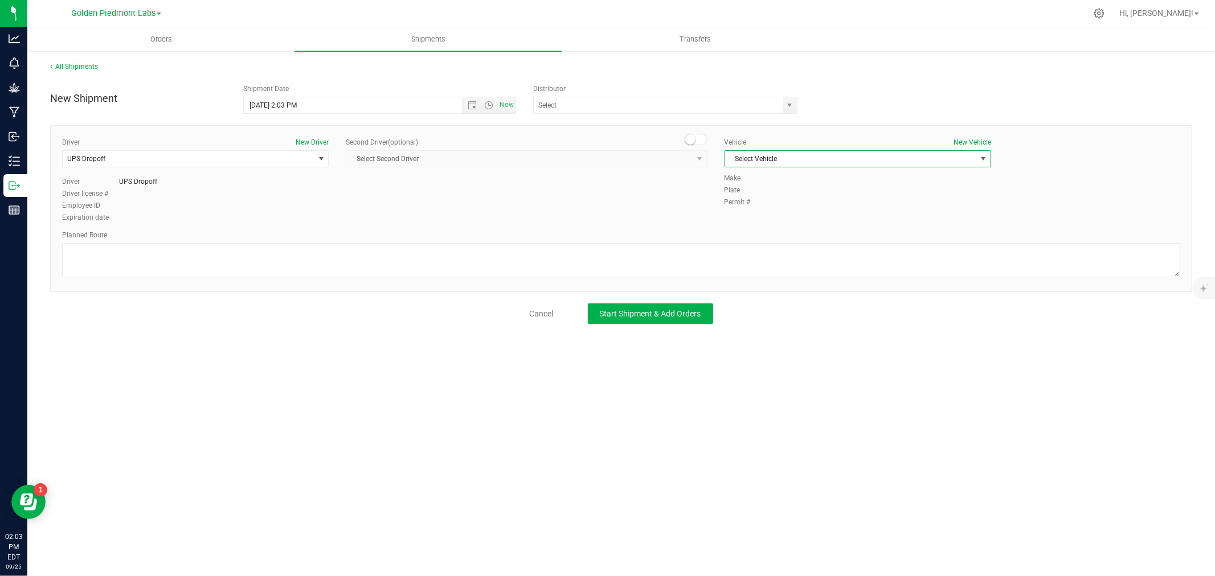
click at [795, 161] on span "Select Vehicle" at bounding box center [850, 159] width 251 height 16
click at [763, 278] on li "USPS" at bounding box center [857, 281] width 265 height 17
click at [856, 160] on span "USPS" at bounding box center [850, 159] width 251 height 16
click at [748, 246] on li "UPS Truck" at bounding box center [857, 248] width 265 height 17
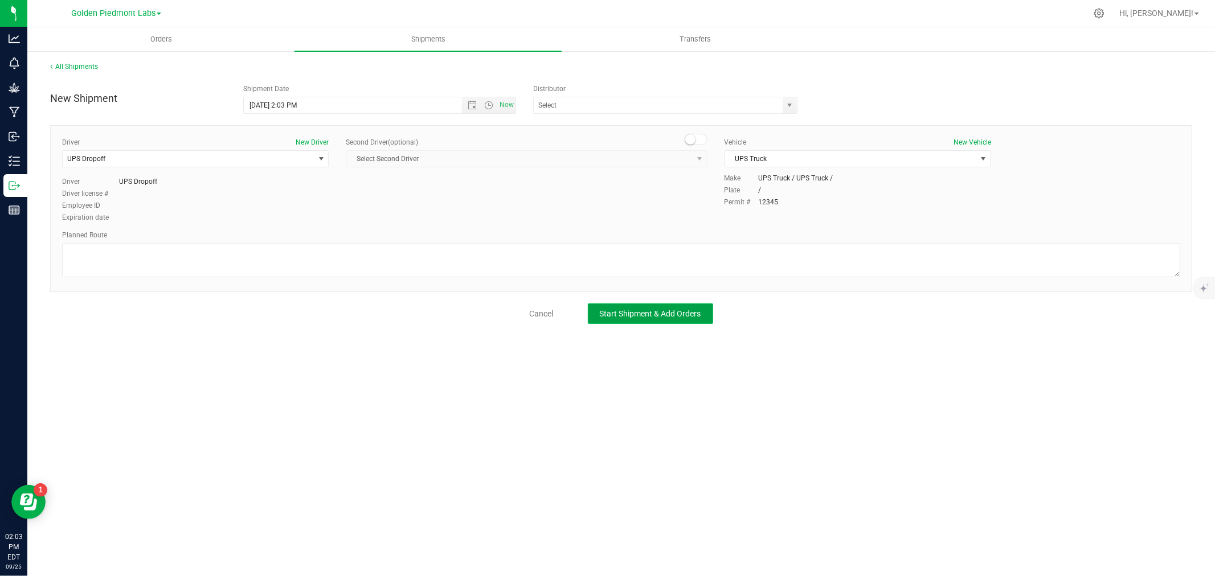
click at [642, 320] on button "Start Shipment & Add Orders" at bounding box center [650, 314] width 125 height 21
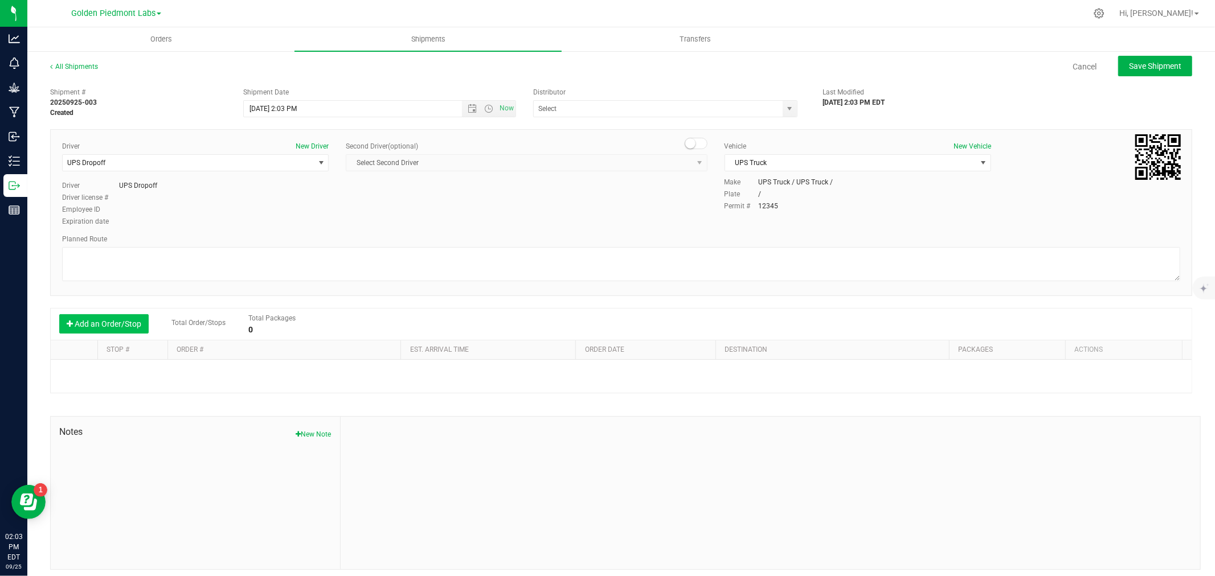
click at [74, 316] on button "Add an Order/Stop" at bounding box center [103, 323] width 89 height 19
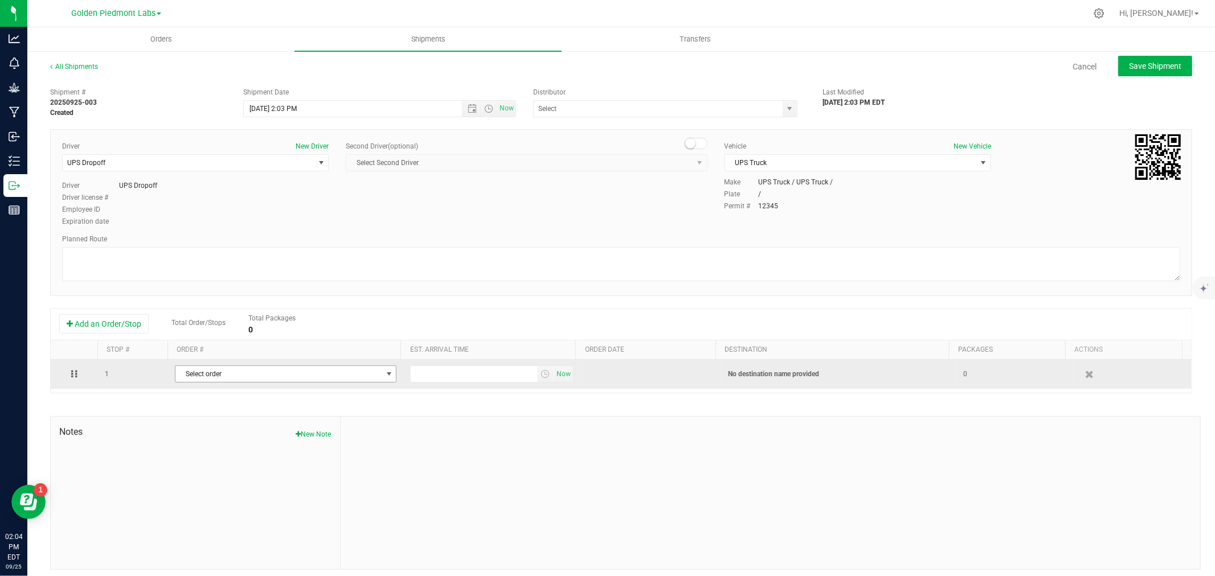
click at [215, 371] on span "Select order" at bounding box center [278, 374] width 206 height 16
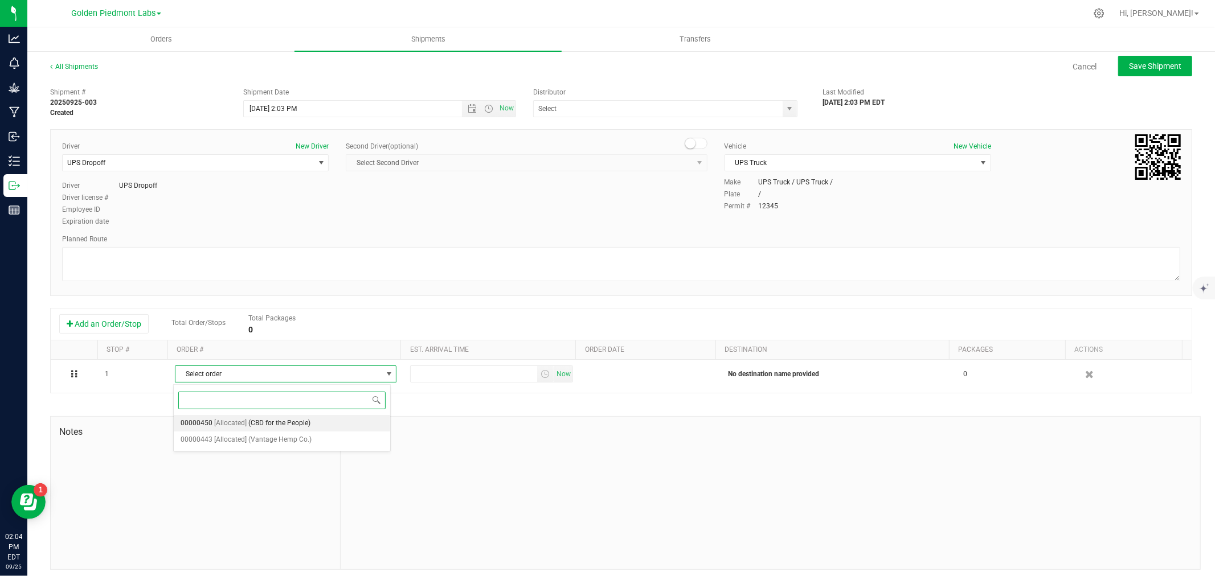
click at [218, 418] on span "[Allocated]" at bounding box center [230, 423] width 32 height 15
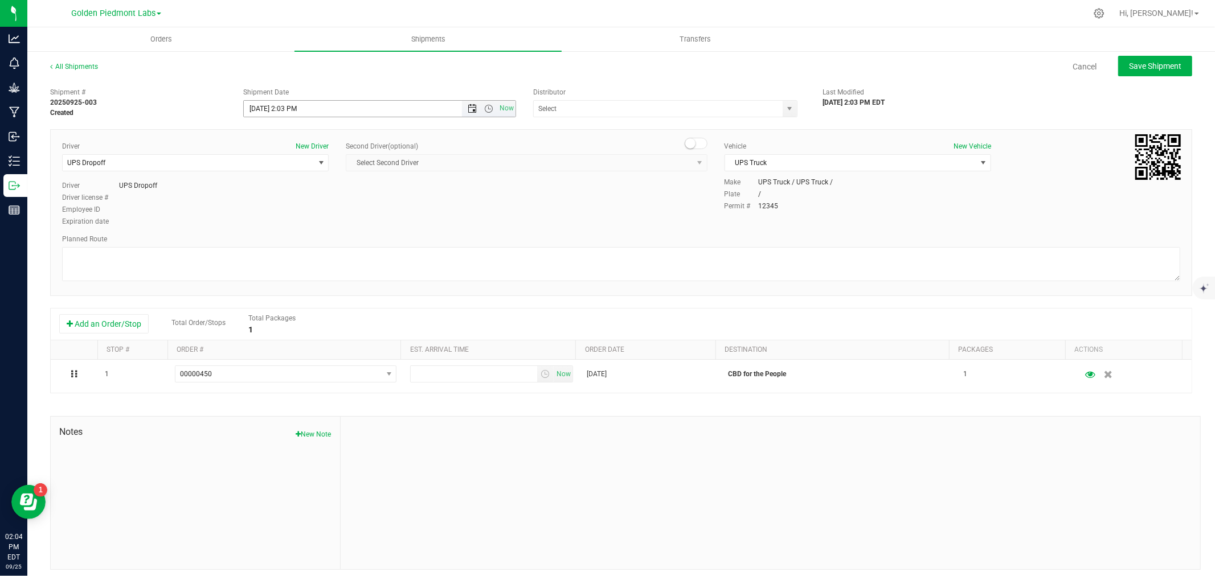
click at [468, 110] on span "Open the date view" at bounding box center [472, 108] width 9 height 9
click at [319, 208] on link "18" at bounding box center [318, 207] width 17 height 18
click at [599, 76] on div "All Shipments Cancel Save Shipment" at bounding box center [621, 72] width 1142 height 21
click at [1158, 68] on span "Save Shipment" at bounding box center [1155, 66] width 52 height 9
type input "[DATE] 6:03 PM"
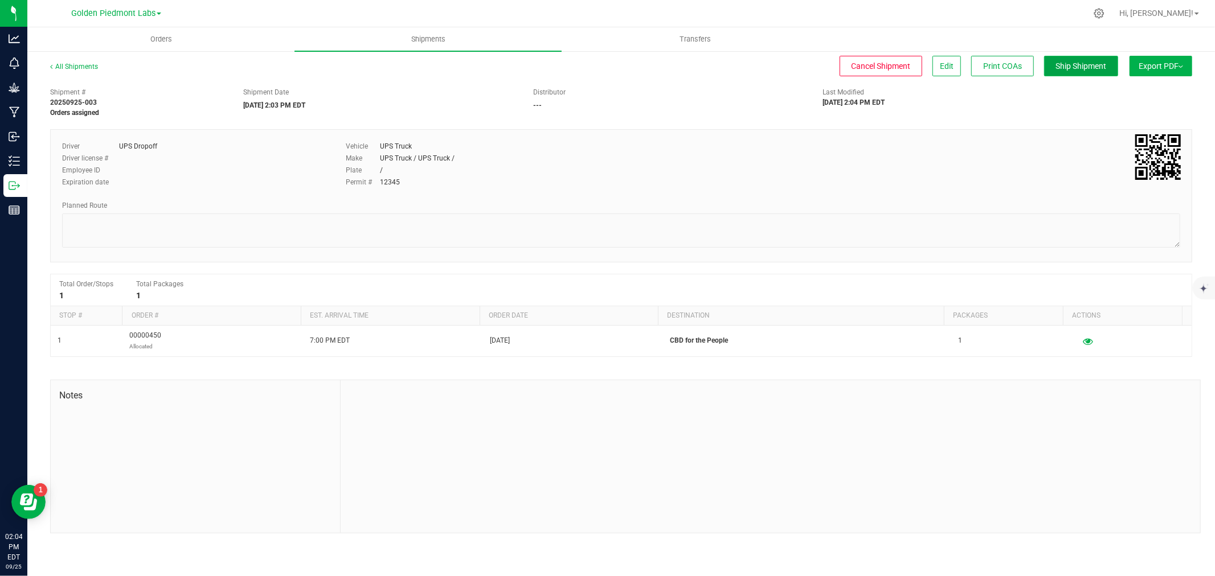
click at [1058, 62] on span "Ship Shipment" at bounding box center [1081, 66] width 51 height 9
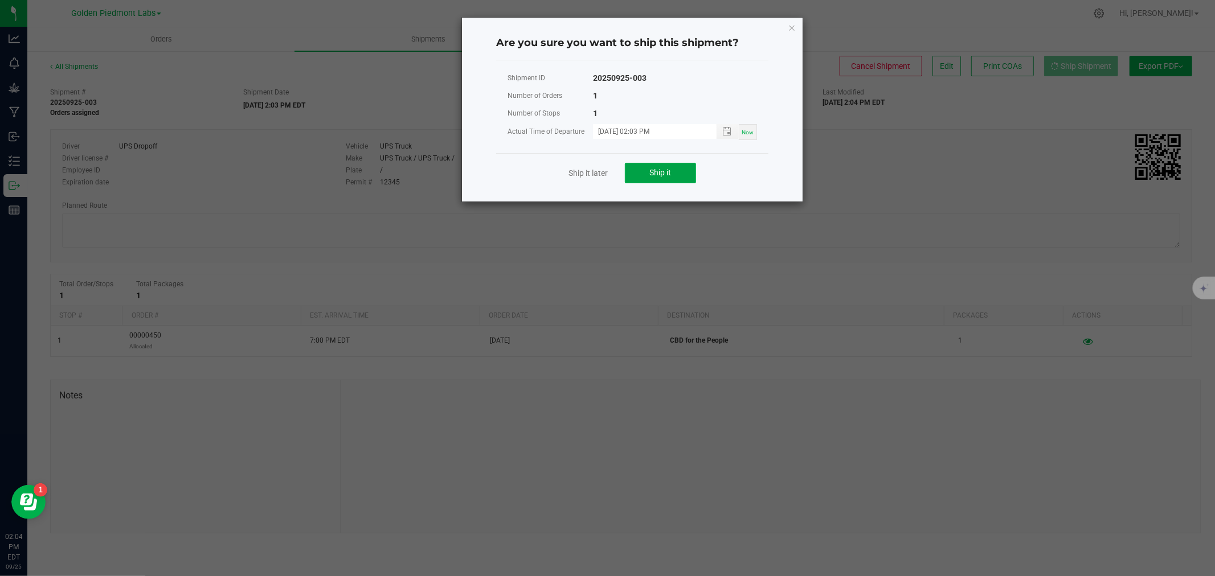
click at [658, 174] on span "Ship it" at bounding box center [661, 172] width 22 height 9
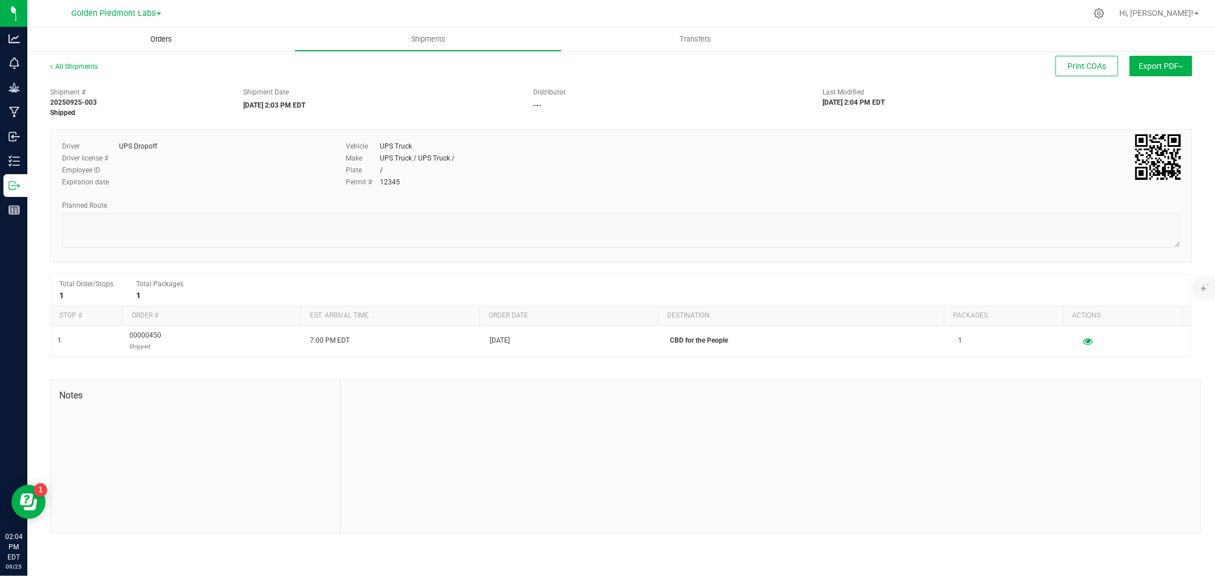
click at [159, 38] on span "Orders" at bounding box center [161, 39] width 52 height 10
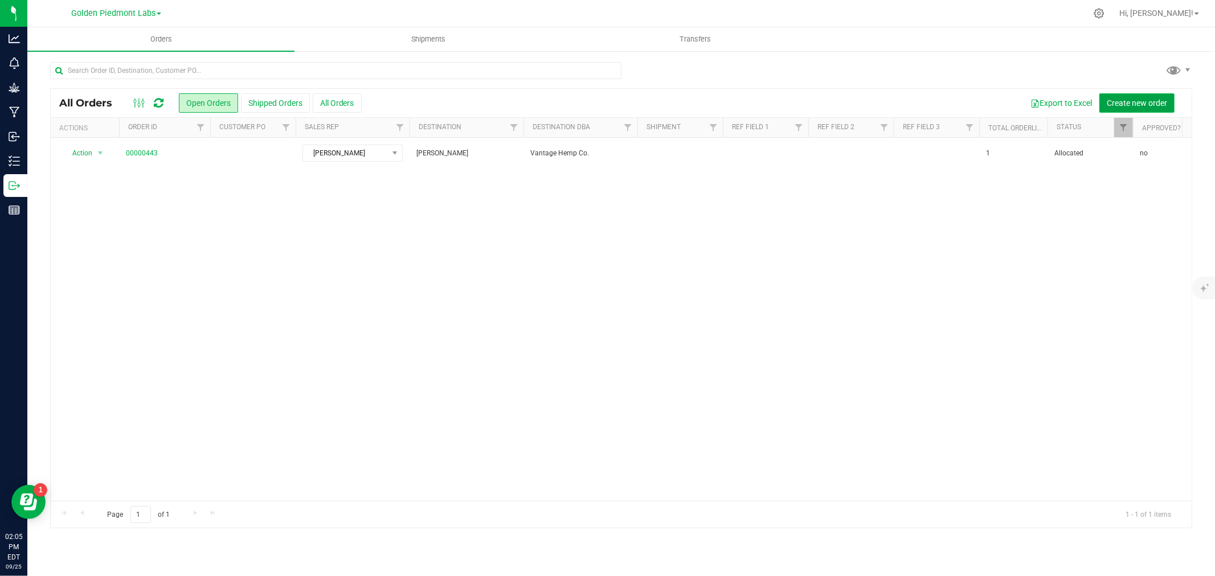
click at [1149, 99] on span "Create new order" at bounding box center [1137, 103] width 60 height 9
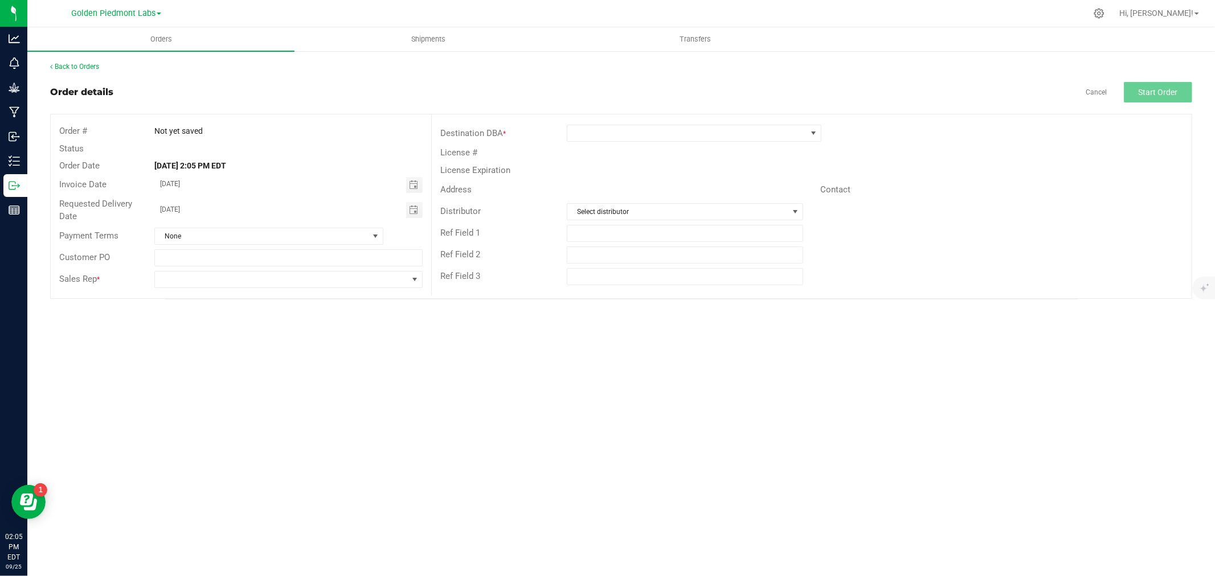
click at [247, 289] on div "Sales Rep *" at bounding box center [241, 280] width 380 height 22
click at [241, 279] on span at bounding box center [281, 280] width 253 height 16
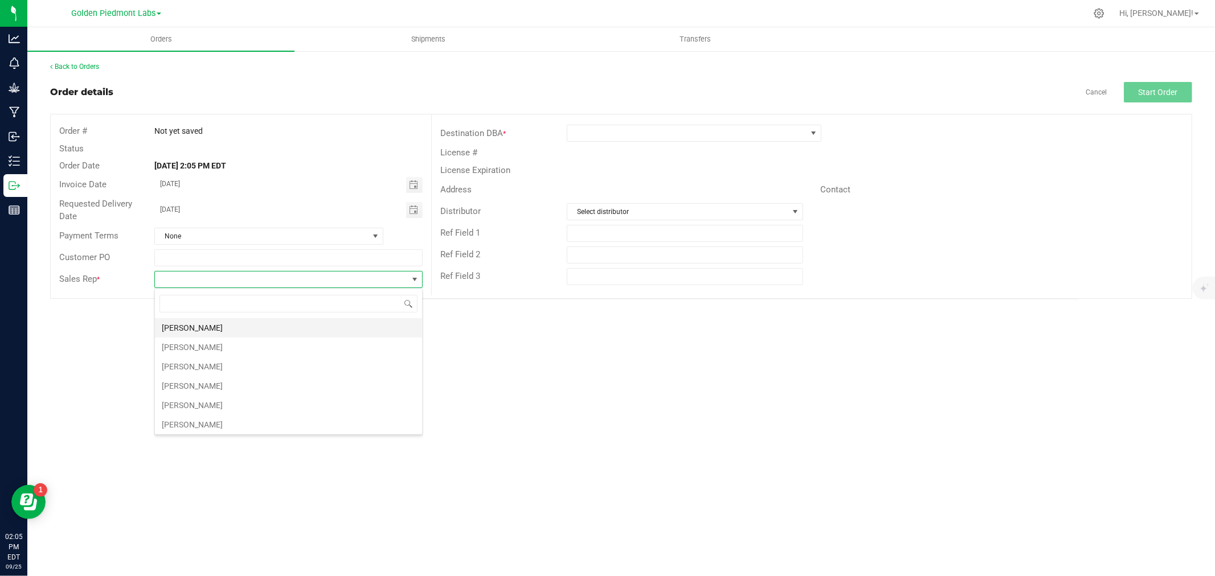
scroll to position [17, 268]
click at [189, 361] on li "[PERSON_NAME]" at bounding box center [288, 366] width 267 height 19
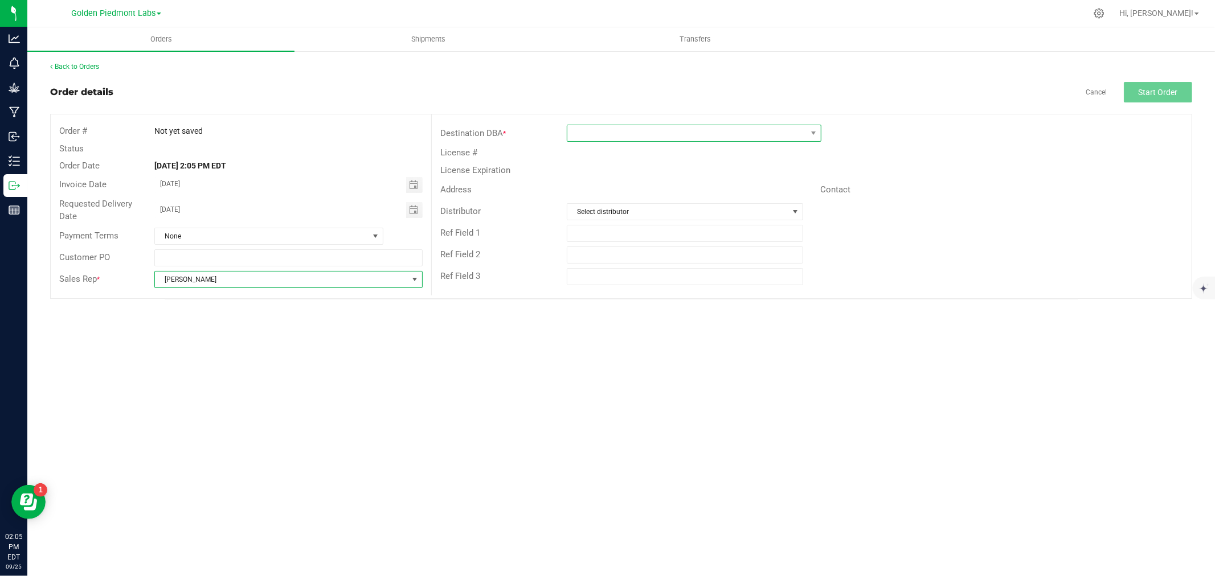
click at [584, 138] on span at bounding box center [686, 133] width 239 height 16
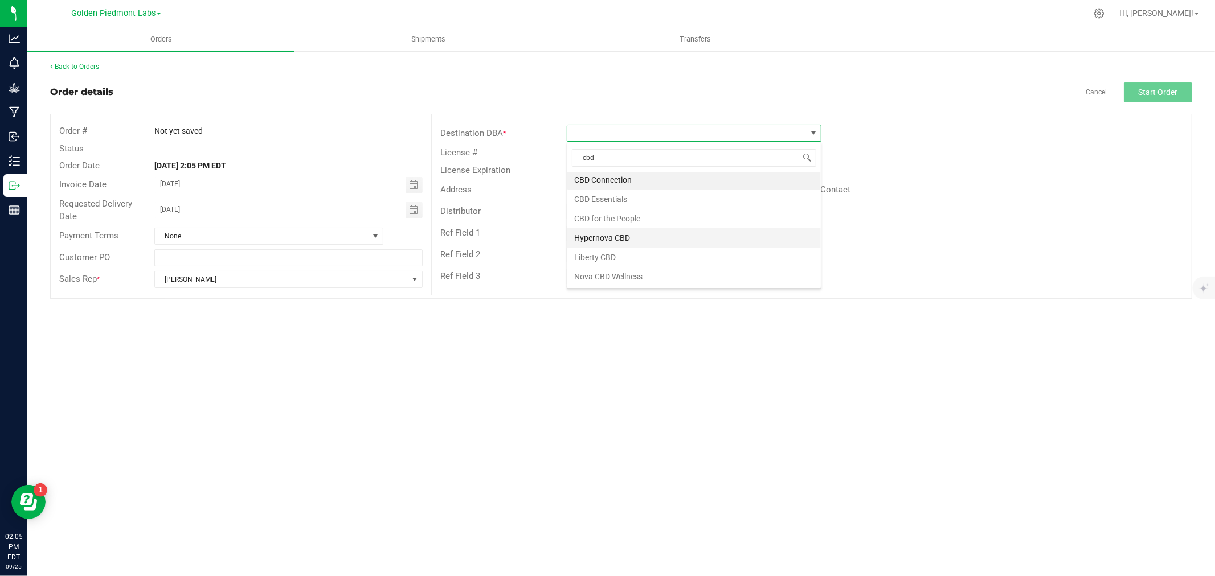
scroll to position [0, 0]
type input "c"
click at [626, 136] on span at bounding box center [686, 133] width 239 height 16
click at [624, 136] on span at bounding box center [686, 133] width 239 height 16
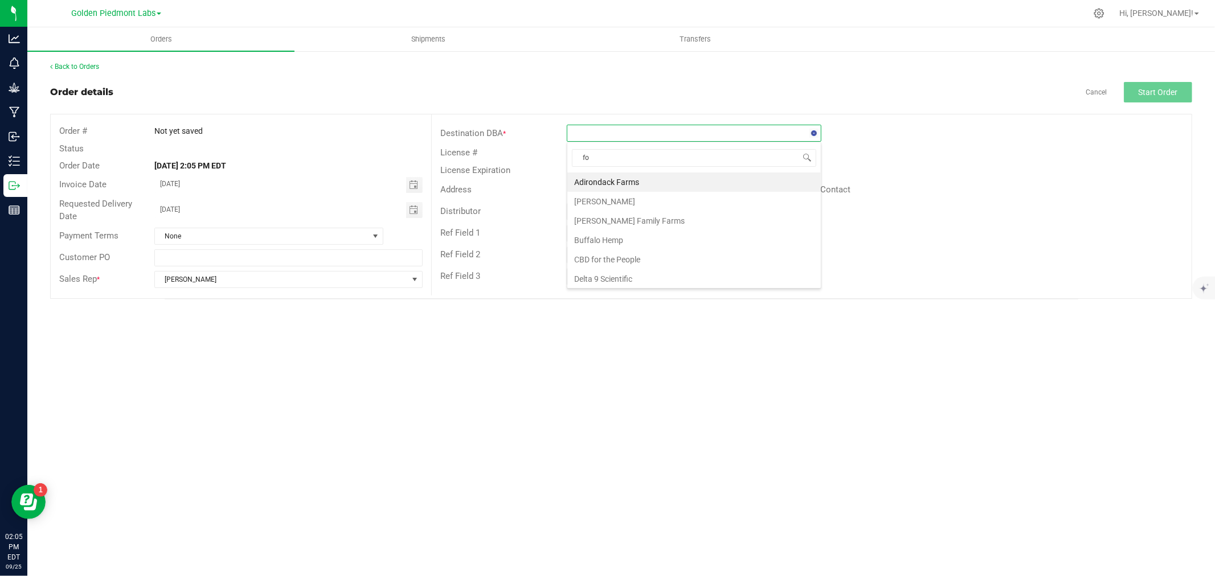
type input "for"
click at [595, 178] on li "CBD for the People" at bounding box center [693, 182] width 253 height 19
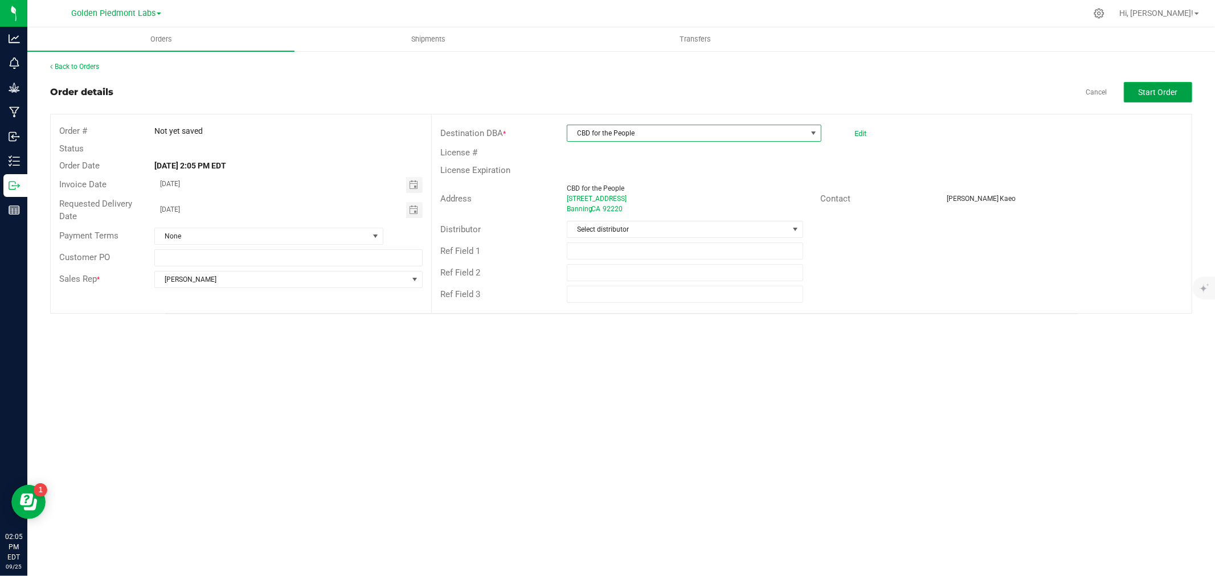
click at [1141, 88] on span "Start Order" at bounding box center [1157, 92] width 39 height 9
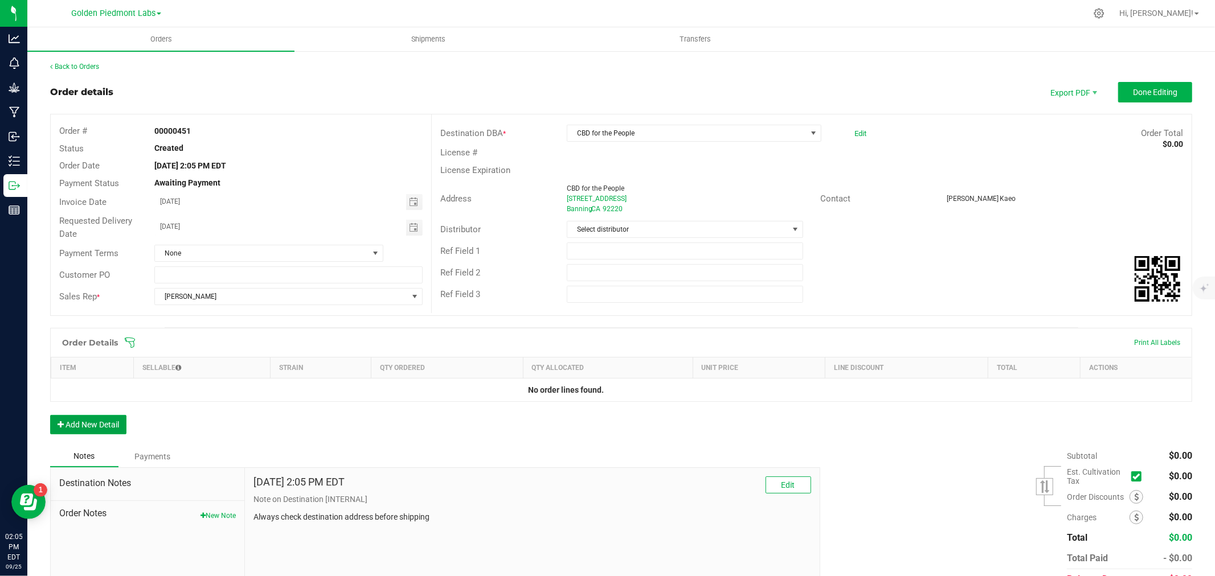
click at [100, 422] on button "Add New Detail" at bounding box center [88, 424] width 76 height 19
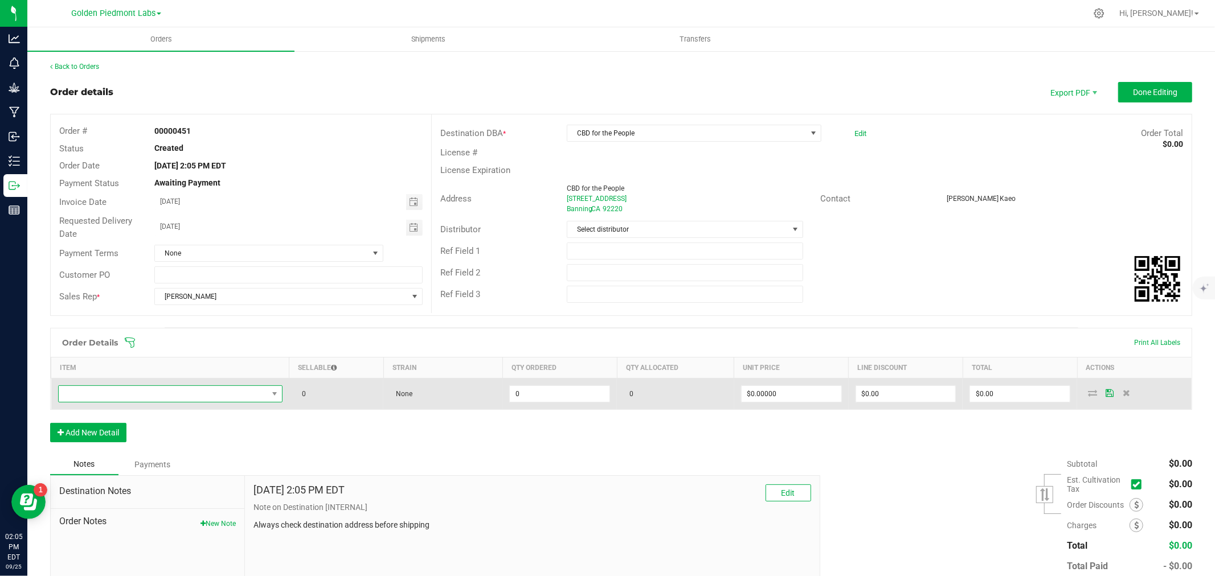
click at [95, 394] on span "NO DATA FOUND" at bounding box center [163, 394] width 209 height 16
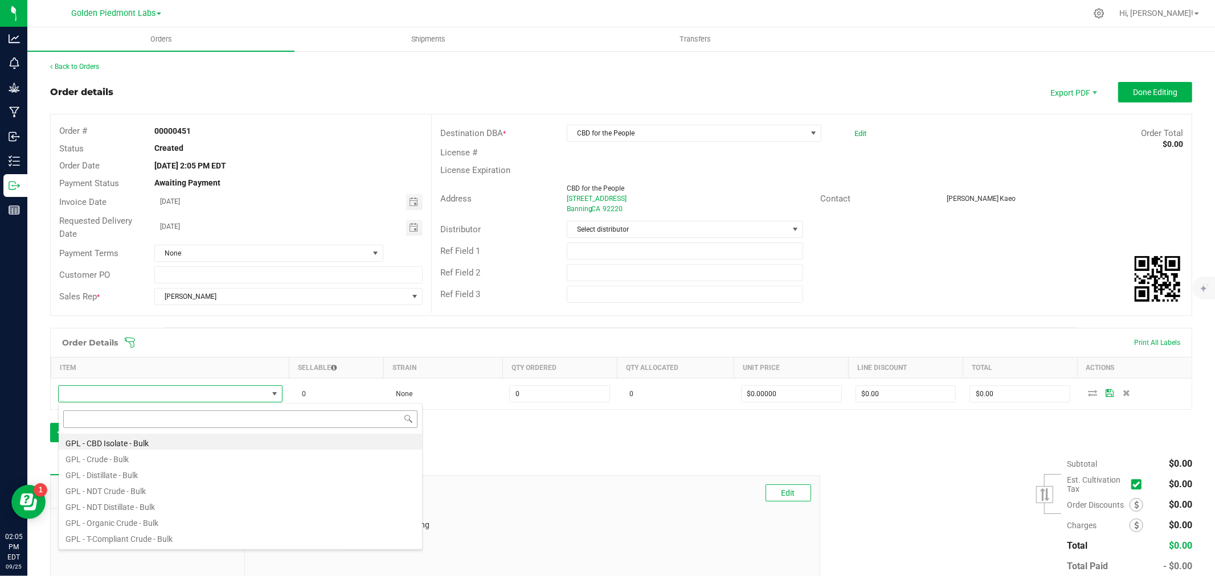
scroll to position [17, 220]
click at [89, 460] on li "GPL - Crude - Bulk" at bounding box center [240, 458] width 363 height 16
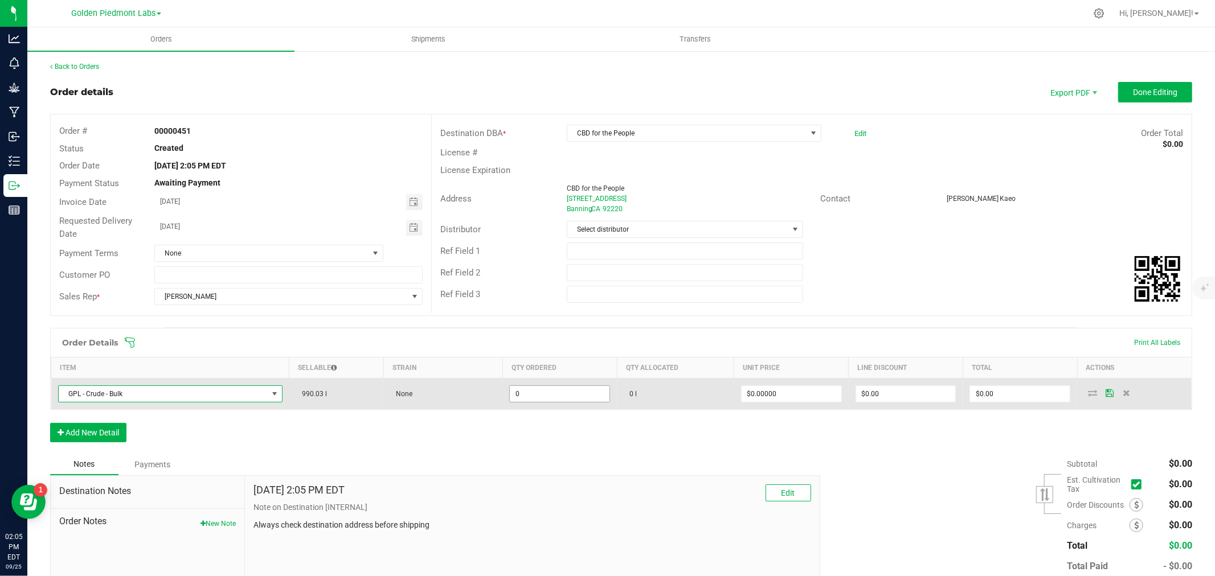
click at [534, 388] on input "0" at bounding box center [560, 394] width 100 height 16
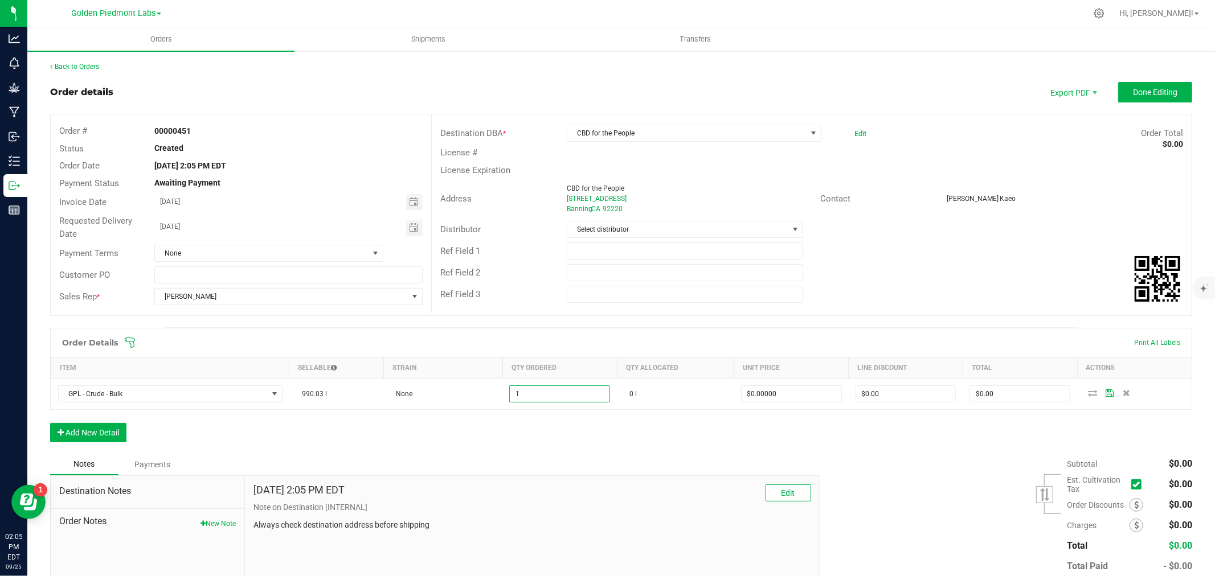
type input "1.0000 l"
click at [709, 447] on div "Order Details Print All Labels Item Sellable Strain Qty Ordered Qty Allocated U…" at bounding box center [621, 391] width 1142 height 126
click at [409, 201] on span "Toggle calendar" at bounding box center [413, 202] width 9 height 9
click at [271, 294] on span "18" at bounding box center [272, 300] width 17 height 18
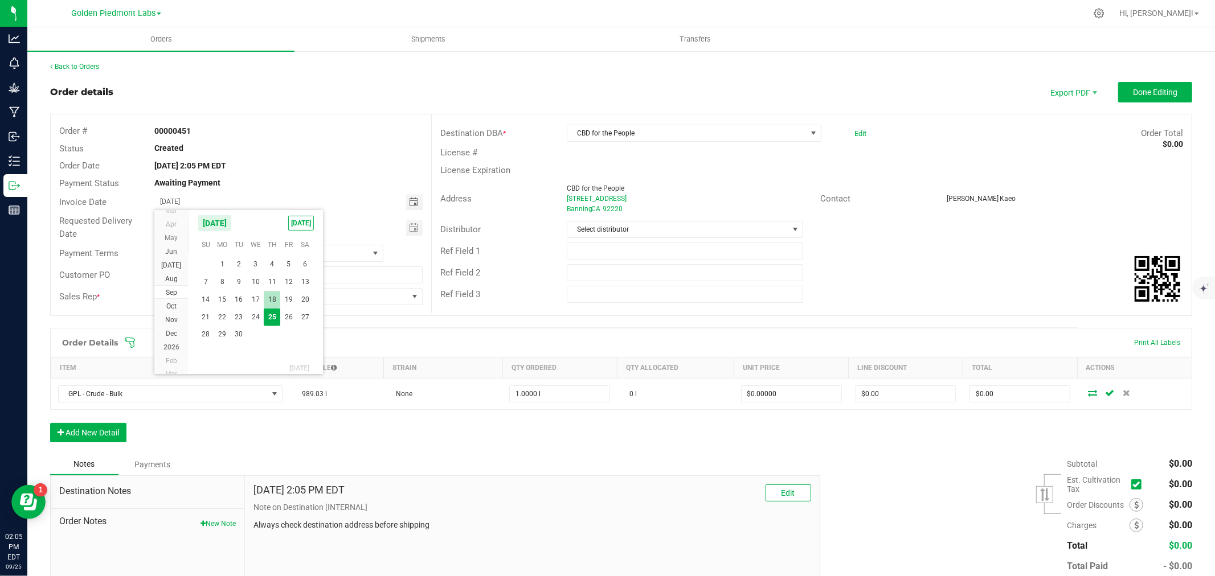
type input "[DATE]"
click at [409, 230] on span "Toggle calendar" at bounding box center [413, 227] width 9 height 9
click at [275, 321] on span "18" at bounding box center [272, 325] width 17 height 18
type input "[DATE]"
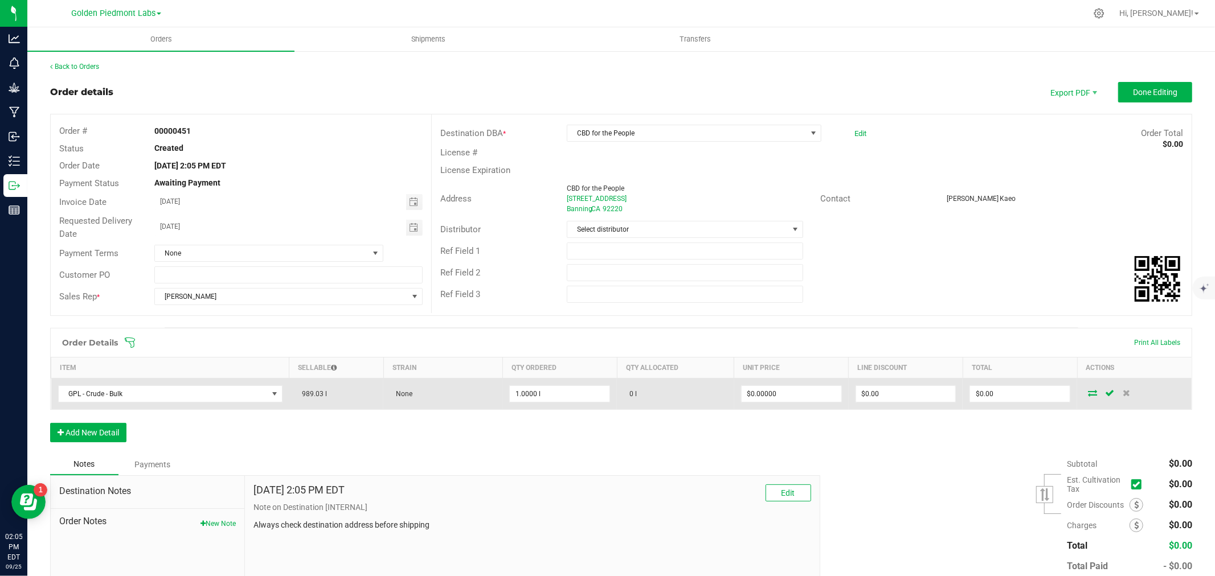
click at [1088, 390] on icon at bounding box center [1092, 393] width 9 height 7
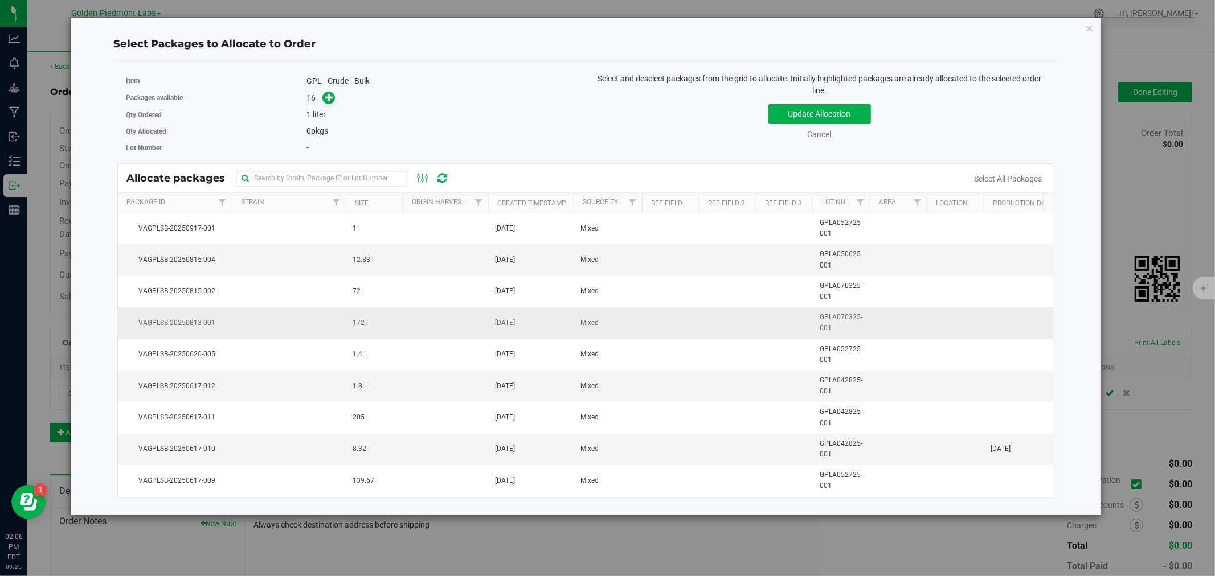
scroll to position [0, 0]
click at [269, 183] on input "text" at bounding box center [321, 178] width 171 height 17
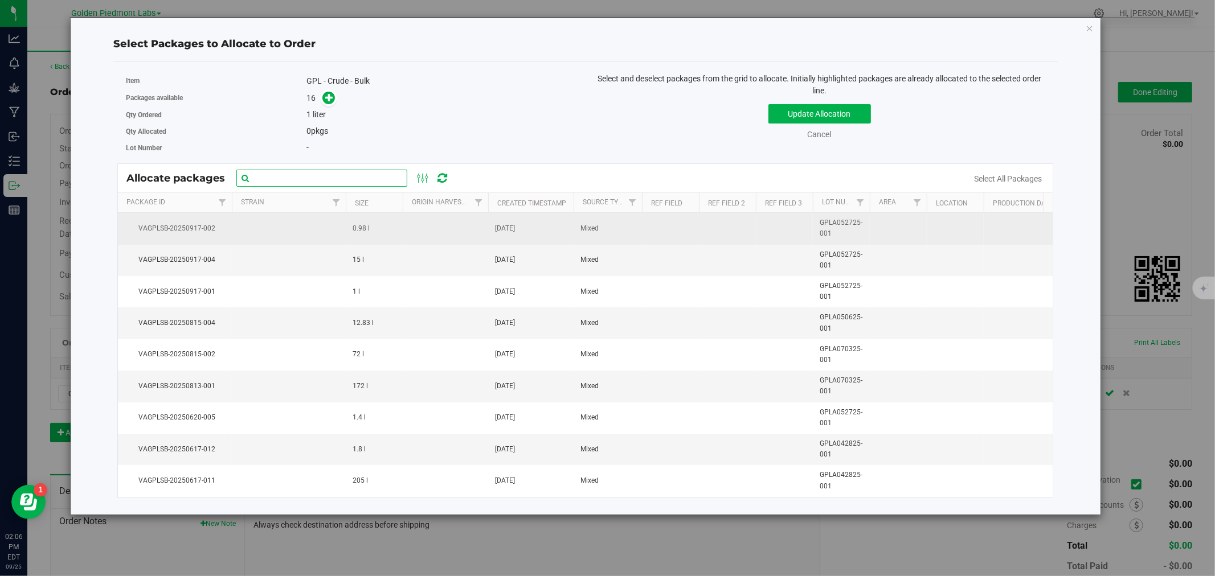
type input "gpla0527"
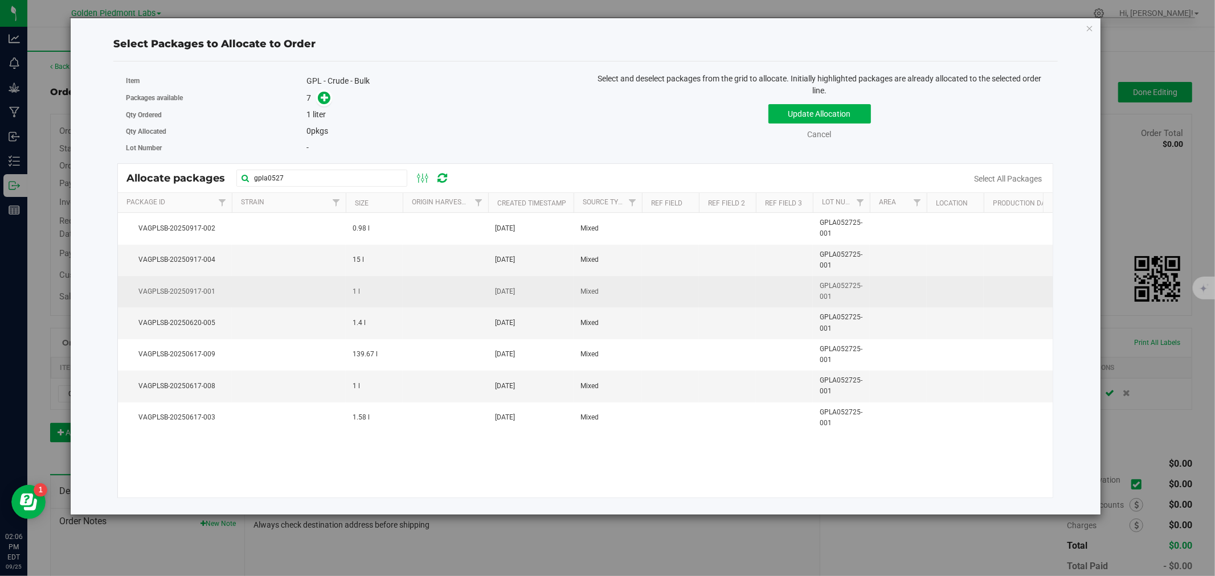
click at [297, 300] on td at bounding box center [289, 291] width 114 height 31
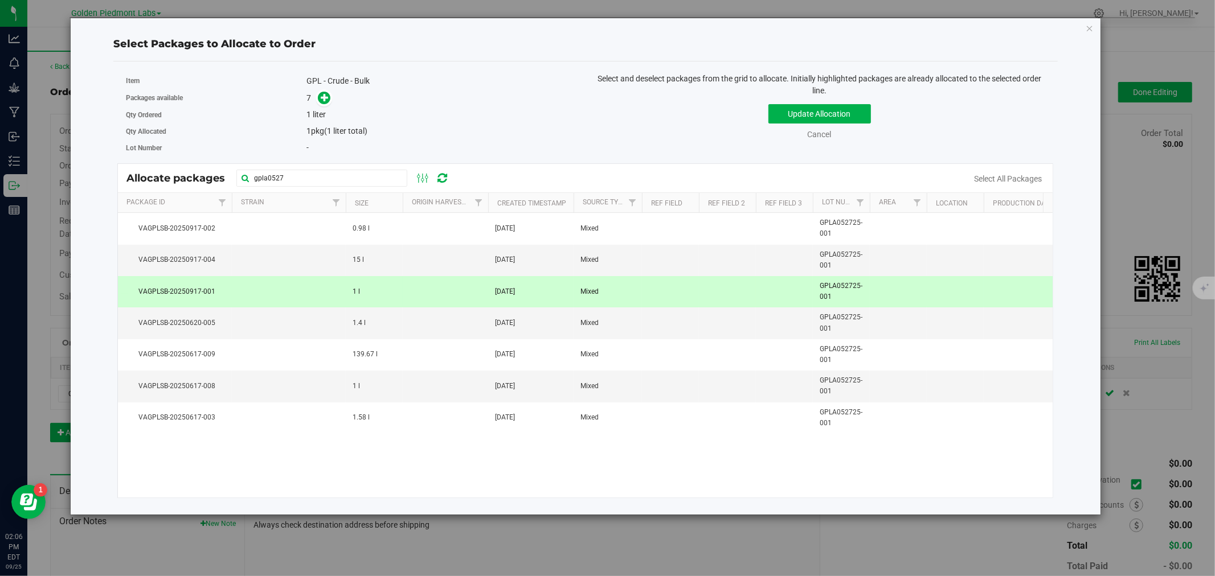
click at [818, 100] on div "Update Allocation Cancel Select All Packages" at bounding box center [819, 120] width 451 height 42
click at [813, 113] on button "Update Allocation" at bounding box center [819, 113] width 103 height 19
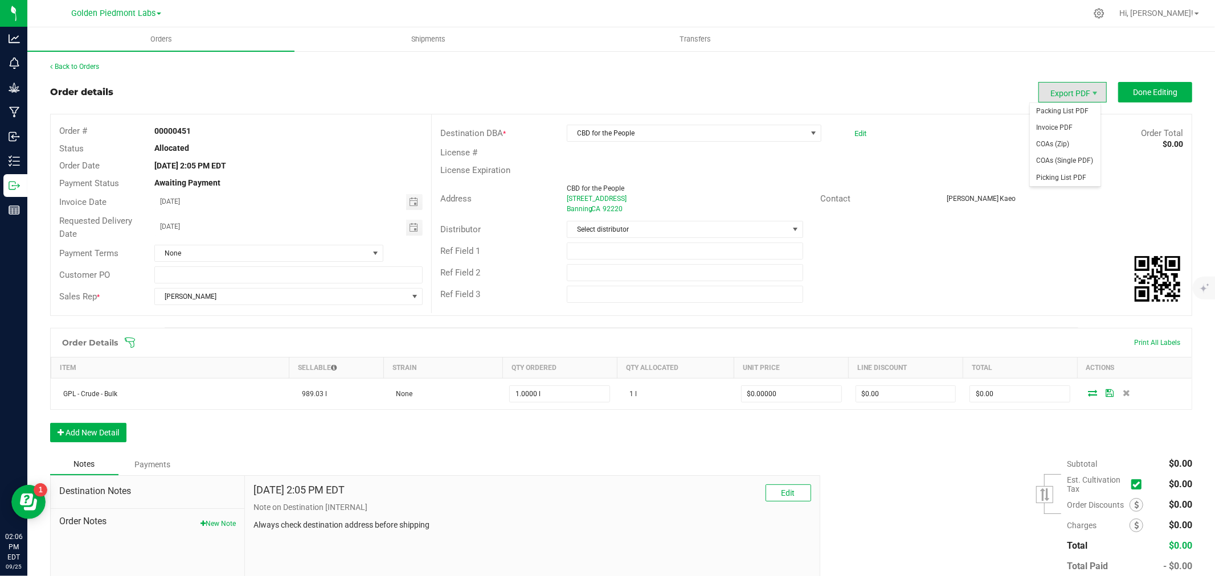
click at [1078, 92] on span "Export PDF" at bounding box center [1072, 92] width 68 height 21
click at [1068, 109] on span "Packing List PDF" at bounding box center [1065, 111] width 71 height 17
click at [409, 202] on span "Toggle calendar" at bounding box center [413, 202] width 9 height 9
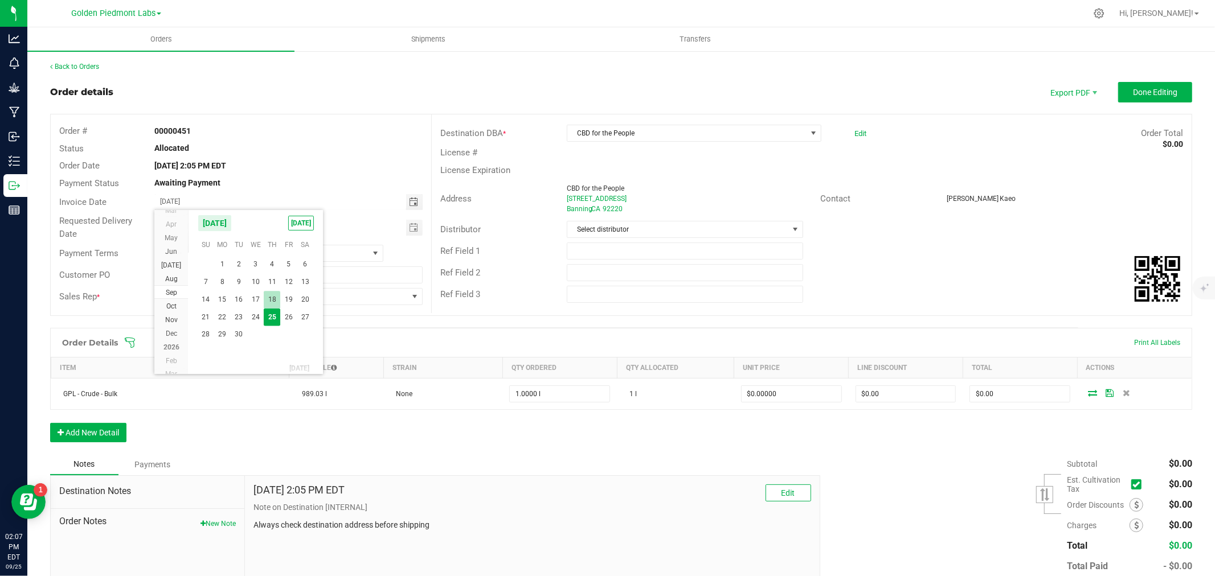
click at [271, 302] on span "18" at bounding box center [272, 300] width 17 height 18
type input "[DATE]"
click at [411, 228] on span "Toggle calendar" at bounding box center [413, 227] width 9 height 9
click at [269, 322] on span "18" at bounding box center [272, 325] width 17 height 18
type input "[DATE]"
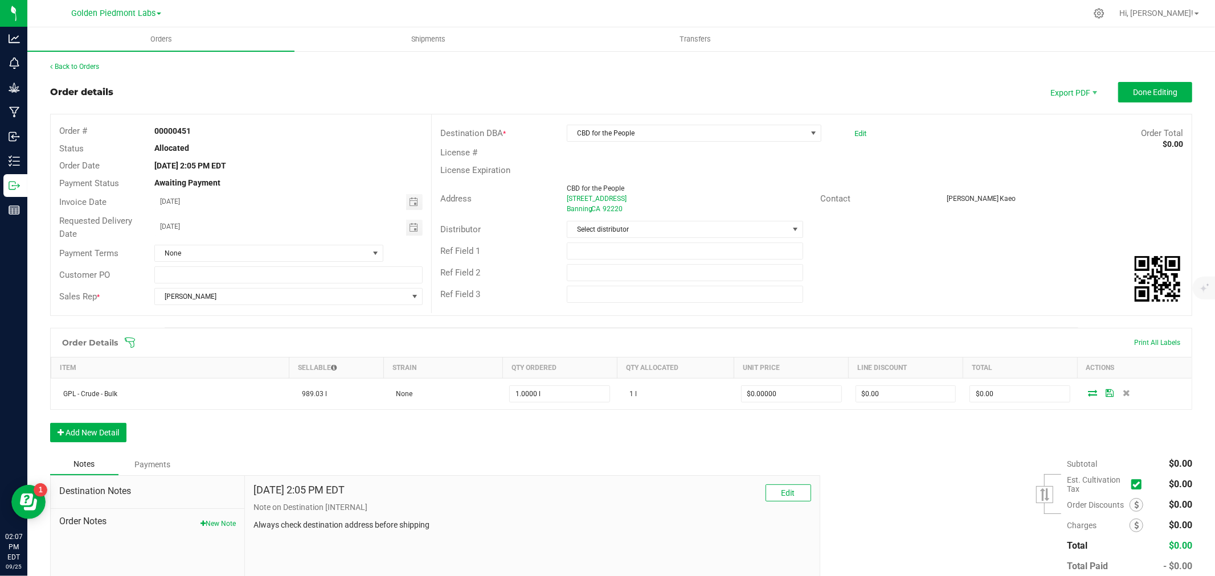
click at [298, 168] on div "[DATE] 2:05 PM EDT" at bounding box center [288, 166] width 285 height 12
click at [1128, 100] on button "Done Editing" at bounding box center [1155, 92] width 74 height 21
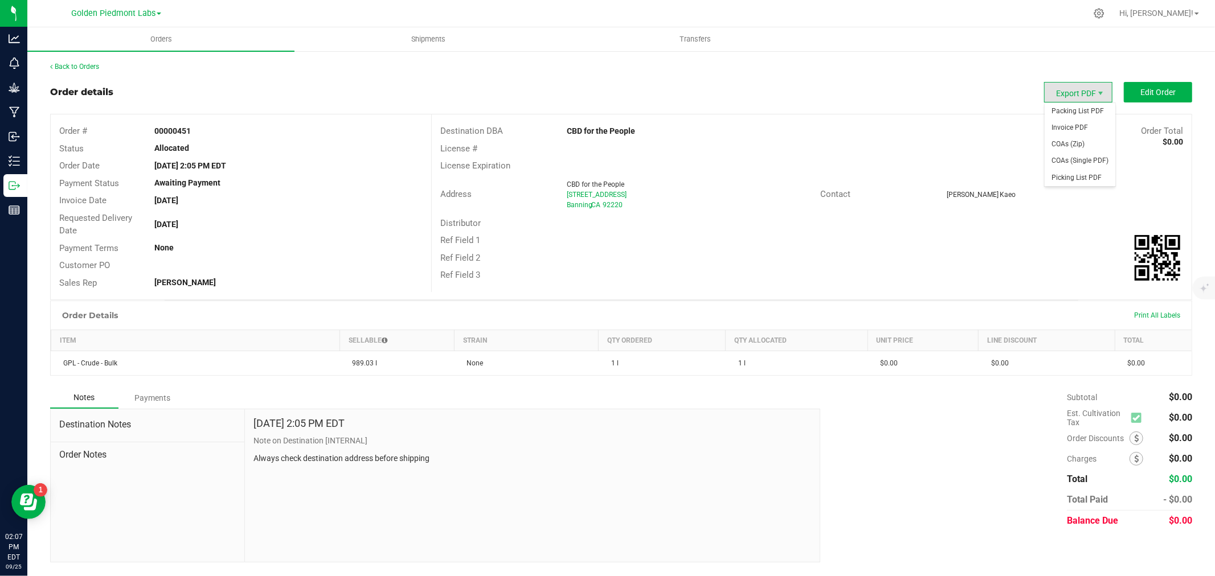
click at [1067, 87] on span "Export PDF" at bounding box center [1078, 92] width 68 height 21
click at [1071, 110] on span "Packing List PDF" at bounding box center [1080, 111] width 71 height 17
click at [412, 37] on span "Shipments" at bounding box center [428, 39] width 65 height 10
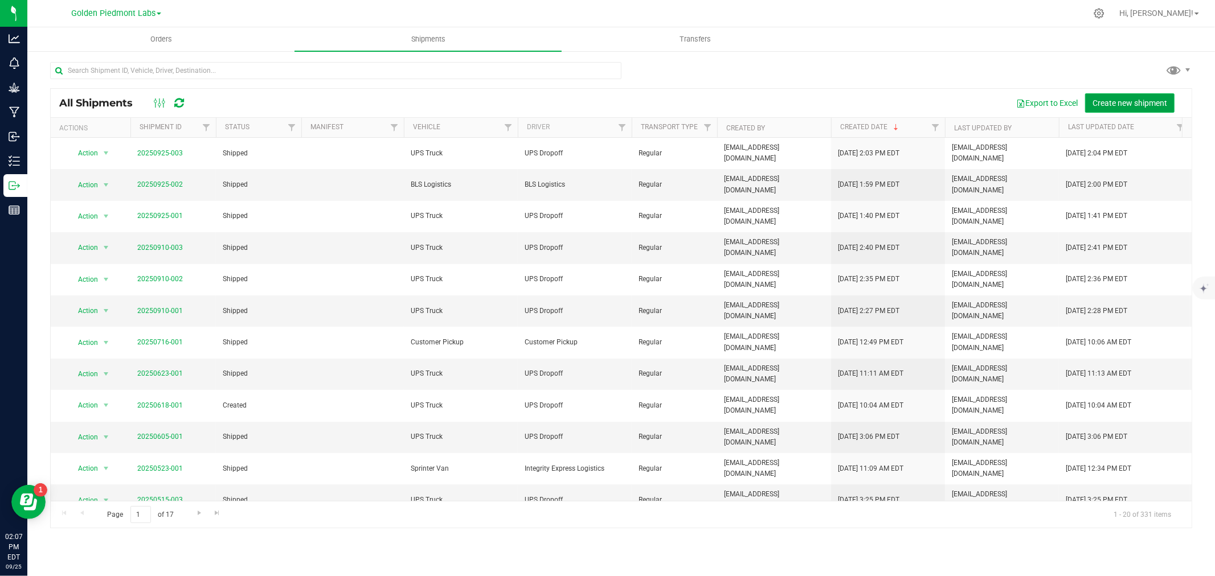
click at [1103, 101] on span "Create new shipment" at bounding box center [1129, 103] width 75 height 9
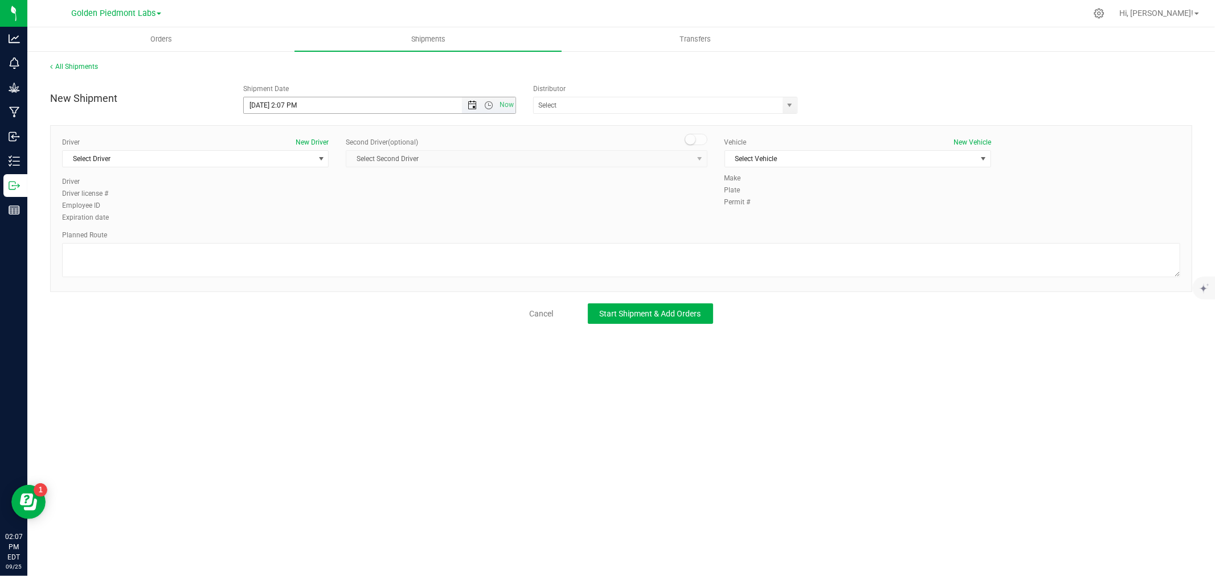
click at [470, 105] on span "Open the date view" at bounding box center [472, 105] width 9 height 9
click at [326, 198] on link "18" at bounding box center [320, 204] width 17 height 18
type input "[DATE] 2:07 PM"
click at [112, 161] on span "Select Driver" at bounding box center [188, 159] width 251 height 16
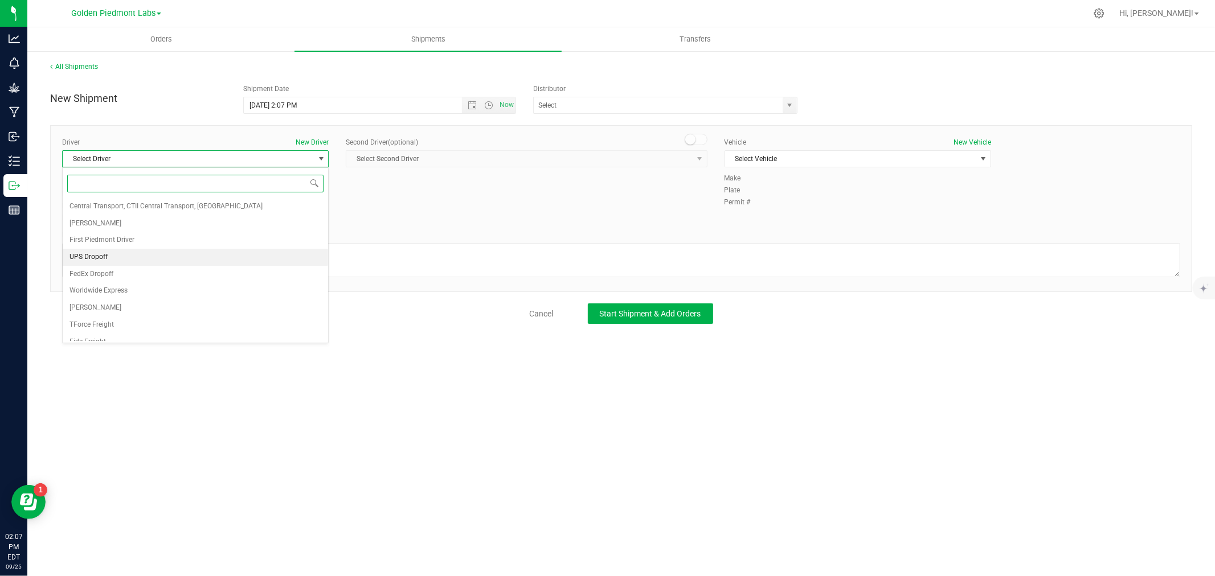
click at [103, 257] on span "UPS Dropoff" at bounding box center [88, 257] width 38 height 15
click at [745, 163] on span "Select Vehicle" at bounding box center [850, 159] width 251 height 16
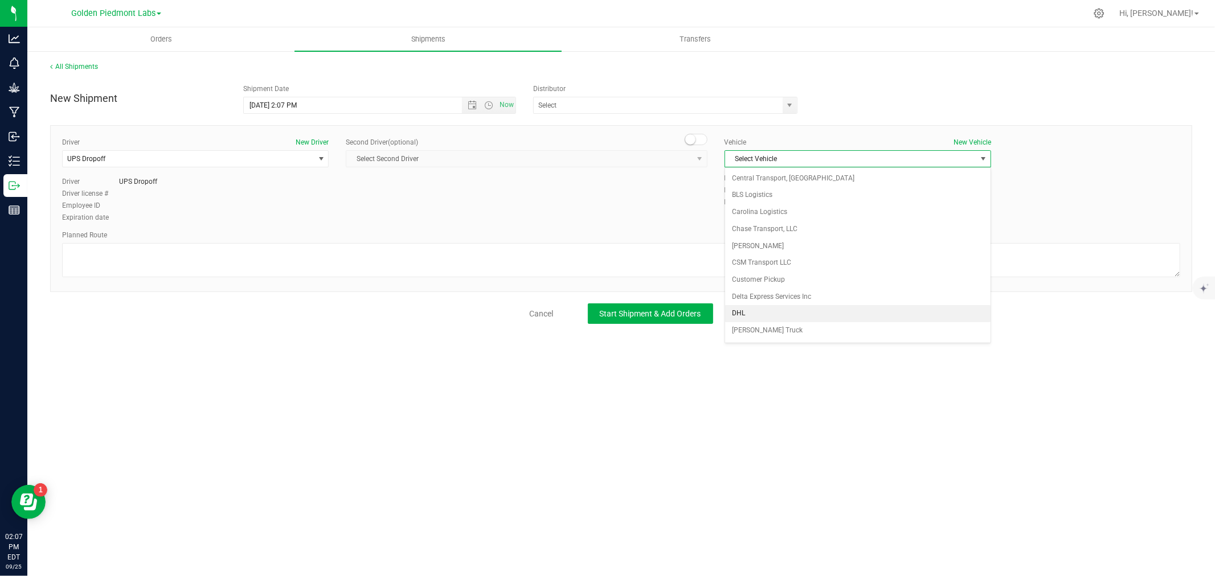
scroll to position [408, 0]
click at [756, 243] on li "UPS Truck" at bounding box center [857, 248] width 265 height 17
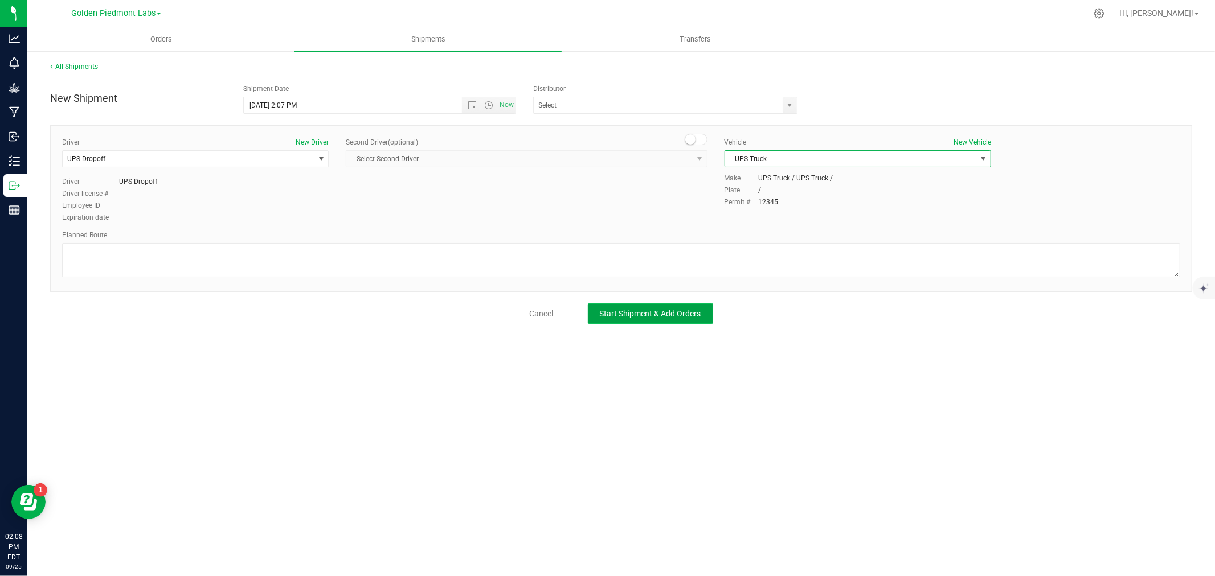
click at [616, 314] on span "Start Shipment & Add Orders" at bounding box center [650, 313] width 101 height 9
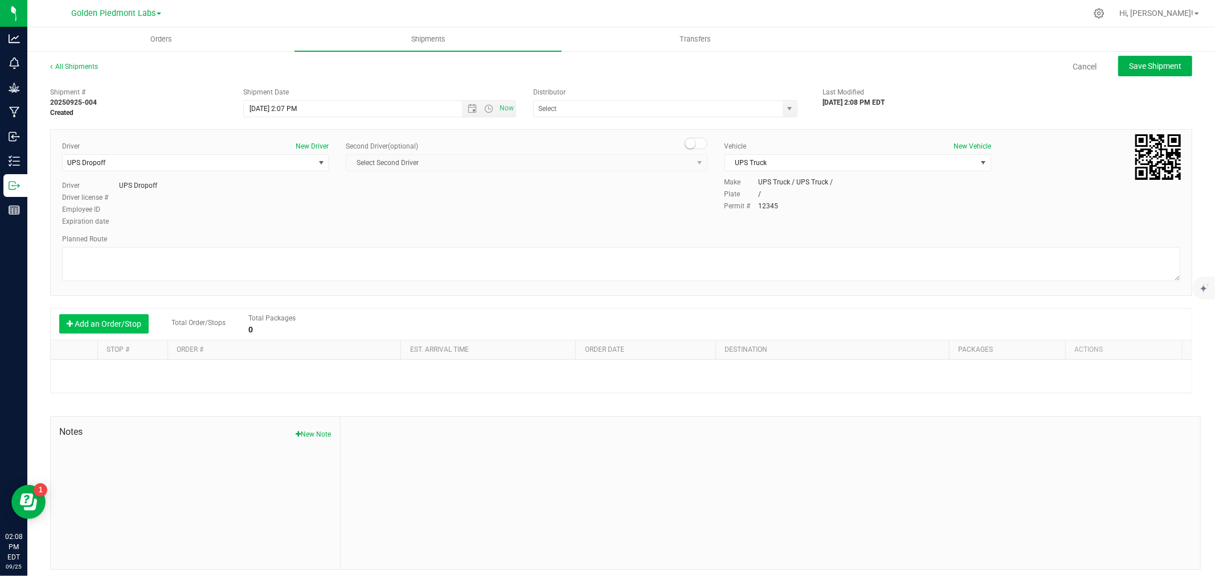
click at [70, 326] on icon "button" at bounding box center [70, 324] width 6 height 8
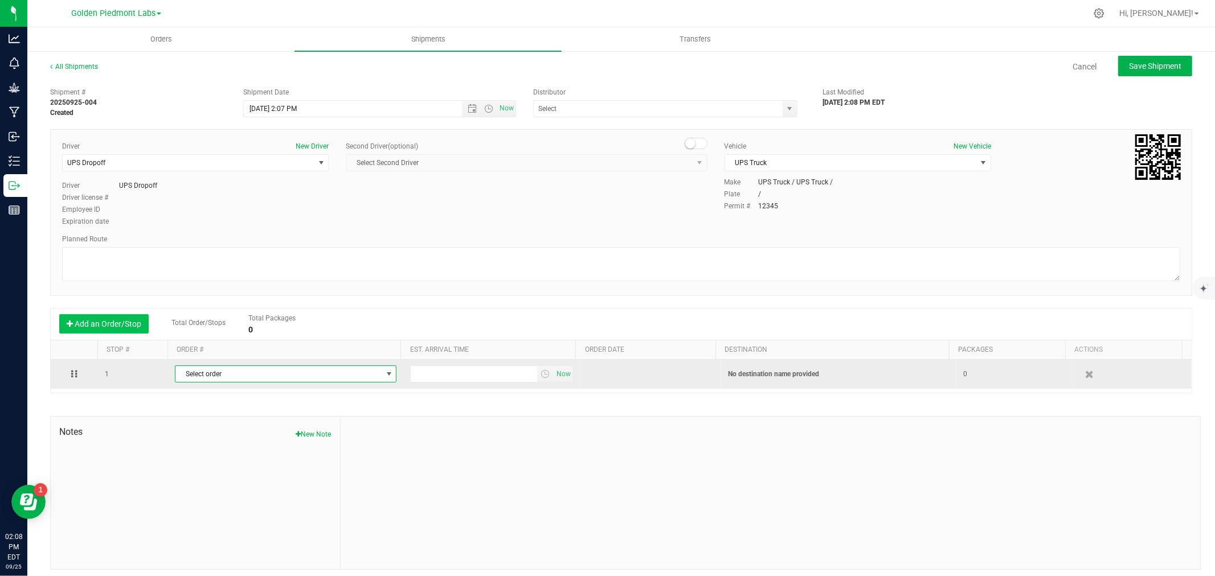
click at [206, 380] on span "Select order" at bounding box center [278, 374] width 206 height 16
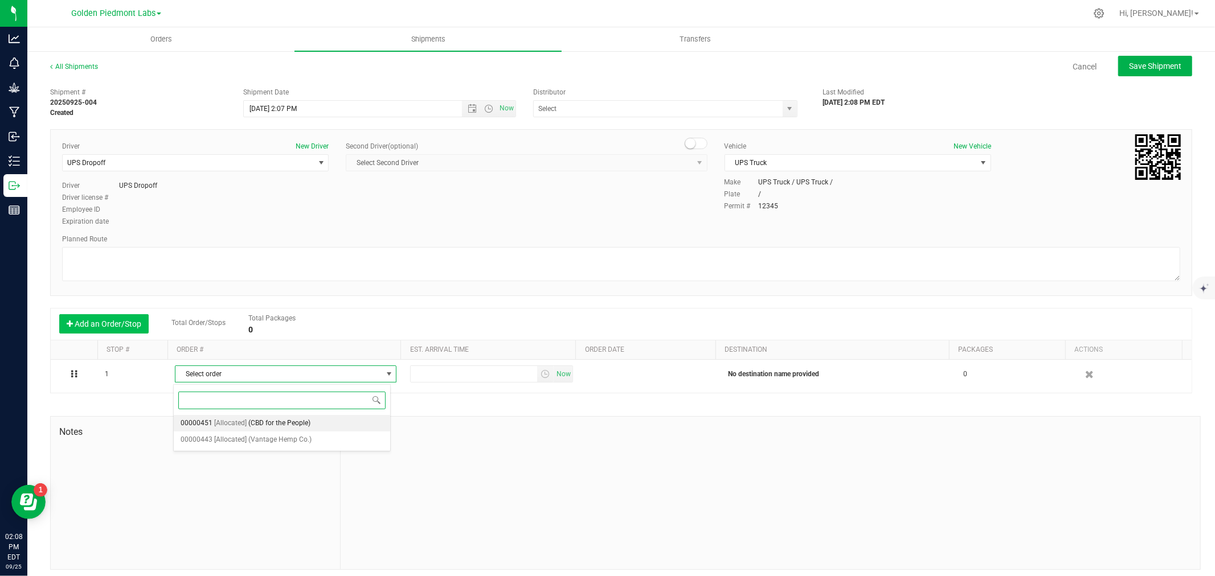
click at [212, 420] on li "00000451 [Allocated] (CBD for the People)" at bounding box center [282, 423] width 216 height 17
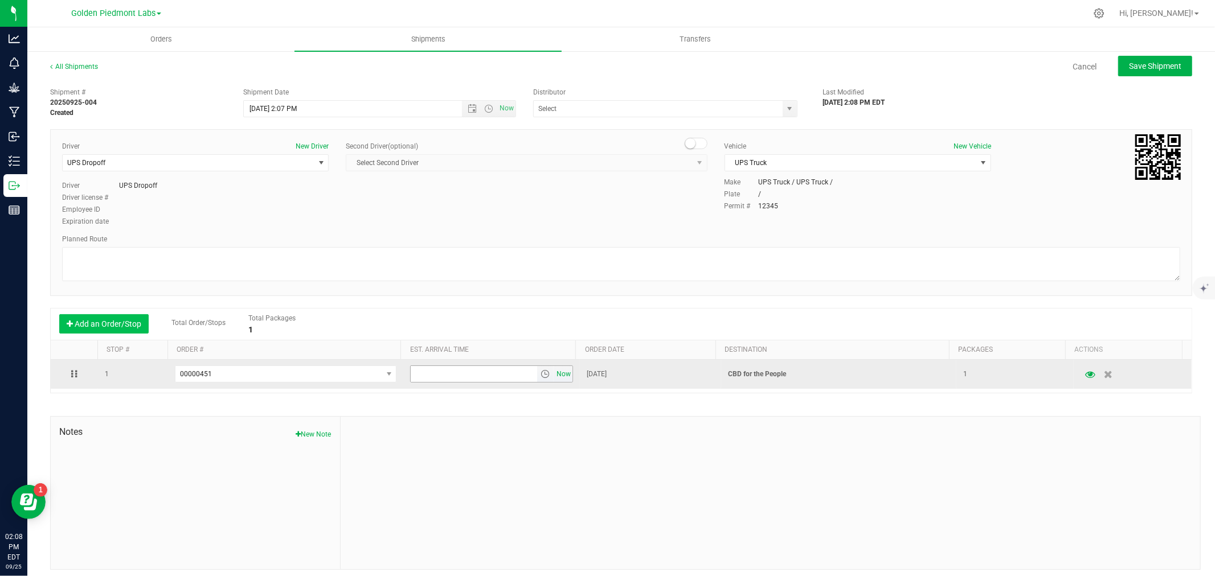
click at [557, 377] on span "Now" at bounding box center [563, 374] width 19 height 17
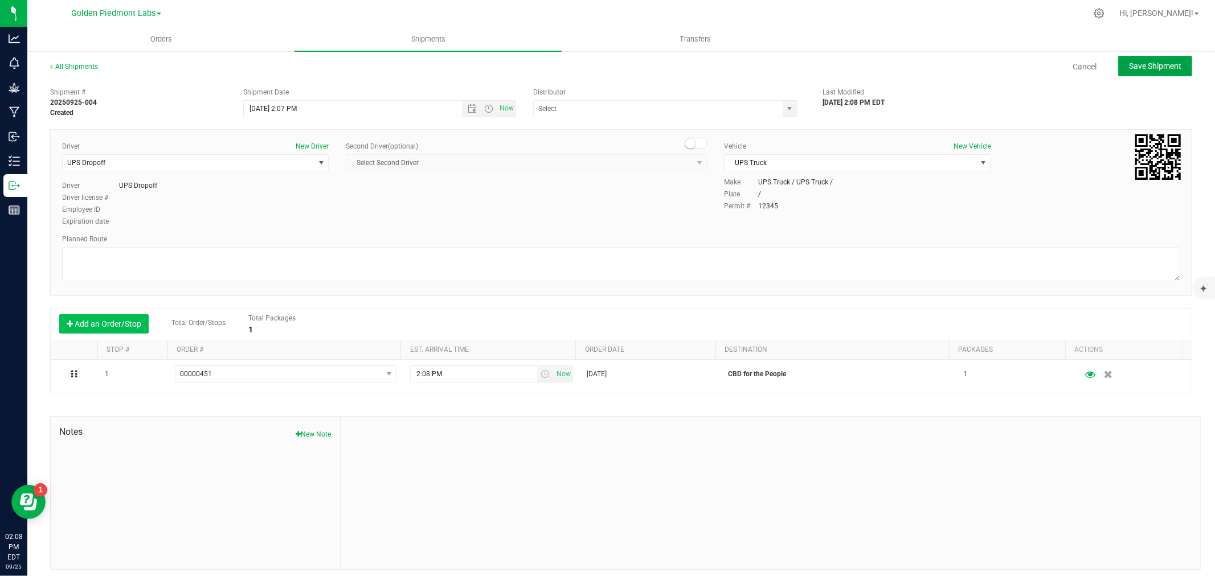
click at [1134, 72] on button "Save Shipment" at bounding box center [1155, 66] width 74 height 21
type input "[DATE] 6:07 PM"
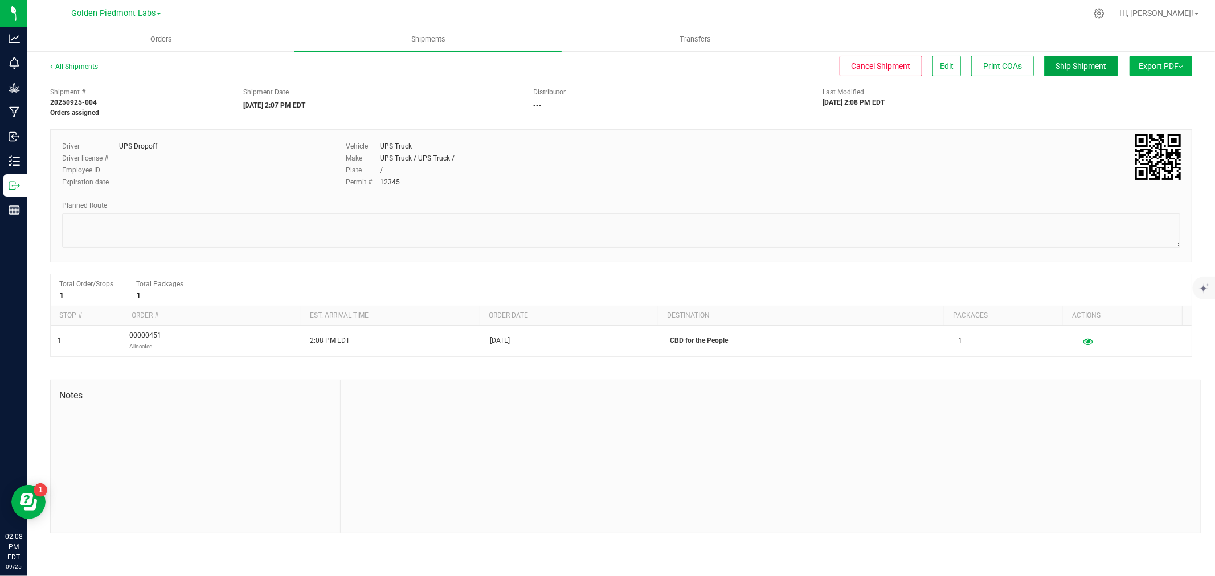
click at [1081, 59] on button "Ship Shipment" at bounding box center [1081, 66] width 74 height 21
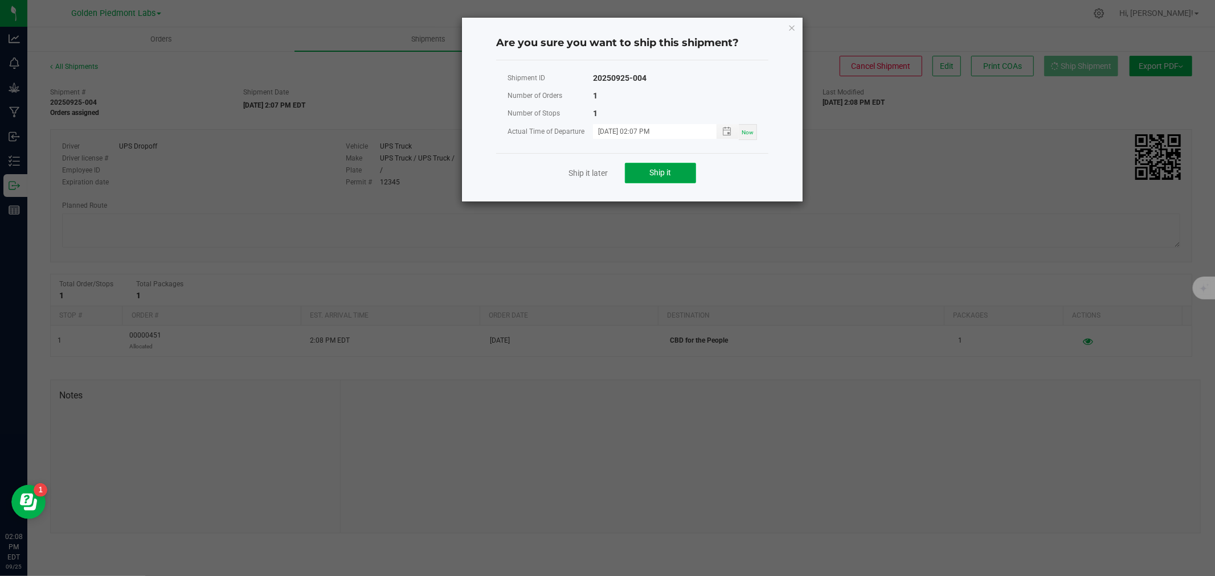
click at [636, 175] on button "Ship it" at bounding box center [660, 173] width 71 height 21
